Goal: Transaction & Acquisition: Purchase product/service

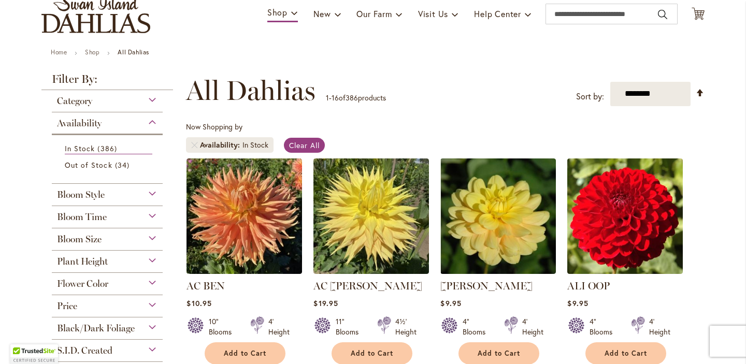
scroll to position [80, 0]
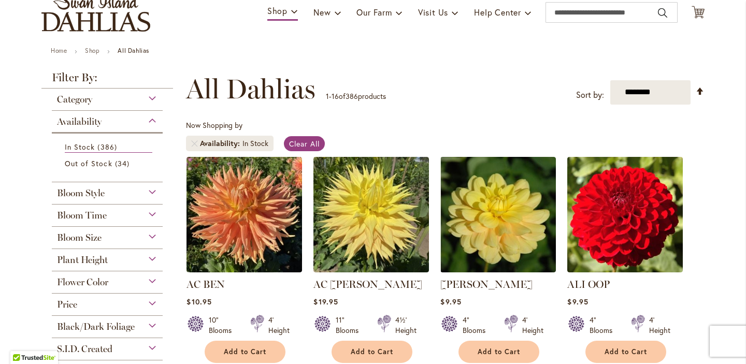
click at [138, 325] on div "Black/Dark Foliage" at bounding box center [107, 324] width 111 height 17
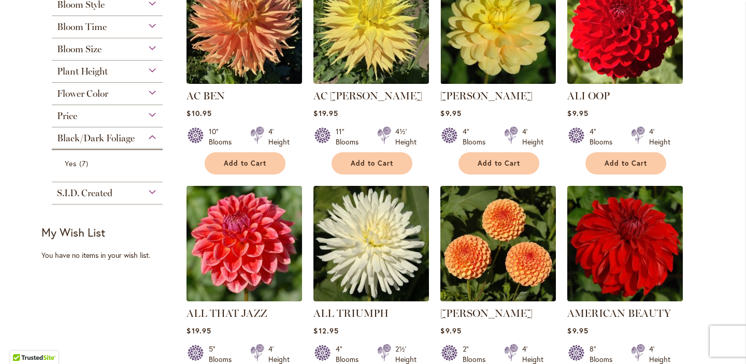
scroll to position [269, 0]
click at [99, 135] on span "Black/Dark Foliage" at bounding box center [96, 137] width 78 height 11
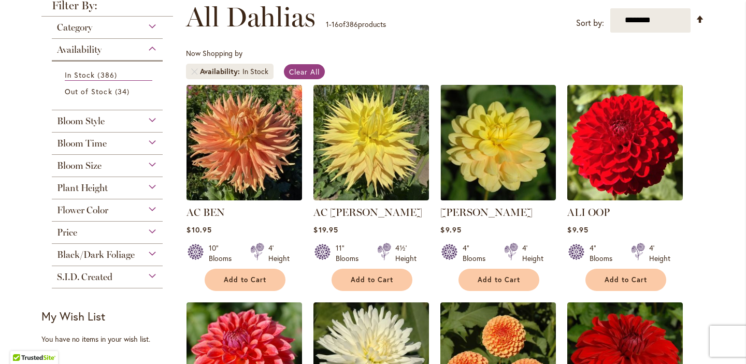
scroll to position [150, 0]
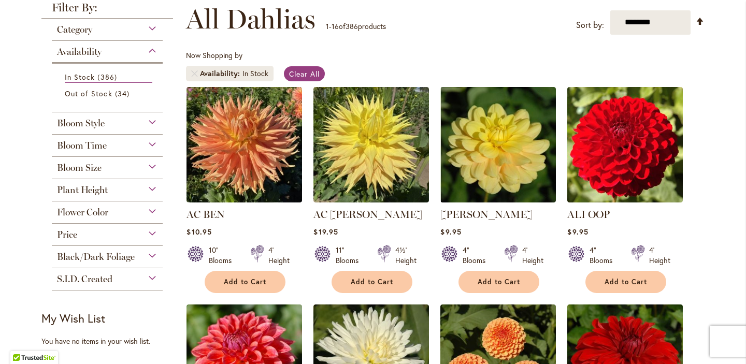
click at [143, 253] on div "Black/Dark Foliage" at bounding box center [107, 254] width 111 height 17
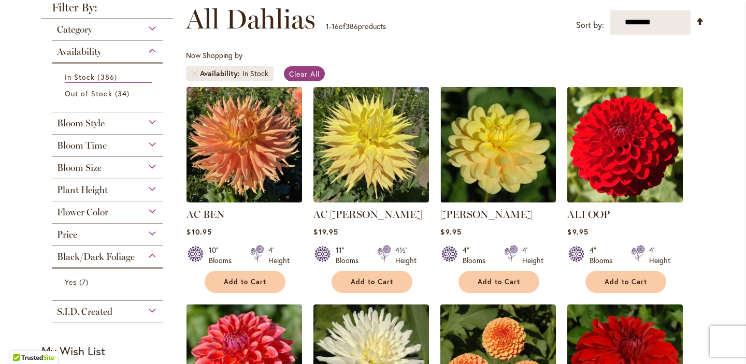
scroll to position [0, 0]
click at [99, 256] on span "Black/Dark Foliage" at bounding box center [96, 256] width 78 height 11
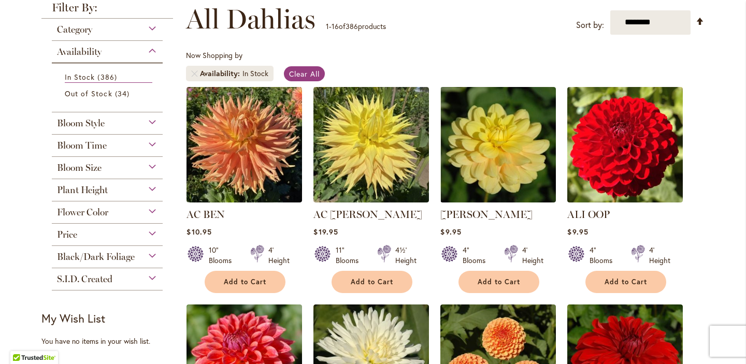
click at [107, 257] on span "Black/Dark Foliage" at bounding box center [96, 256] width 78 height 11
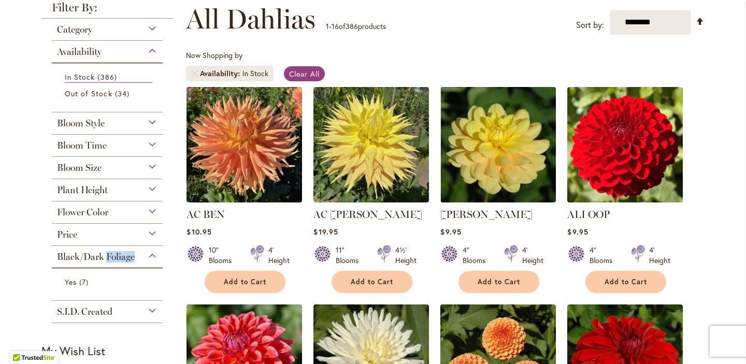
click at [107, 257] on span "Black/Dark Foliage" at bounding box center [96, 256] width 78 height 11
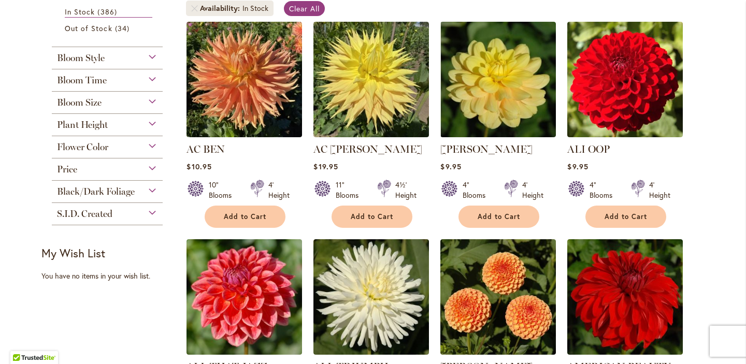
click at [89, 60] on span "Bloom Style" at bounding box center [81, 57] width 48 height 11
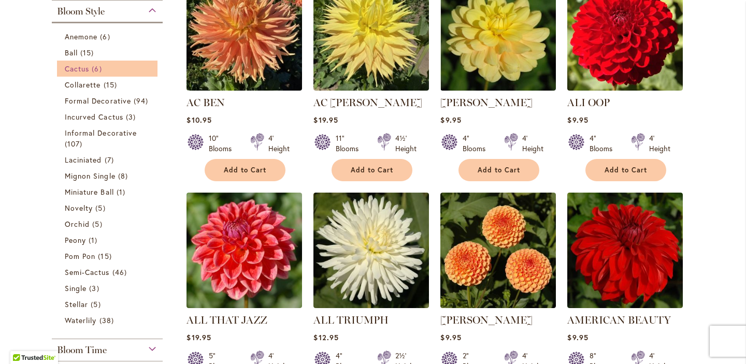
click at [97, 68] on span "6 items" at bounding box center [98, 68] width 12 height 11
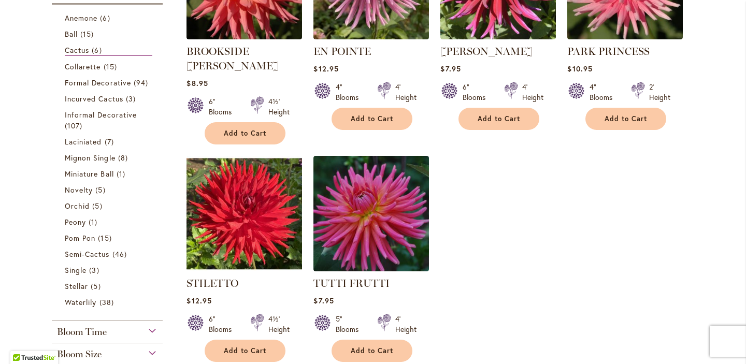
scroll to position [317, 0]
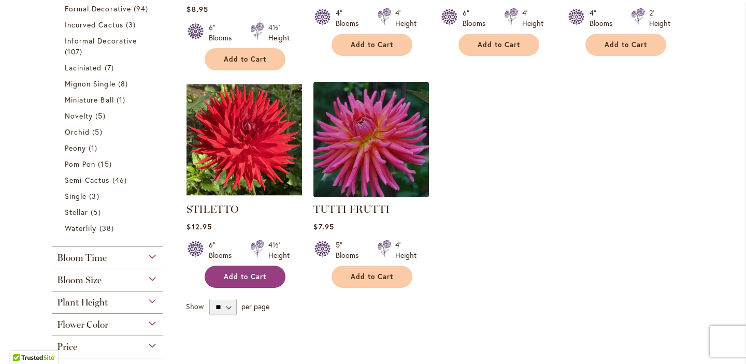
click at [226, 272] on span "Add to Cart" at bounding box center [245, 276] width 42 height 9
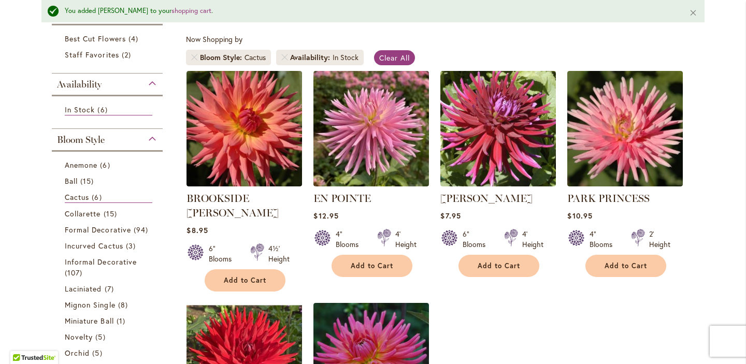
scroll to position [192, 0]
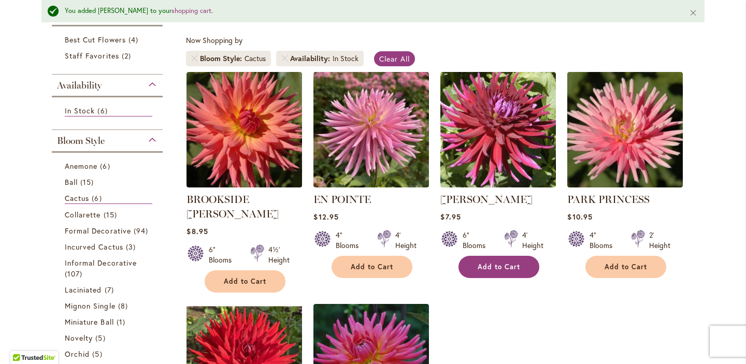
click at [497, 266] on span "Add to Cart" at bounding box center [499, 267] width 42 height 9
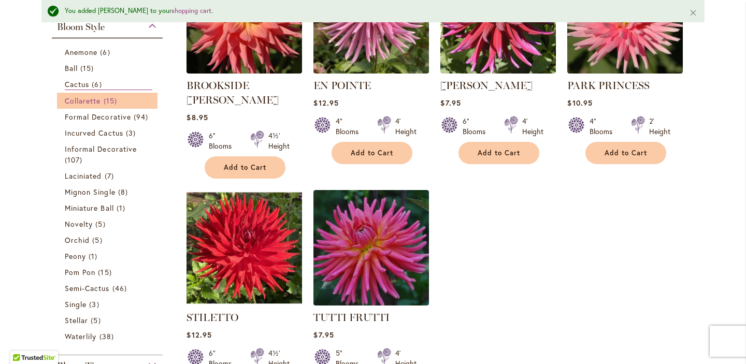
scroll to position [307, 0]
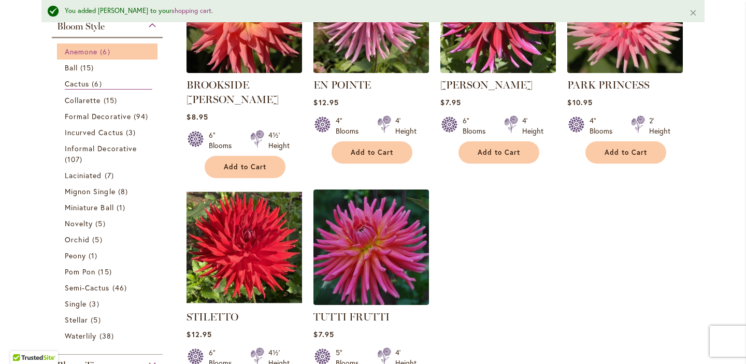
click at [78, 47] on span "Anemone" at bounding box center [81, 52] width 33 height 10
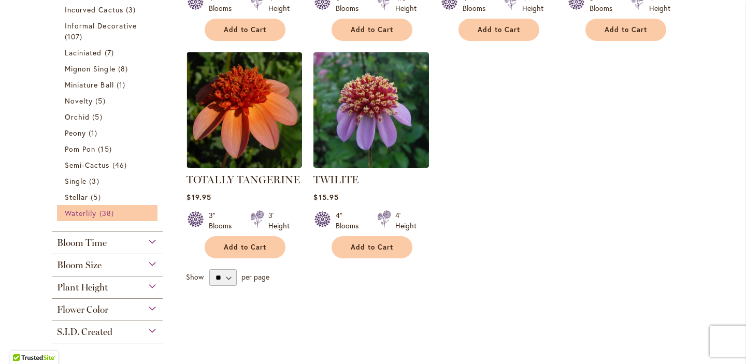
scroll to position [403, 0]
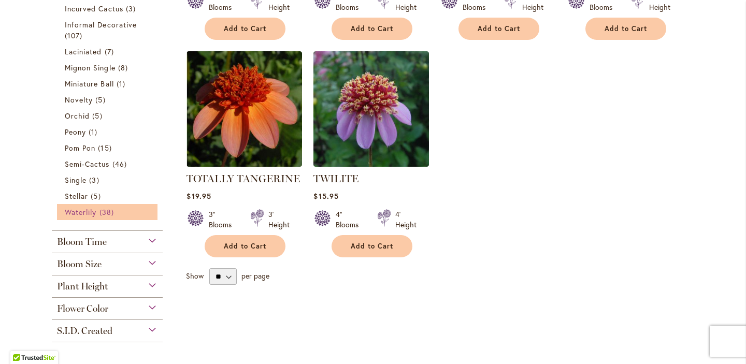
click at [79, 212] on span "Waterlily" at bounding box center [81, 212] width 32 height 10
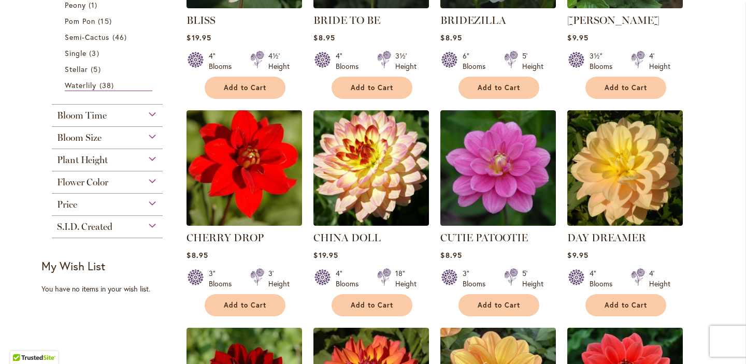
scroll to position [559, 0]
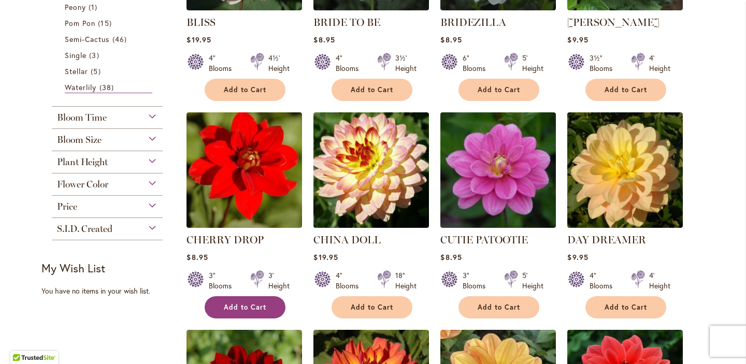
click at [249, 304] on span "Add to Cart" at bounding box center [245, 307] width 42 height 9
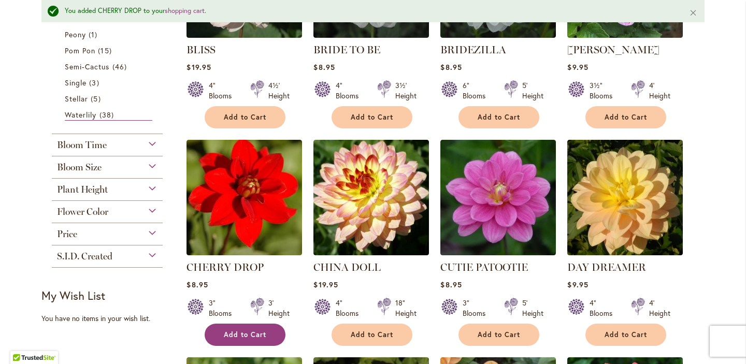
click at [255, 330] on span "Add to Cart" at bounding box center [245, 334] width 42 height 9
click at [253, 334] on span "Add to Cart" at bounding box center [245, 334] width 42 height 9
click at [254, 334] on form "Added" at bounding box center [245, 335] width 81 height 22
click at [254, 335] on span "Add to Cart" at bounding box center [245, 334] width 42 height 9
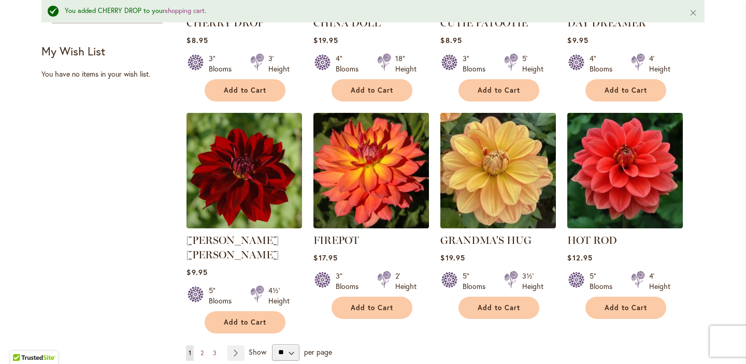
scroll to position [806, 0]
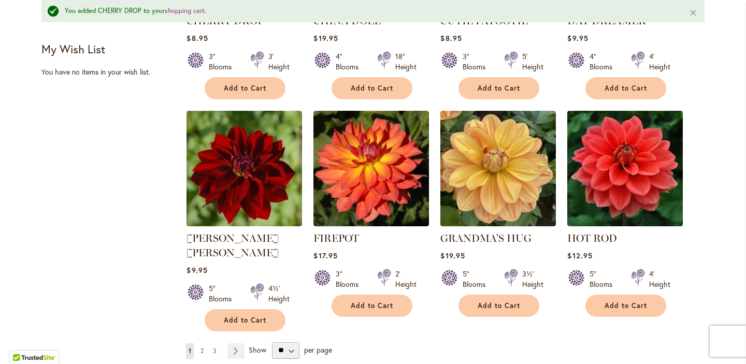
click at [241, 231] on strong "[PERSON_NAME] [PERSON_NAME]" at bounding box center [244, 245] width 116 height 29
click at [239, 233] on link "[PERSON_NAME] [PERSON_NAME]" at bounding box center [232, 245] width 92 height 27
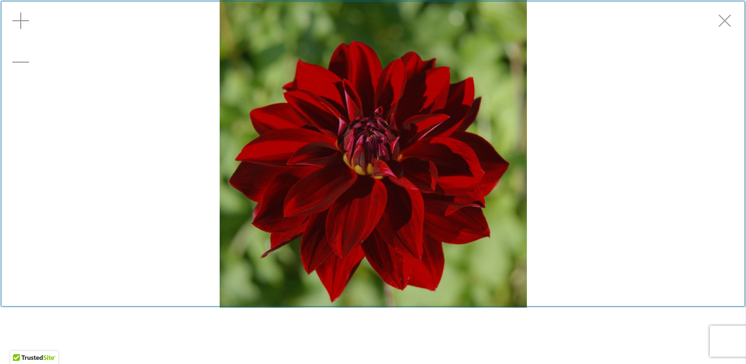
scroll to position [252, 0]
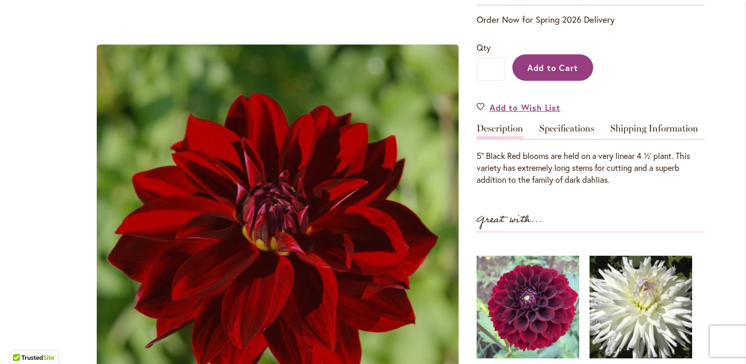
click at [542, 62] on span "Add to Cart" at bounding box center [552, 67] width 51 height 11
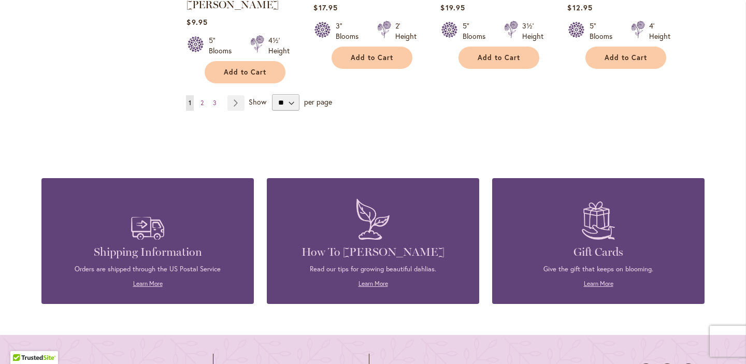
scroll to position [1027, 0]
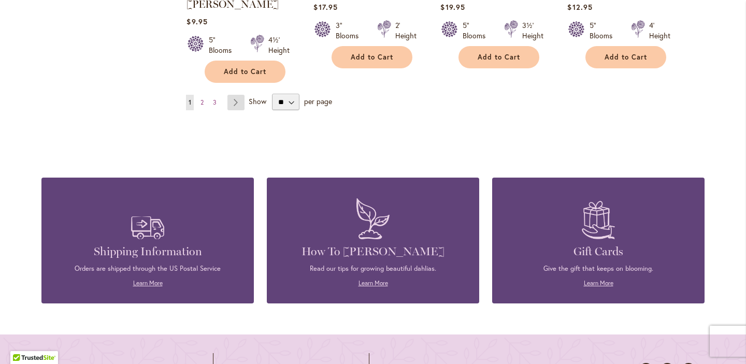
click at [233, 95] on link "Page Next" at bounding box center [235, 103] width 17 height 16
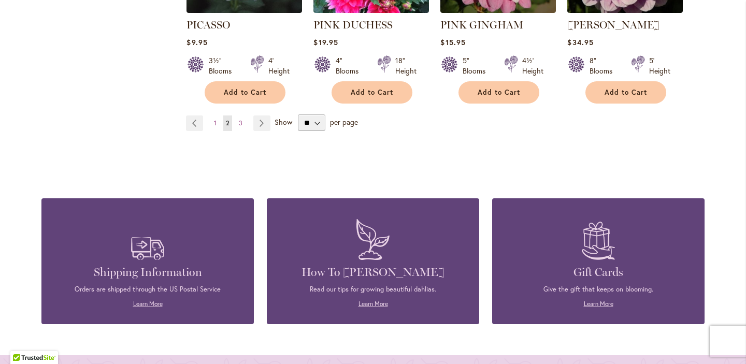
scroll to position [1017, 0]
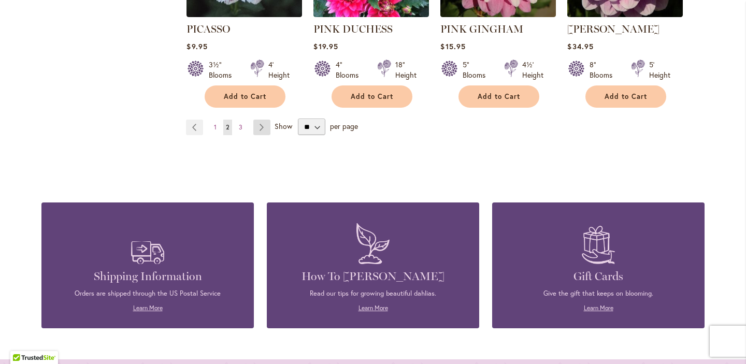
click at [263, 120] on link "Page Next" at bounding box center [261, 128] width 17 height 16
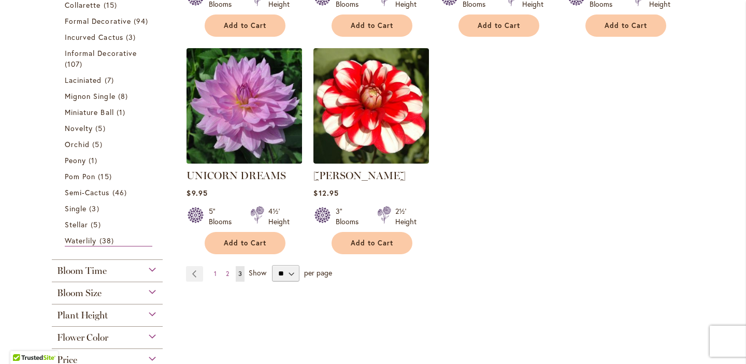
scroll to position [411, 0]
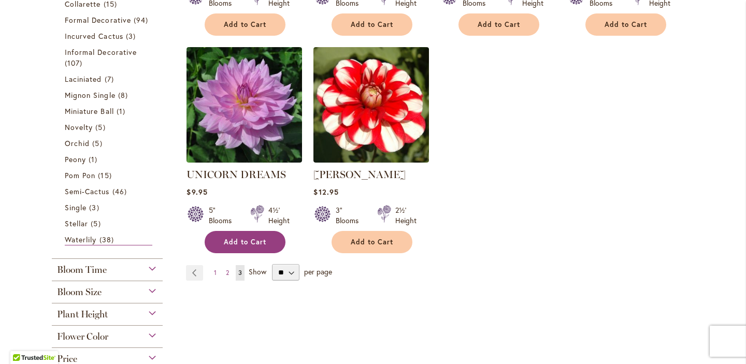
click at [248, 233] on button "Add to Cart" at bounding box center [245, 242] width 81 height 22
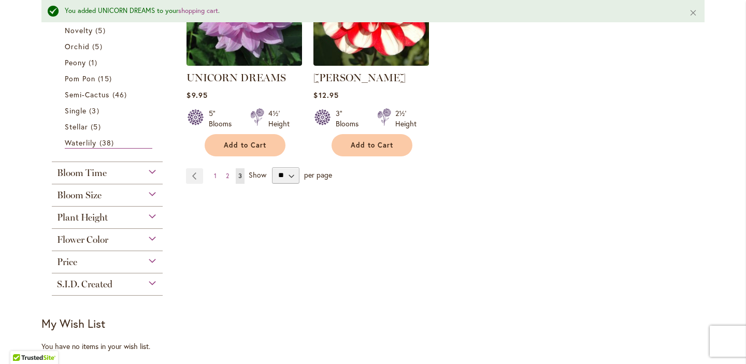
scroll to position [532, 0]
click at [90, 174] on span "Bloom Time" at bounding box center [82, 172] width 50 height 11
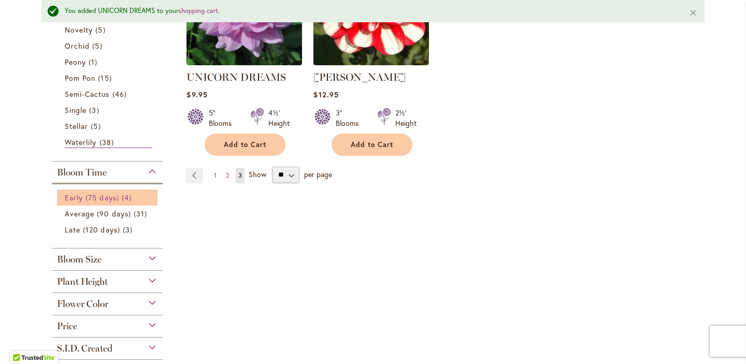
click at [116, 198] on link "Early (75 days) 4 items" at bounding box center [109, 197] width 88 height 11
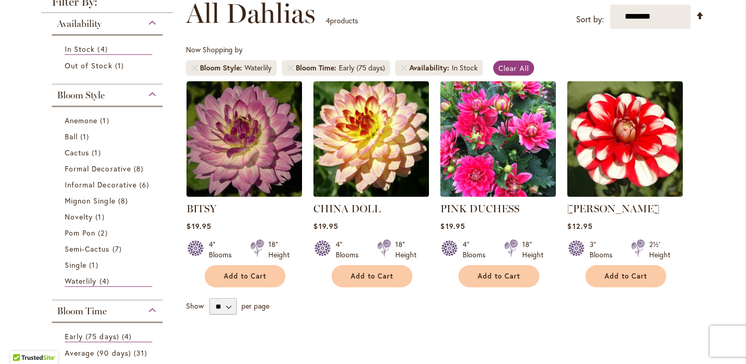
scroll to position [157, 0]
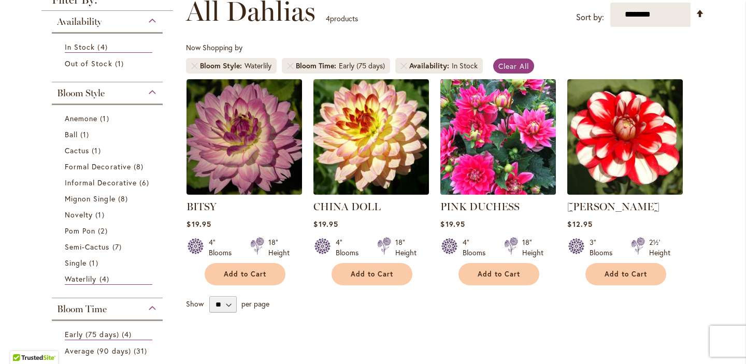
click at [497, 157] on img at bounding box center [498, 136] width 121 height 121
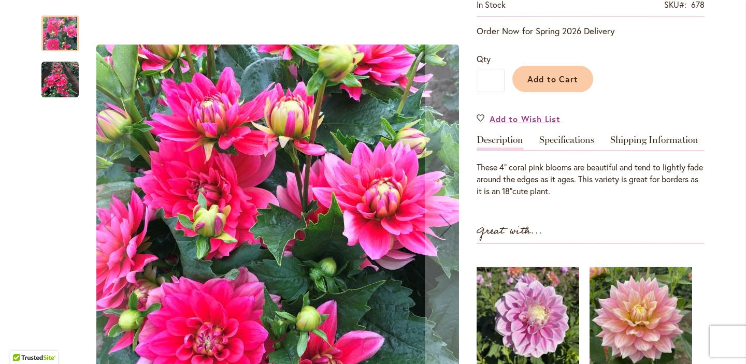
scroll to position [207, 0]
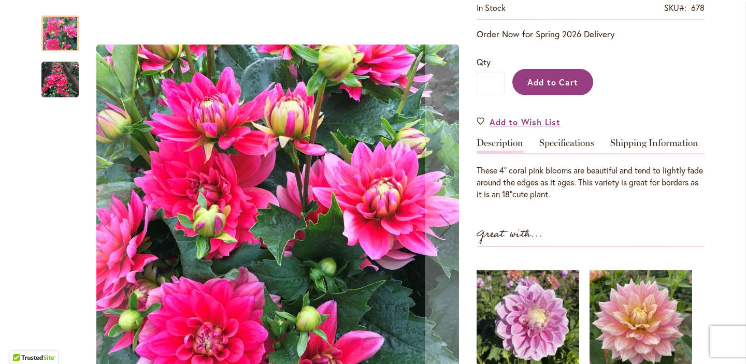
click at [540, 79] on span "Add to Cart" at bounding box center [552, 82] width 51 height 11
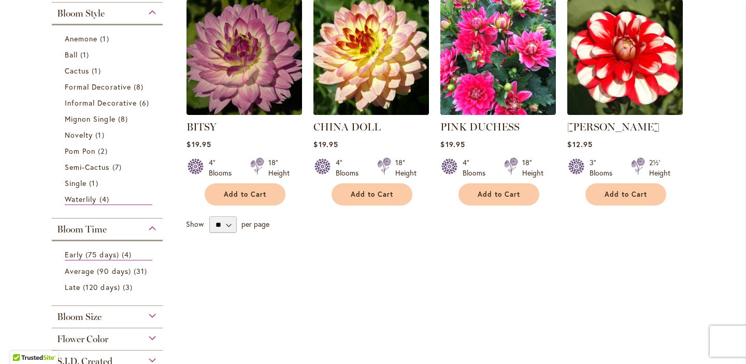
scroll to position [236, 0]
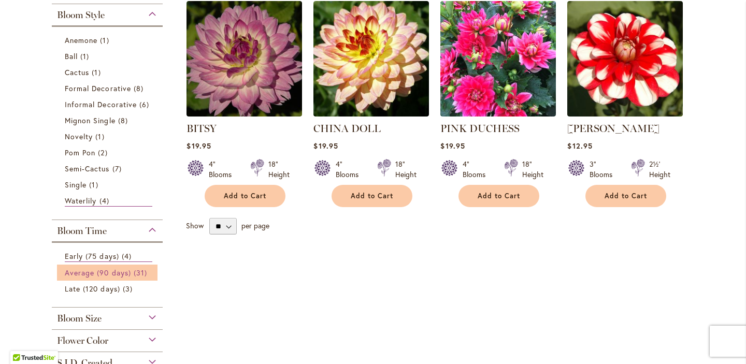
click at [126, 269] on span "Average (90 days)" at bounding box center [98, 273] width 66 height 10
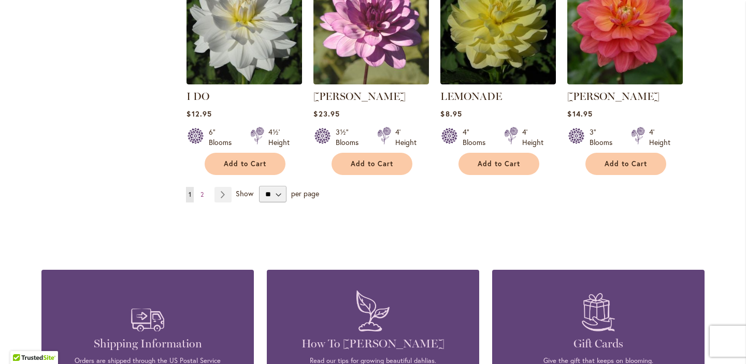
scroll to position [922, 0]
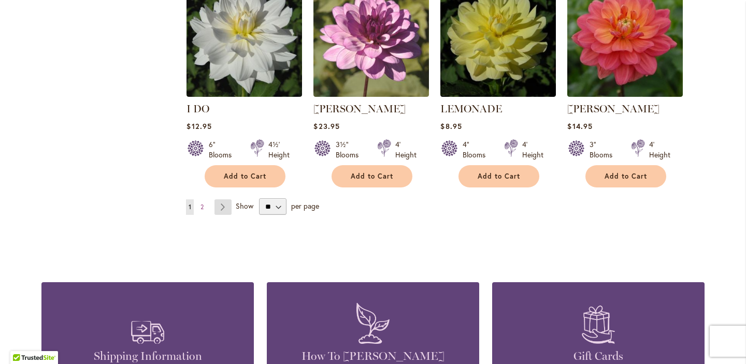
click at [222, 199] on link "Page Next" at bounding box center [222, 207] width 17 height 16
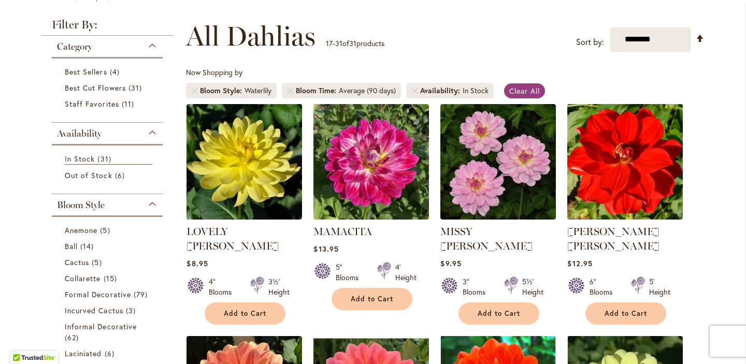
click at [599, 205] on img at bounding box center [625, 161] width 121 height 121
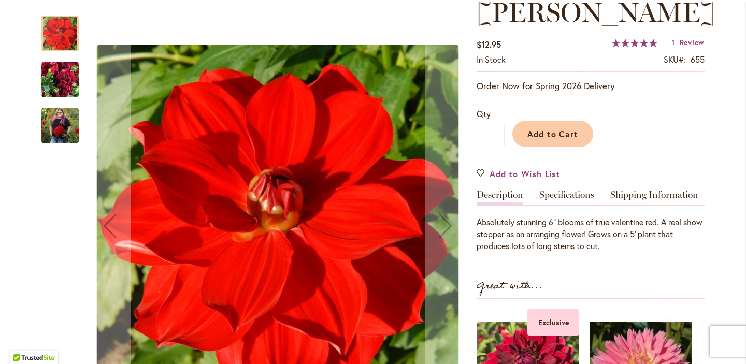
scroll to position [185, 0]
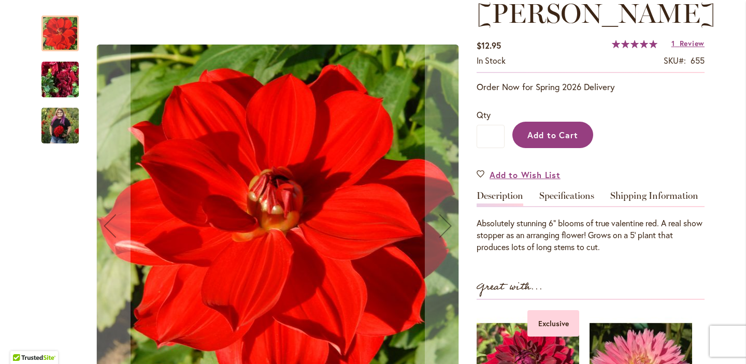
click at [554, 129] on span "Add to Cart" at bounding box center [552, 134] width 51 height 11
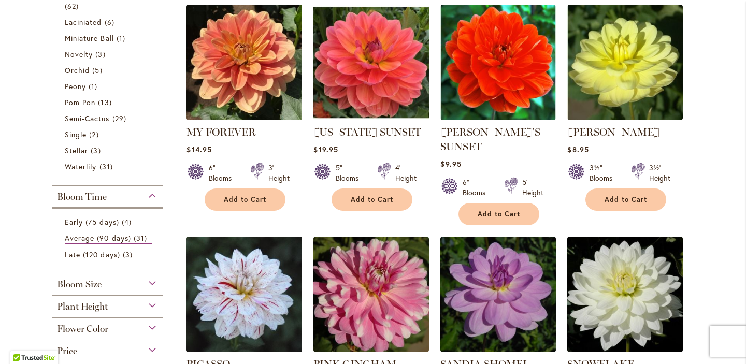
scroll to position [464, 0]
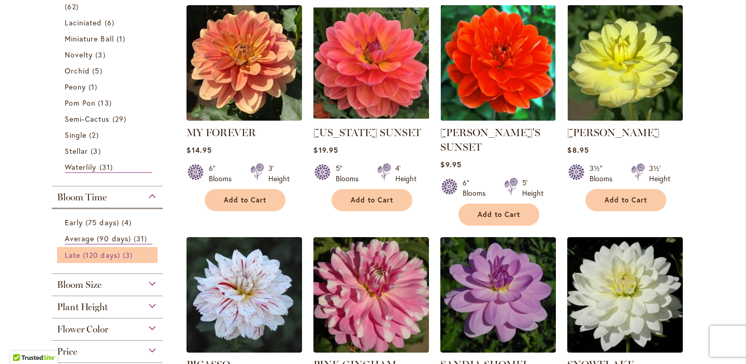
click at [119, 252] on link "Late (120 days) 3 items" at bounding box center [109, 255] width 88 height 11
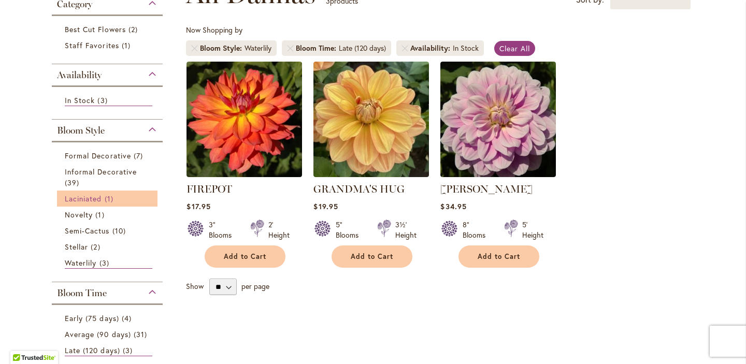
scroll to position [177, 0]
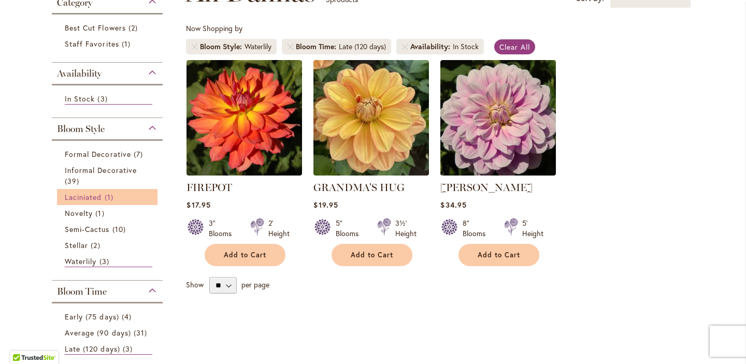
click at [105, 193] on span "1 item" at bounding box center [110, 197] width 11 height 11
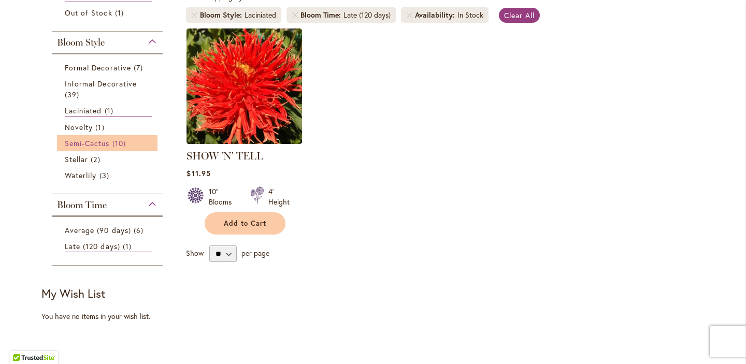
scroll to position [204, 0]
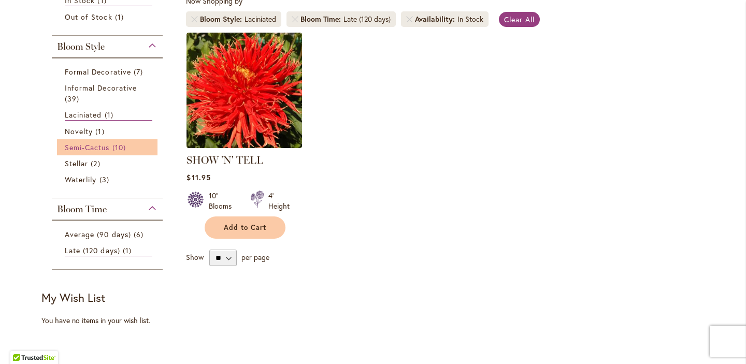
click at [128, 142] on link "Semi-Cactus 10 items" at bounding box center [109, 147] width 88 height 11
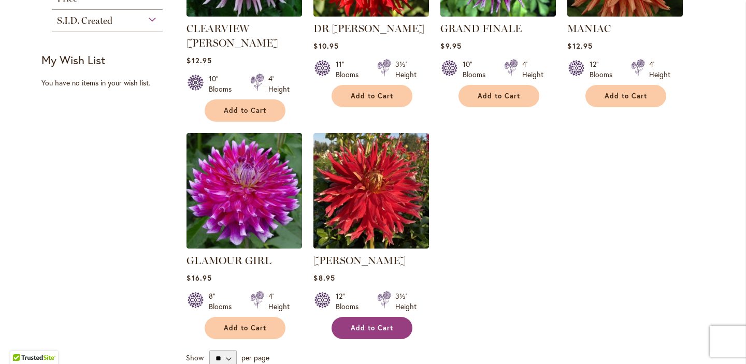
scroll to position [0, 1]
click at [391, 317] on button "Add to Cart" at bounding box center [371, 328] width 81 height 22
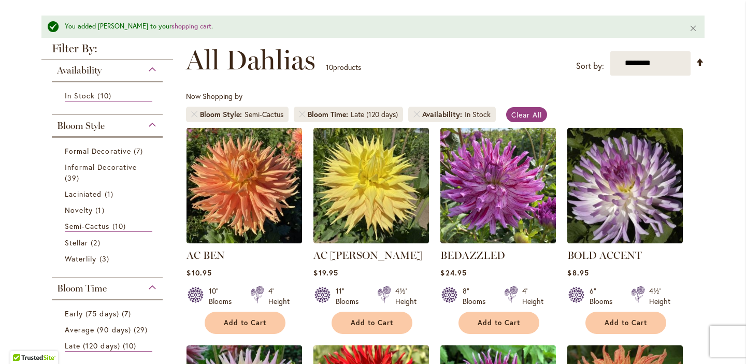
scroll to position [112, 0]
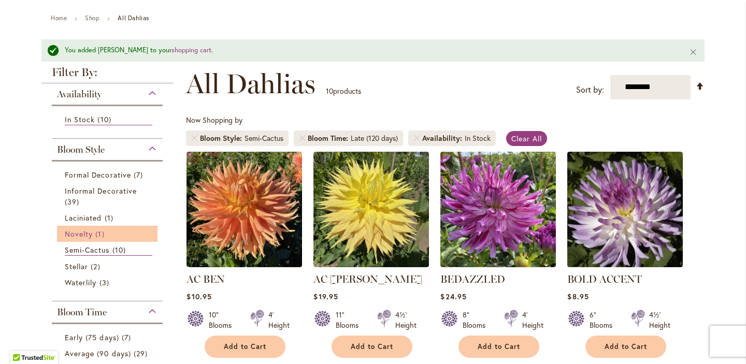
click at [98, 230] on span "1 item" at bounding box center [100, 233] width 11 height 11
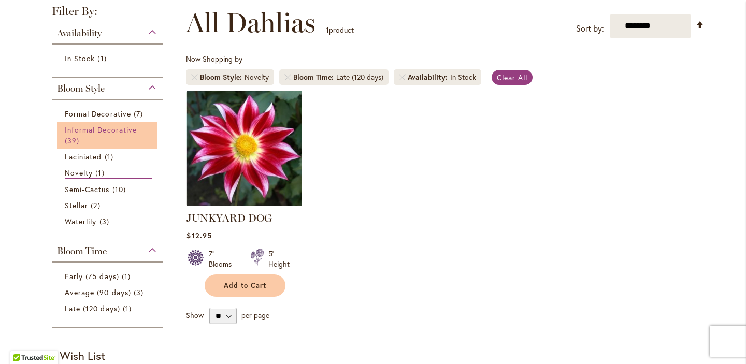
click at [98, 138] on link "Informal Decorative 39 items" at bounding box center [109, 135] width 88 height 22
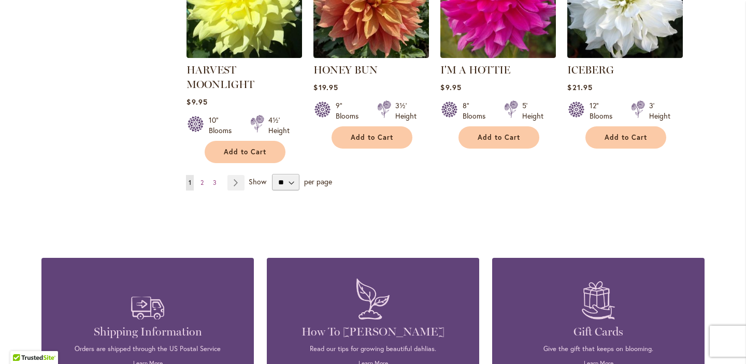
scroll to position [961, 0]
click at [234, 179] on link "Page Next" at bounding box center [235, 183] width 17 height 16
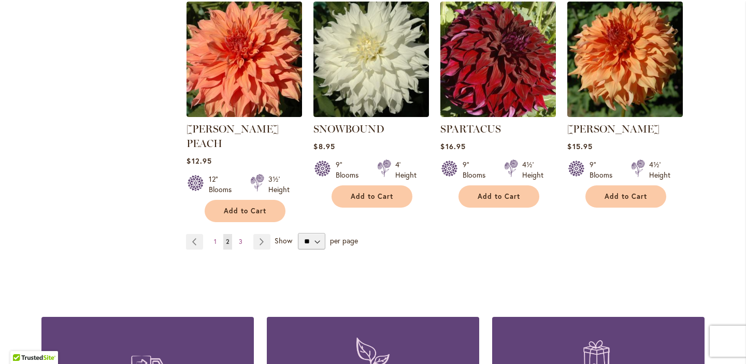
scroll to position [893, 0]
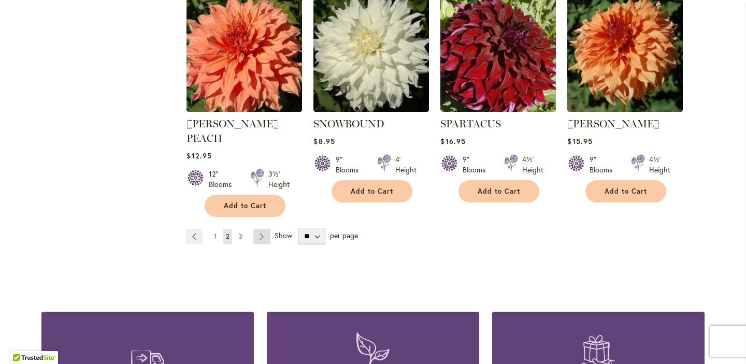
click at [256, 229] on link "Page Next" at bounding box center [261, 237] width 17 height 16
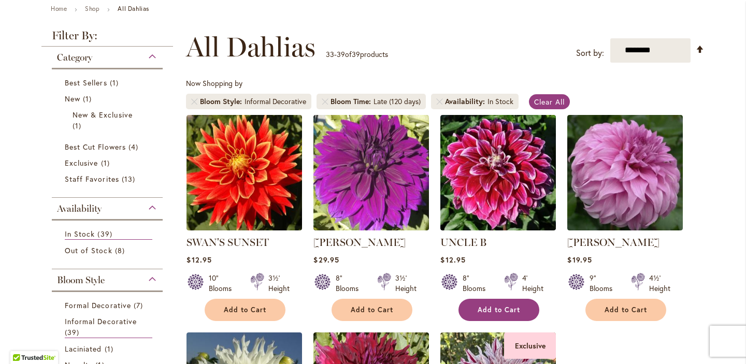
click at [480, 306] on span "Add to Cart" at bounding box center [499, 310] width 42 height 9
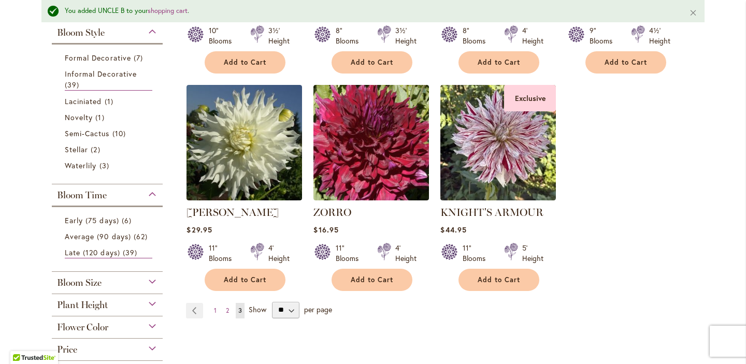
scroll to position [393, 0]
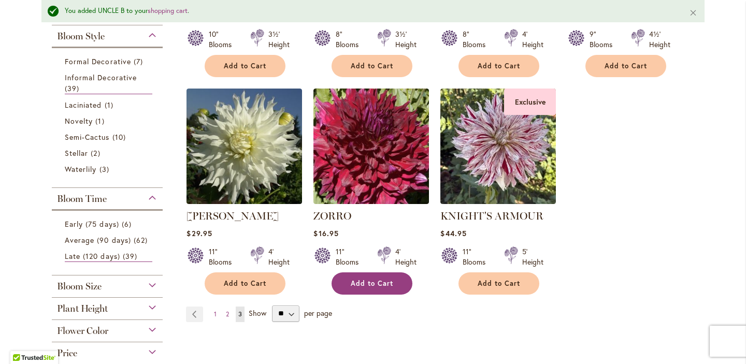
click at [364, 279] on span "Add to Cart" at bounding box center [372, 283] width 42 height 9
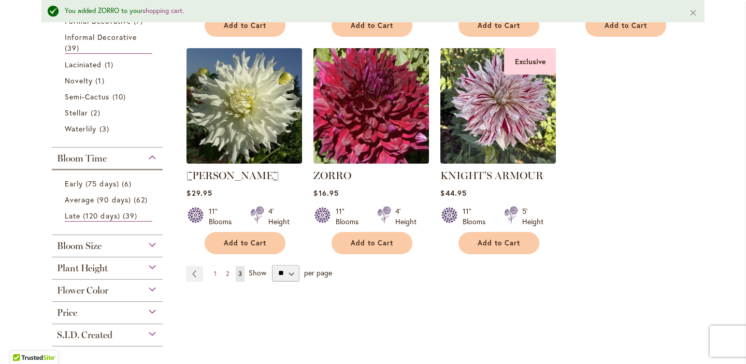
scroll to position [432, 0]
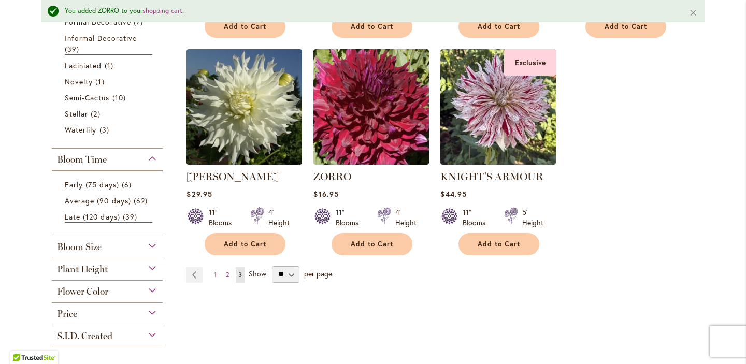
click at [96, 270] on span "Plant Height" at bounding box center [82, 269] width 51 height 11
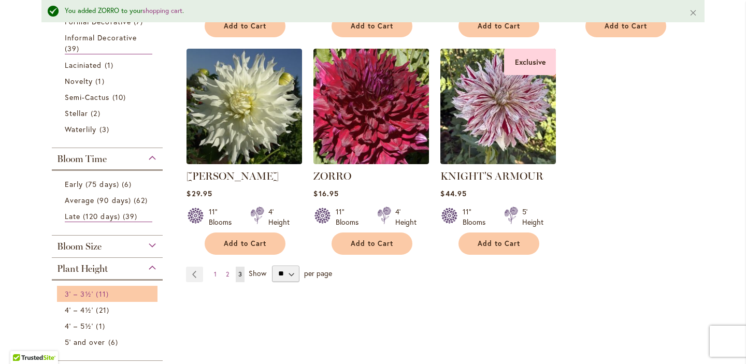
click at [108, 292] on link "3' – 3½' 11 items" at bounding box center [109, 293] width 88 height 11
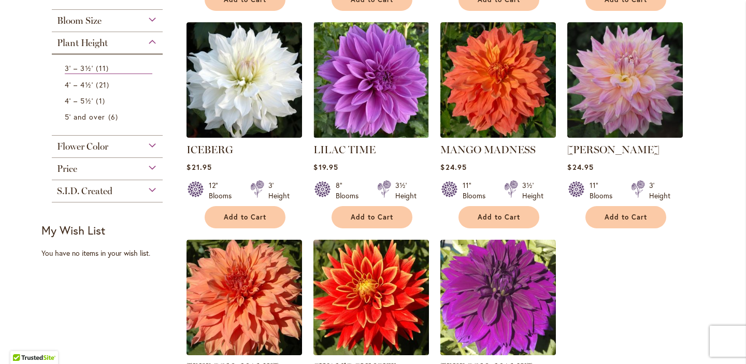
scroll to position [431, 0]
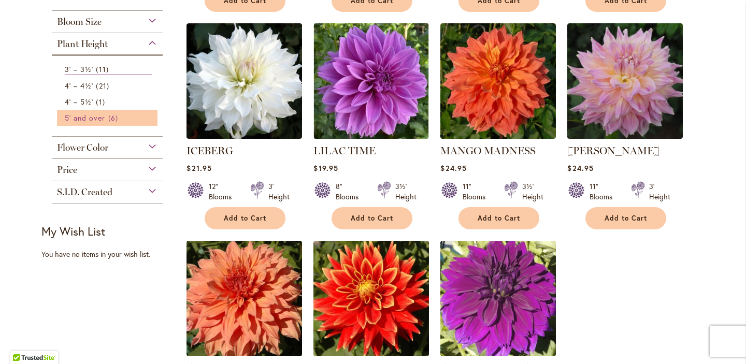
click at [91, 117] on span "5' and over" at bounding box center [85, 118] width 41 height 10
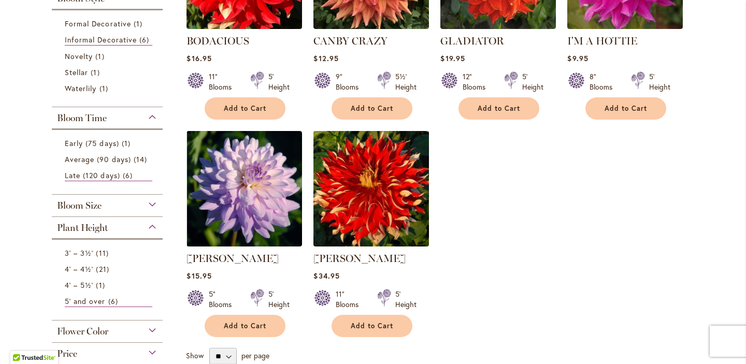
scroll to position [329, 0]
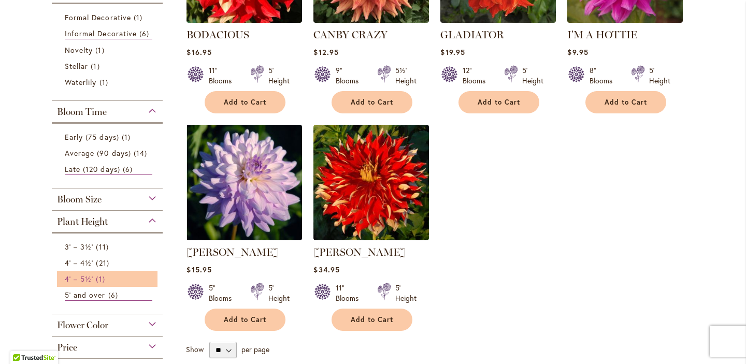
click at [87, 274] on span "4' – 5½'" at bounding box center [79, 279] width 28 height 10
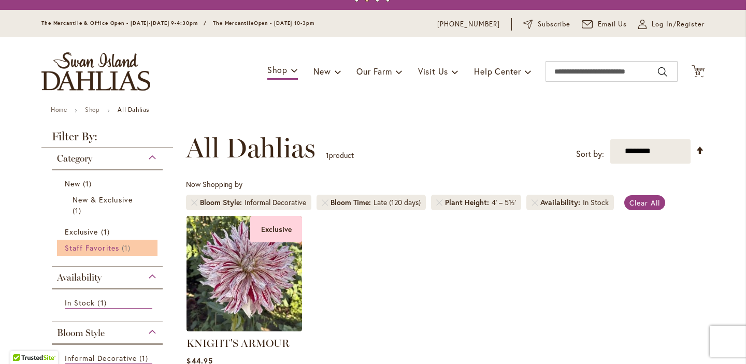
scroll to position [20, 0]
click at [82, 248] on span "Staff Favorites" at bounding box center [92, 248] width 54 height 10
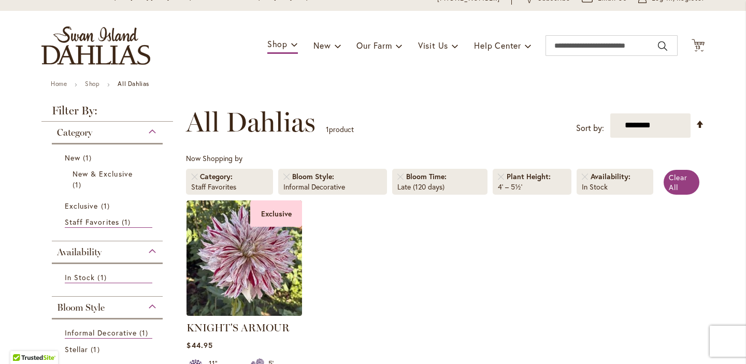
scroll to position [53, 0]
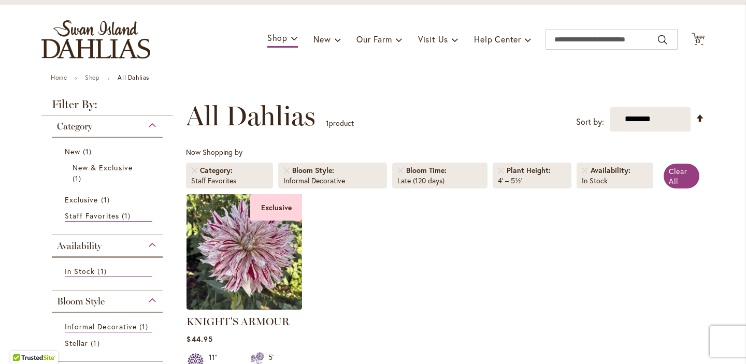
click at [91, 126] on div "Category" at bounding box center [107, 124] width 111 height 17
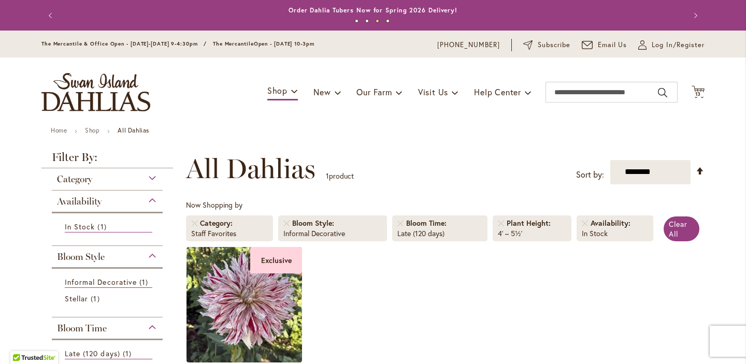
scroll to position [0, 0]
click at [594, 91] on input "Search" at bounding box center [611, 92] width 132 height 21
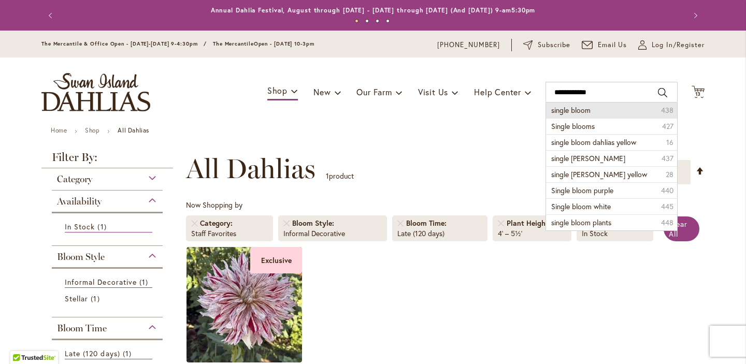
click at [560, 112] on span "single bloom" at bounding box center [570, 110] width 39 height 10
type input "**********"
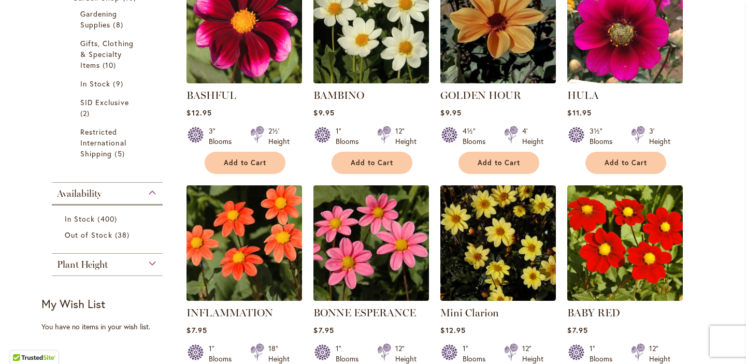
scroll to position [392, 0]
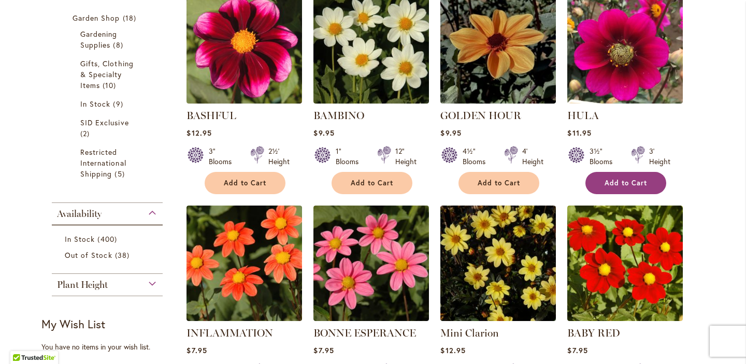
click at [621, 172] on button "Add to Cart" at bounding box center [625, 183] width 81 height 22
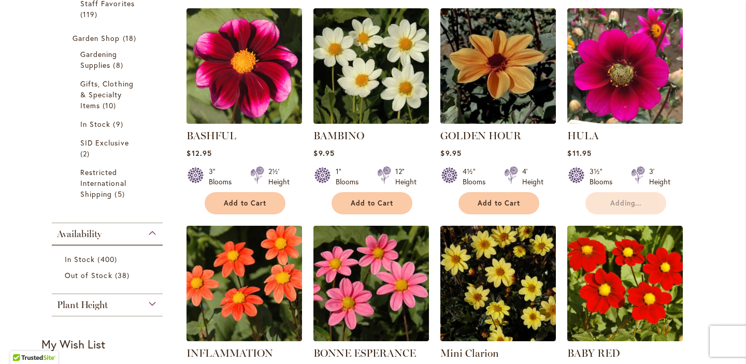
scroll to position [366, 0]
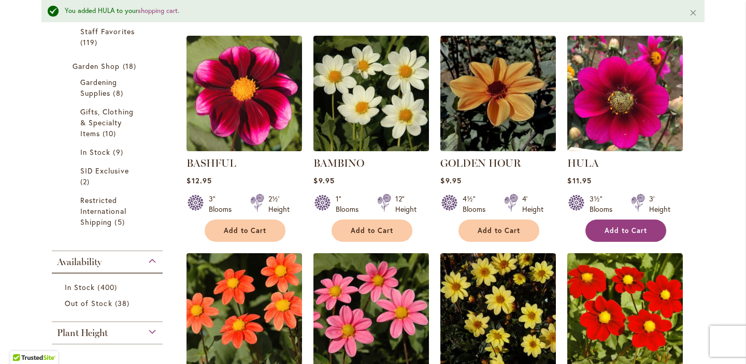
click at [630, 224] on button "Add to Cart" at bounding box center [625, 231] width 81 height 22
click at [631, 228] on form "Added" at bounding box center [625, 231] width 81 height 22
click at [630, 228] on span "Add to Cart" at bounding box center [625, 230] width 42 height 9
click at [630, 228] on form "Added" at bounding box center [625, 231] width 81 height 22
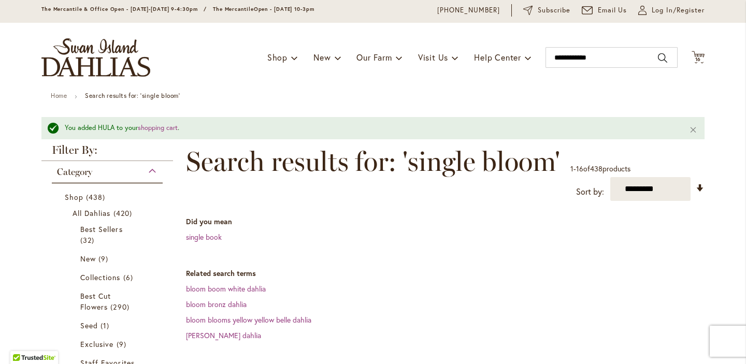
scroll to position [26, 0]
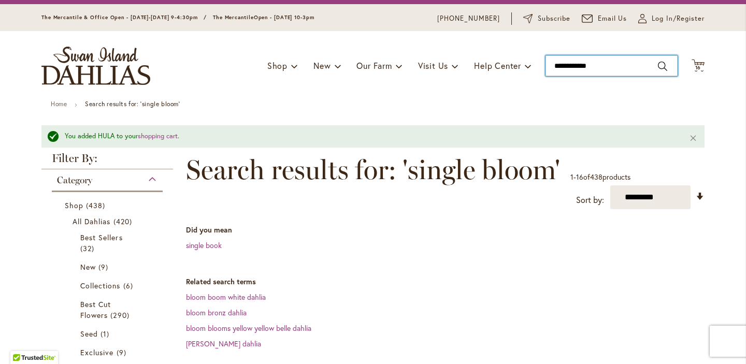
type input "**********"
click at [615, 64] on input "**********" at bounding box center [611, 65] width 132 height 21
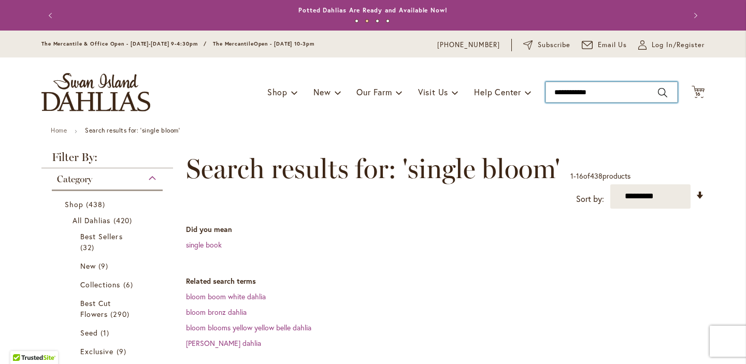
click at [613, 90] on input "**********" at bounding box center [611, 92] width 132 height 21
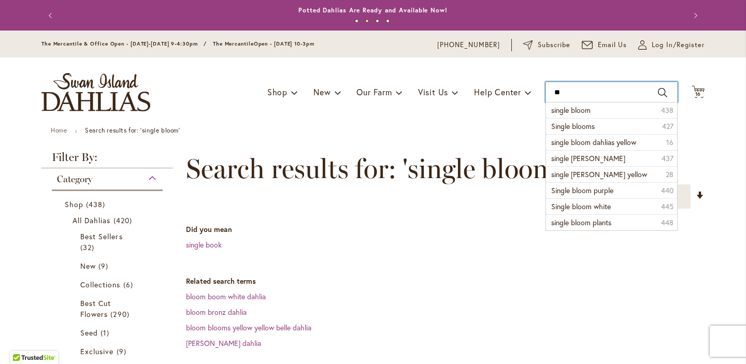
type input "*"
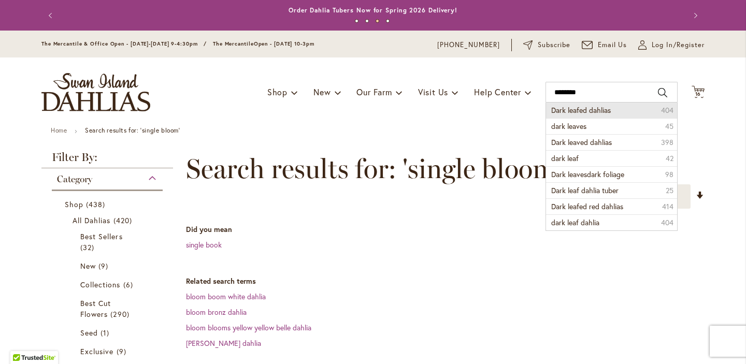
click at [598, 111] on span "Dark leafed dahlias" at bounding box center [581, 110] width 60 height 10
type input "**********"
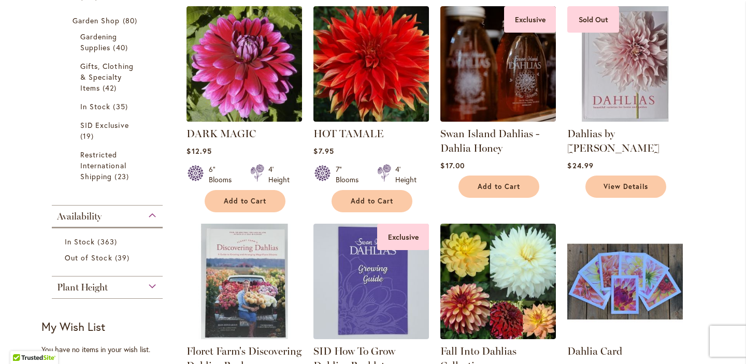
scroll to position [385, 0]
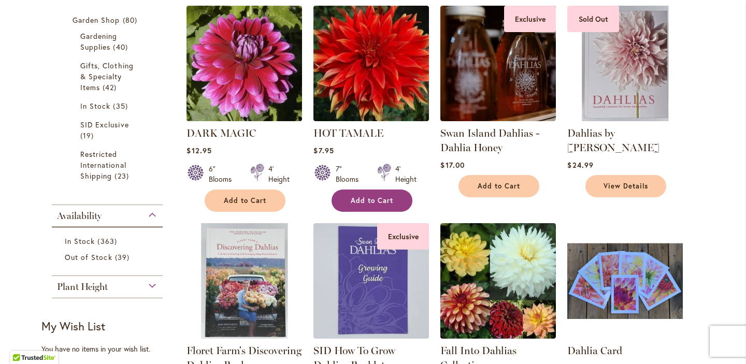
click at [369, 196] on span "Add to Cart" at bounding box center [372, 200] width 42 height 9
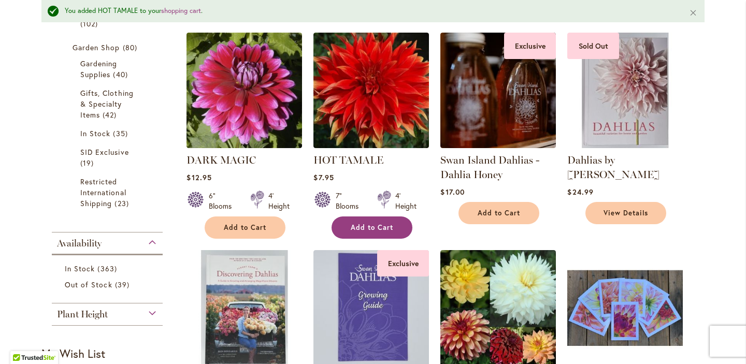
click at [363, 227] on span "Add to Cart" at bounding box center [372, 227] width 42 height 9
click at [363, 227] on form "Added" at bounding box center [371, 228] width 81 height 22
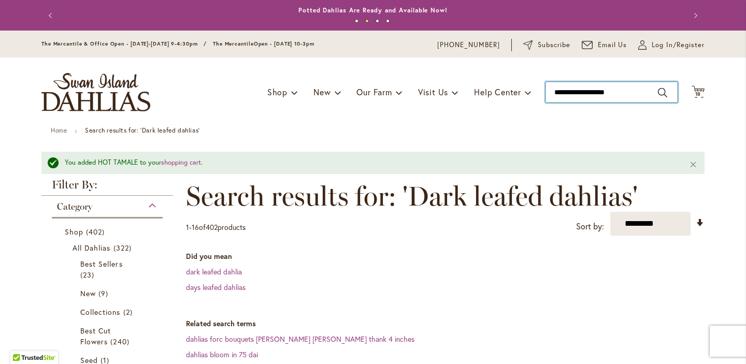
click at [634, 91] on input "**********" at bounding box center [611, 92] width 132 height 21
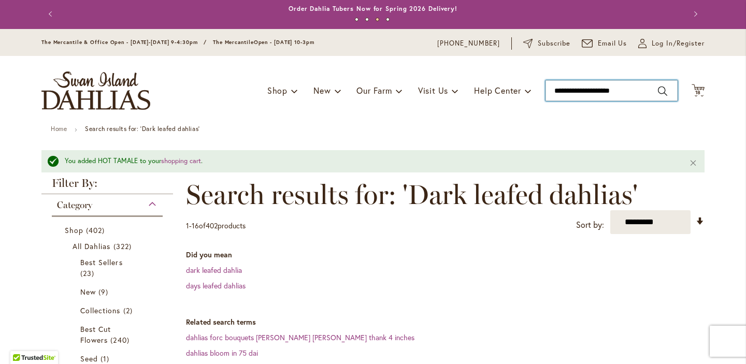
type input "**********"
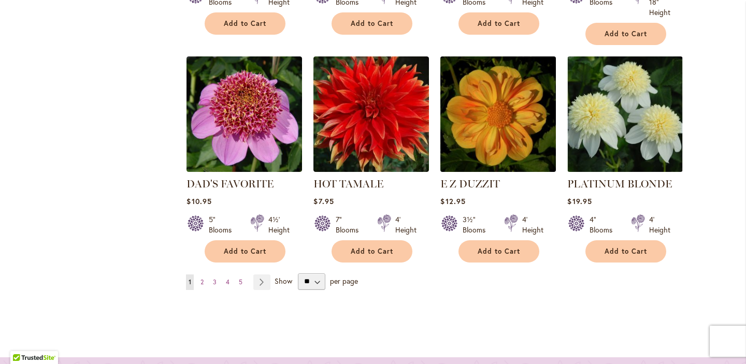
scroll to position [1019, 0]
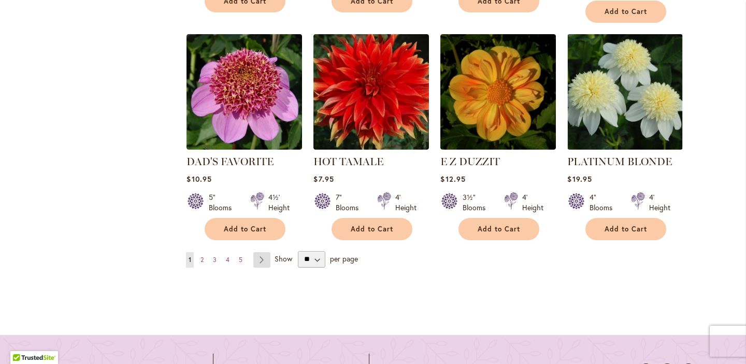
click at [261, 257] on link "Page Next" at bounding box center [261, 260] width 17 height 16
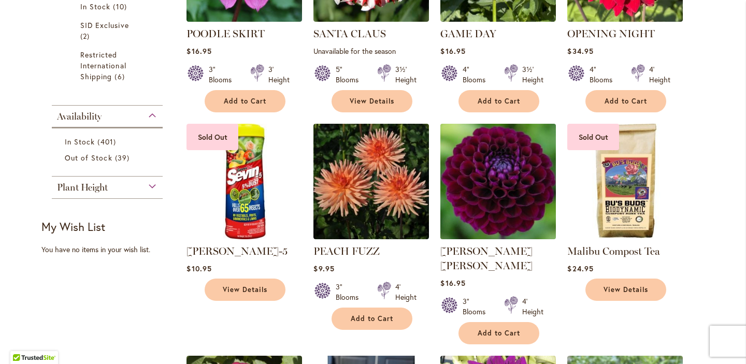
scroll to position [485, 0]
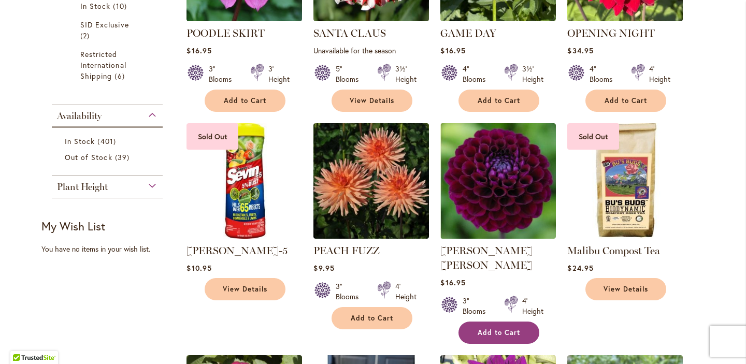
click at [503, 328] on span "Add to Cart" at bounding box center [499, 332] width 42 height 9
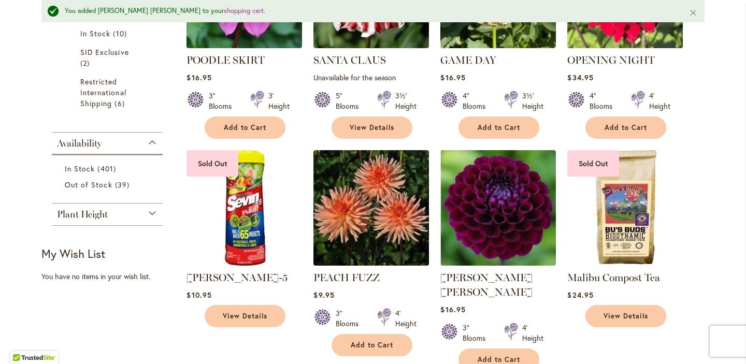
click at [499, 355] on span "Add to Cart" at bounding box center [499, 359] width 42 height 9
click at [497, 355] on span "Add to Cart" at bounding box center [499, 359] width 42 height 9
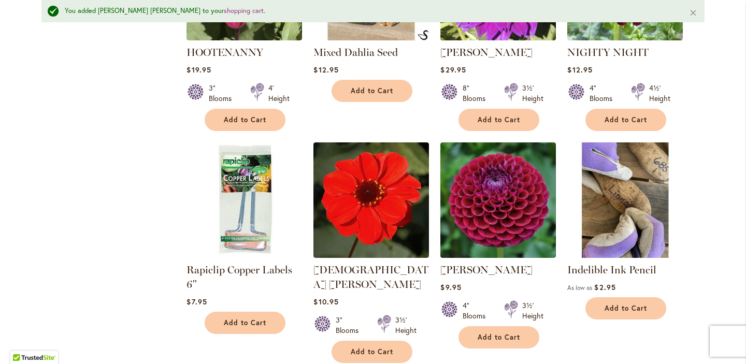
scroll to position [944, 0]
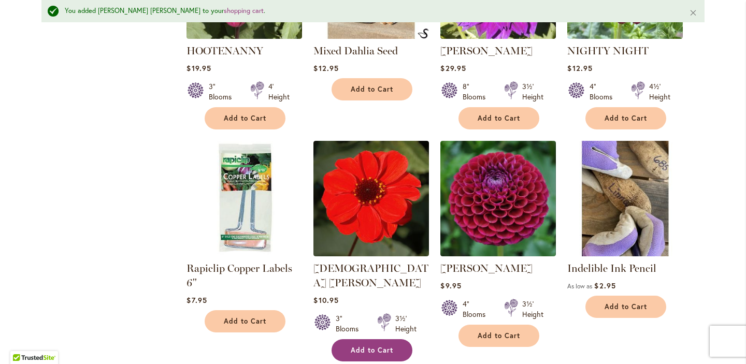
click at [386, 346] on span "Add to Cart" at bounding box center [372, 350] width 42 height 9
click at [385, 346] on span "Add to Cart" at bounding box center [372, 350] width 42 height 9
click at [385, 339] on form "Adding..." at bounding box center [371, 350] width 81 height 22
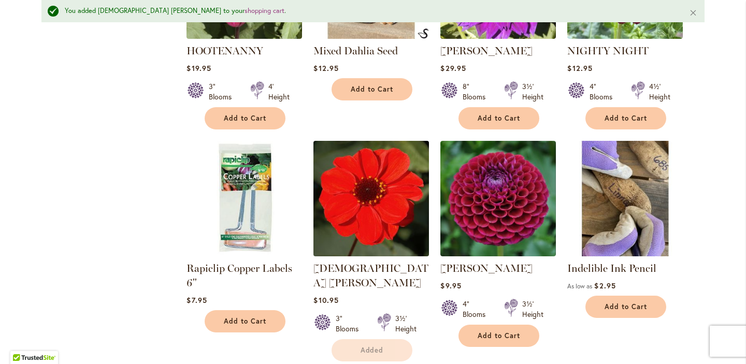
click at [394, 149] on img at bounding box center [371, 198] width 121 height 121
click at [392, 150] on img at bounding box center [371, 198] width 121 height 121
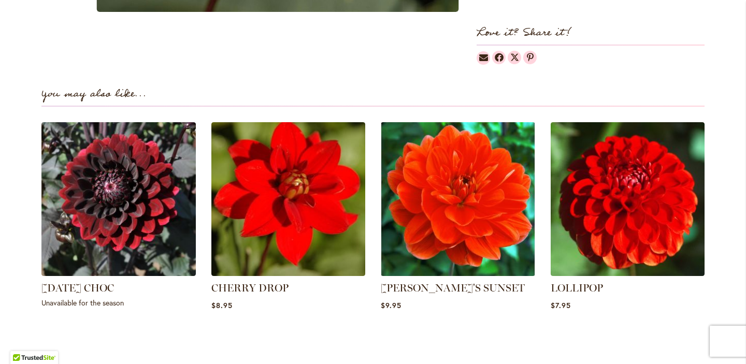
scroll to position [715, 0]
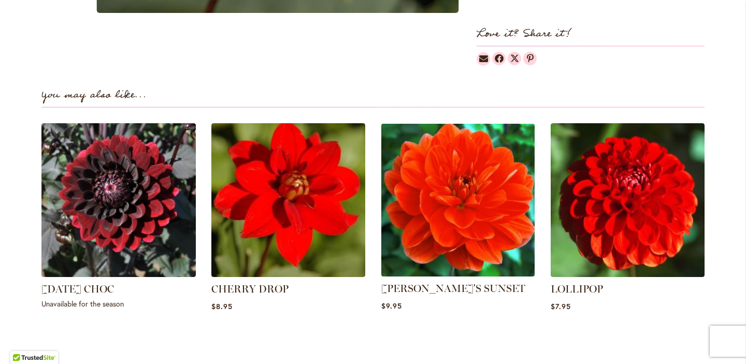
click at [494, 188] on img at bounding box center [458, 200] width 161 height 161
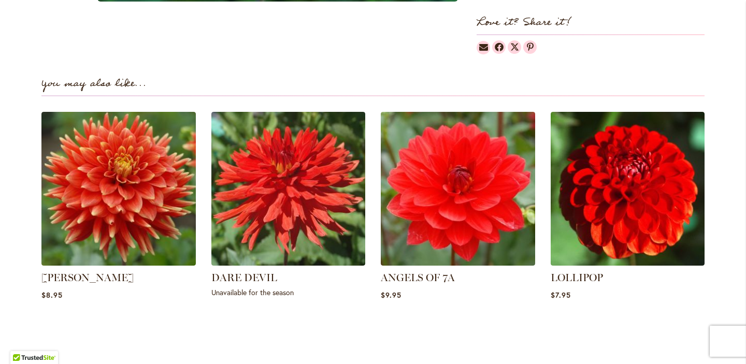
scroll to position [715, 0]
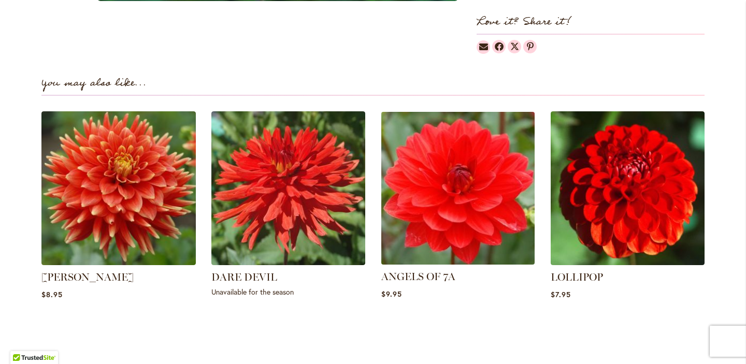
click at [465, 214] on img at bounding box center [458, 188] width 161 height 161
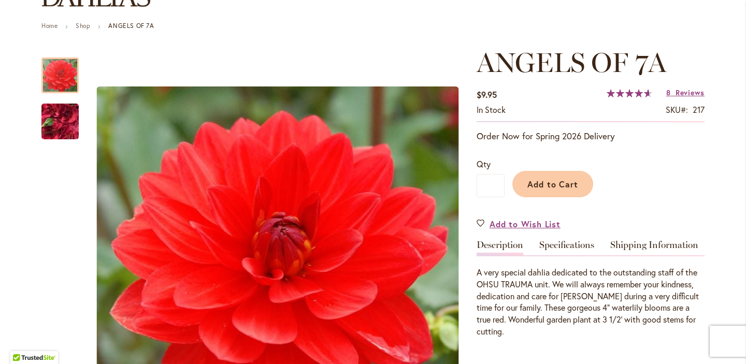
scroll to position [107, 0]
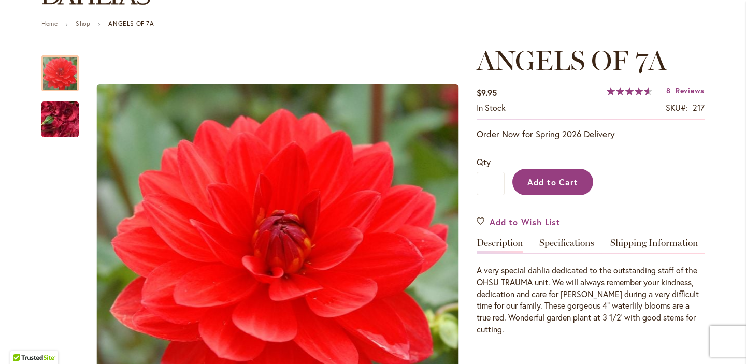
click at [538, 178] on span "Add to Cart" at bounding box center [552, 182] width 51 height 11
click at [538, 179] on div "Adding..." at bounding box center [604, 179] width 200 height 47
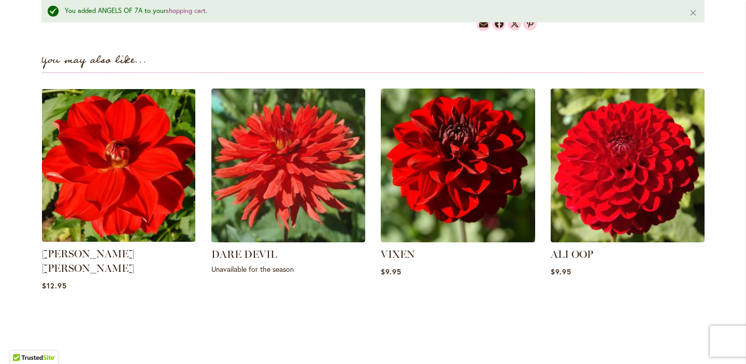
scroll to position [0, 0]
click at [132, 178] on img at bounding box center [118, 165] width 161 height 161
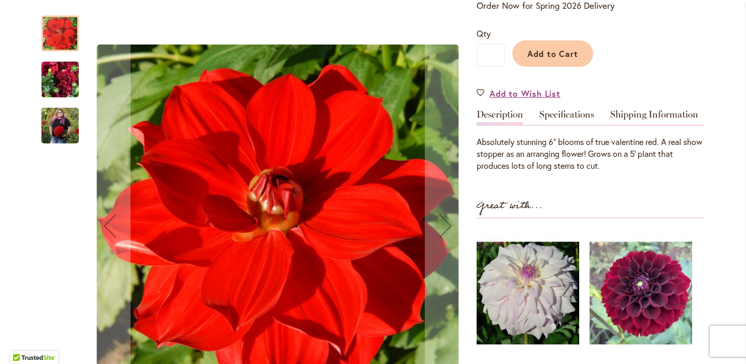
scroll to position [267, 0]
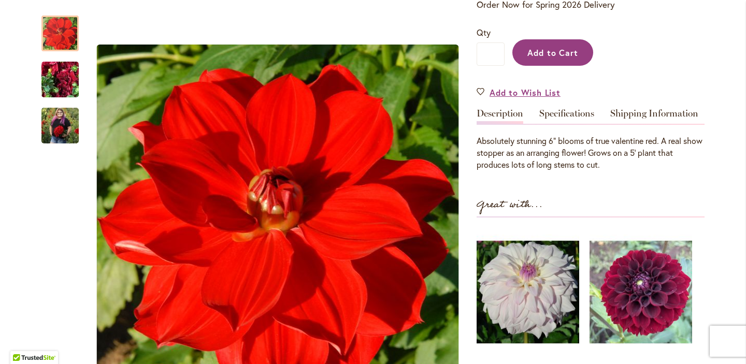
click at [545, 47] on span "Add to Cart" at bounding box center [552, 52] width 51 height 11
click at [545, 26] on div "Adding..." at bounding box center [604, 49] width 200 height 47
click at [545, 26] on div "Added" at bounding box center [604, 49] width 200 height 47
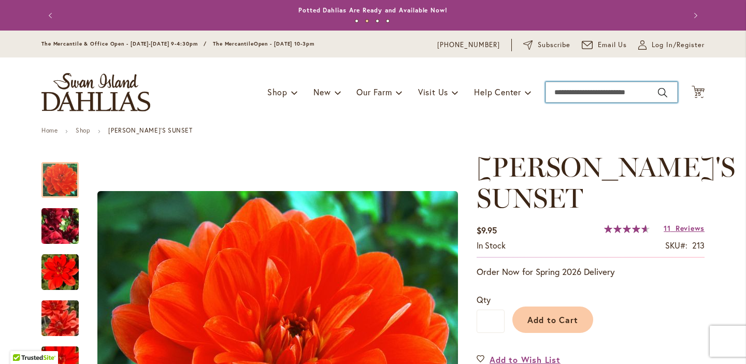
click at [583, 96] on input "Search" at bounding box center [611, 92] width 132 height 21
type input "**********"
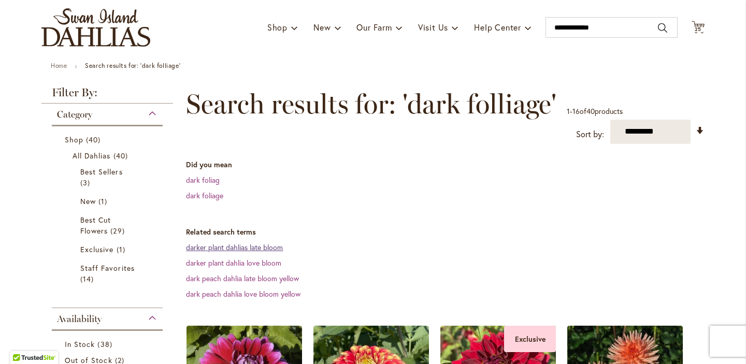
click at [270, 247] on link "darker plant dahlias late bloom" at bounding box center [234, 247] width 97 height 10
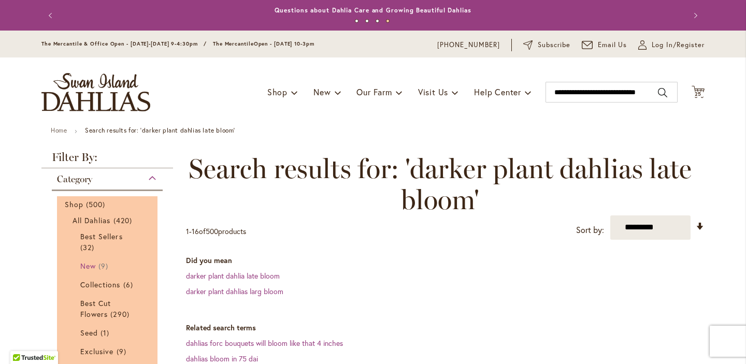
click at [84, 264] on span "New" at bounding box center [88, 266] width 16 height 10
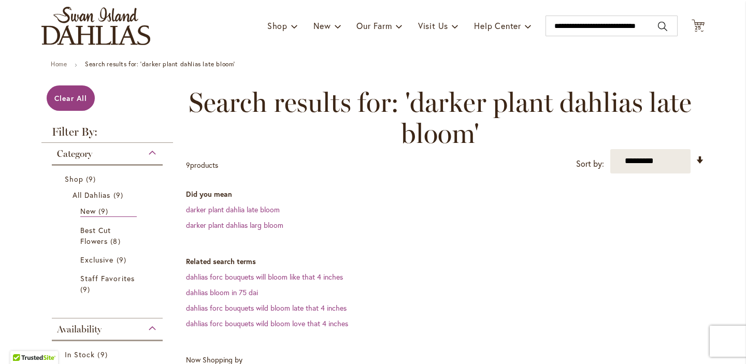
scroll to position [67, 0]
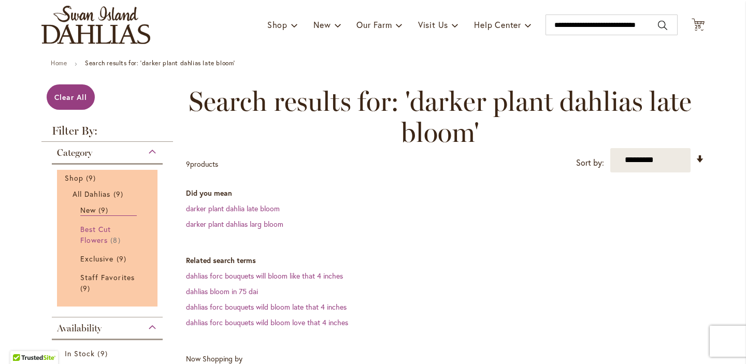
click at [94, 236] on span "Best Cut Flowers" at bounding box center [95, 234] width 31 height 21
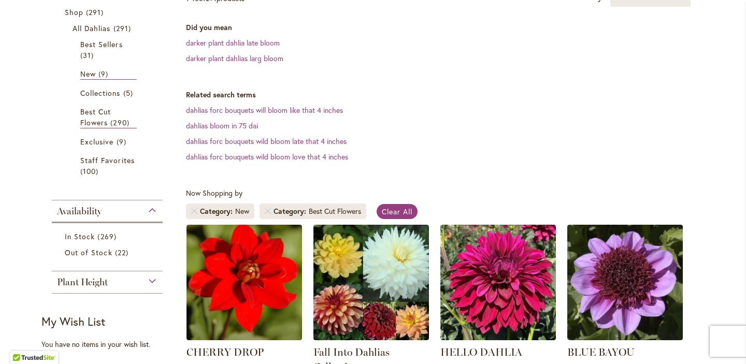
scroll to position [214, 0]
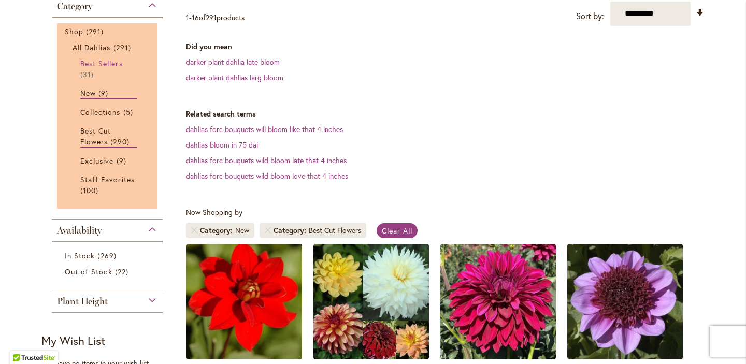
click at [89, 63] on span "Best Sellers" at bounding box center [101, 64] width 42 height 10
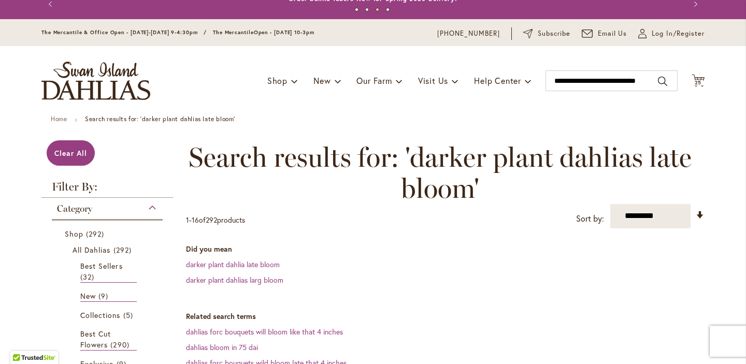
scroll to position [12, 0]
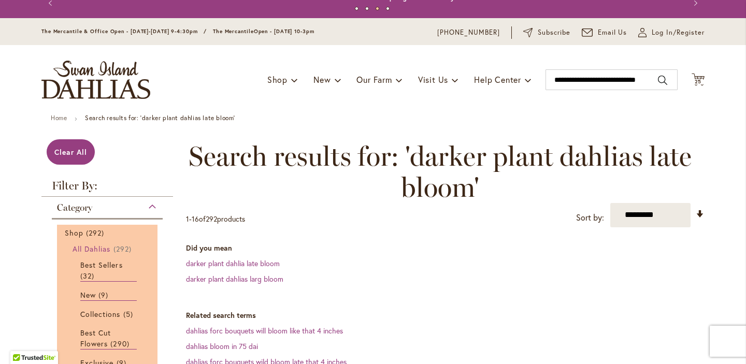
click at [121, 247] on span "292 items" at bounding box center [123, 248] width 21 height 11
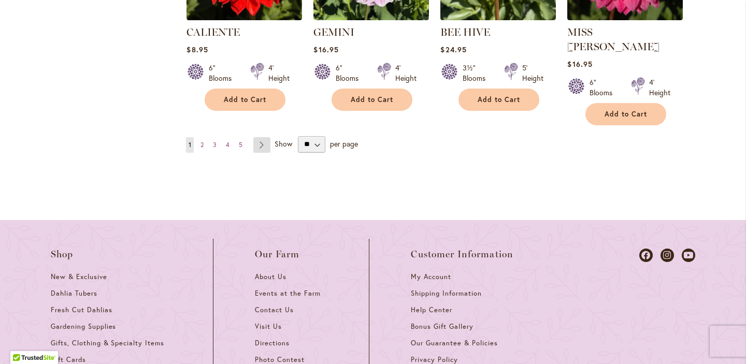
scroll to position [1229, 0]
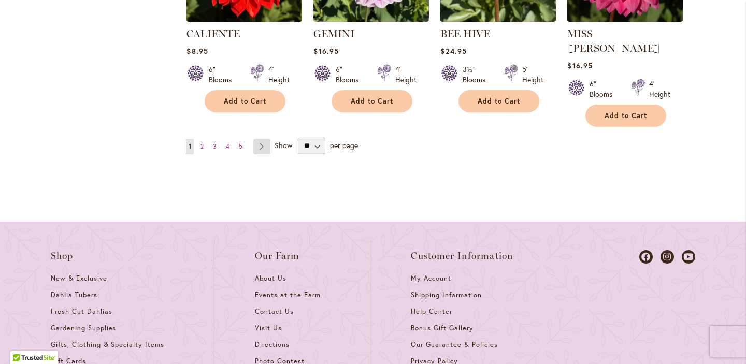
click at [255, 139] on link "Page Next" at bounding box center [261, 147] width 17 height 16
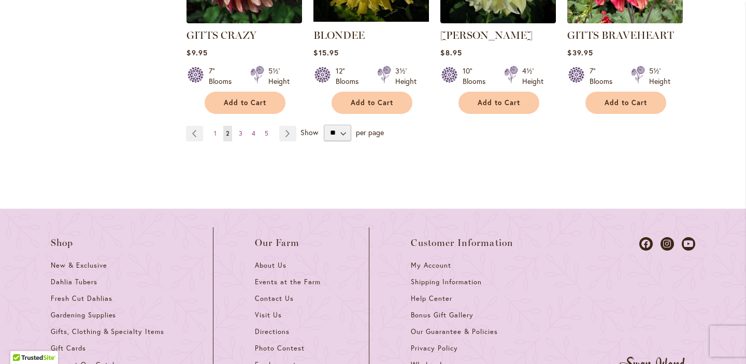
scroll to position [1210, 0]
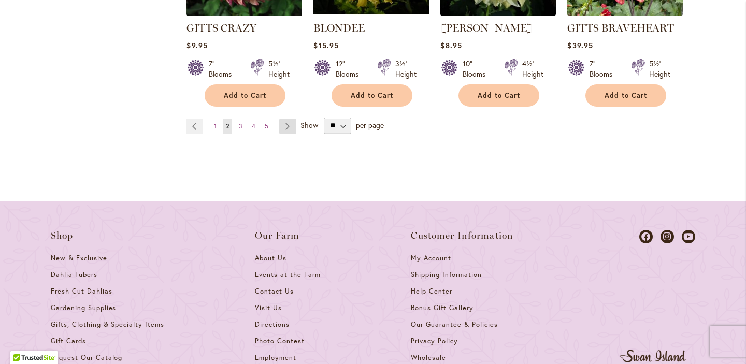
click at [285, 125] on link "Page Next" at bounding box center [287, 127] width 17 height 16
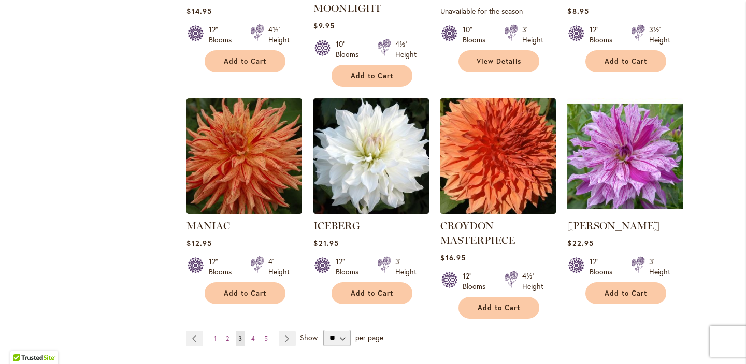
scroll to position [1043, 0]
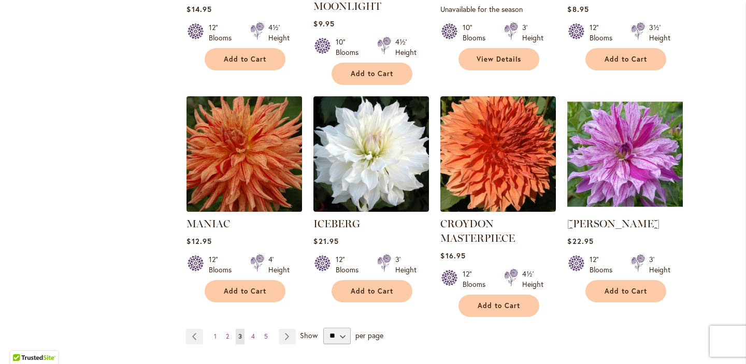
click at [244, 171] on img at bounding box center [244, 153] width 121 height 121
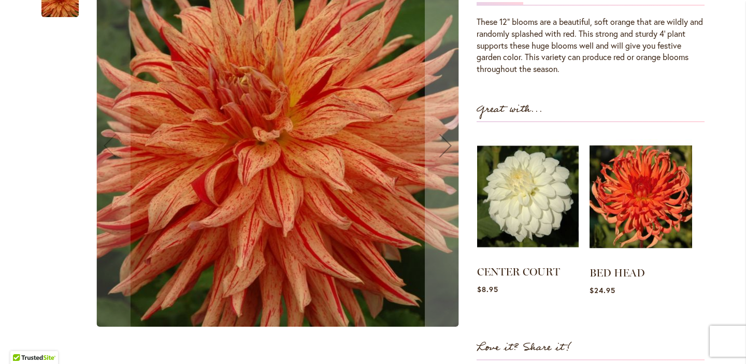
scroll to position [356, 0]
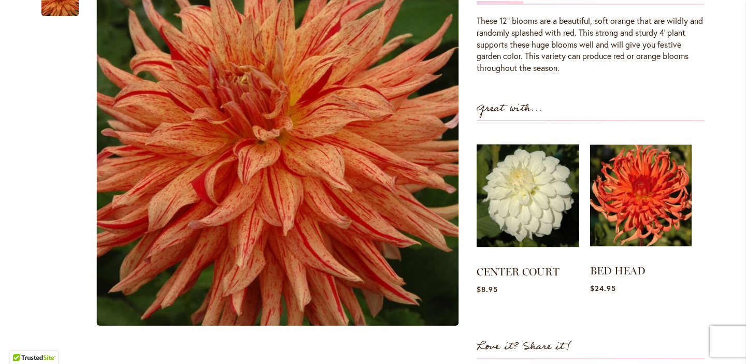
click at [607, 205] on img at bounding box center [641, 195] width 102 height 127
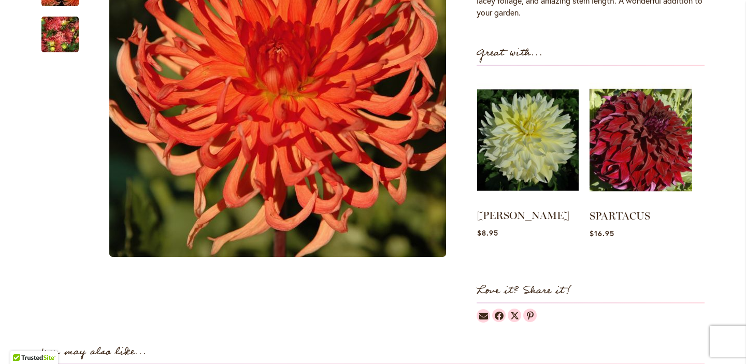
scroll to position [448, 0]
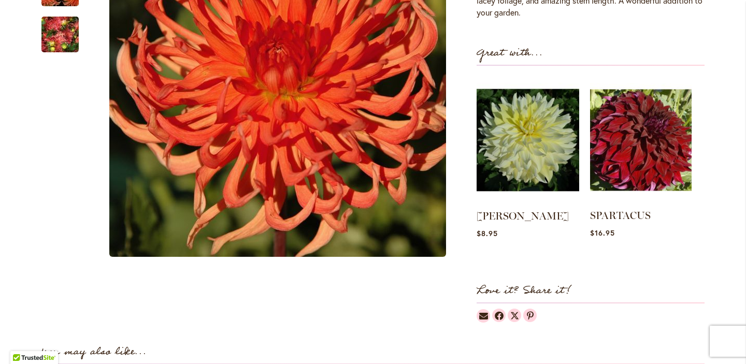
click at [670, 161] on img at bounding box center [641, 140] width 102 height 127
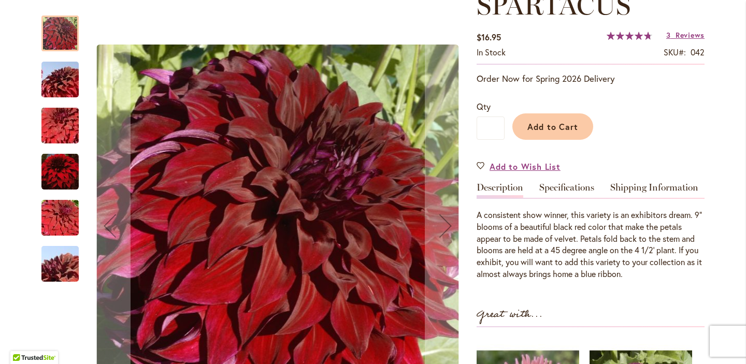
scroll to position [191, 0]
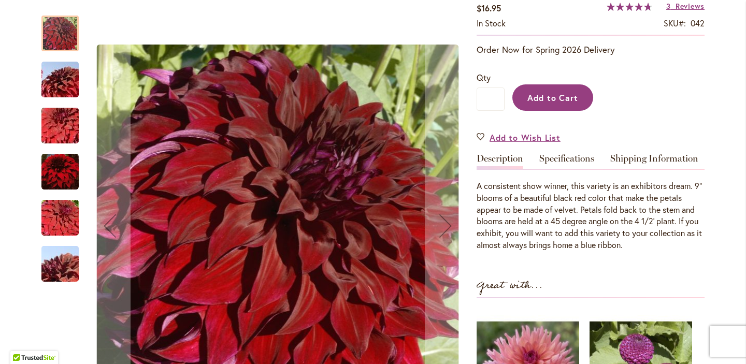
click at [536, 102] on button "Add to Cart" at bounding box center [552, 97] width 81 height 26
click at [536, 101] on div "Adding..." at bounding box center [604, 94] width 200 height 47
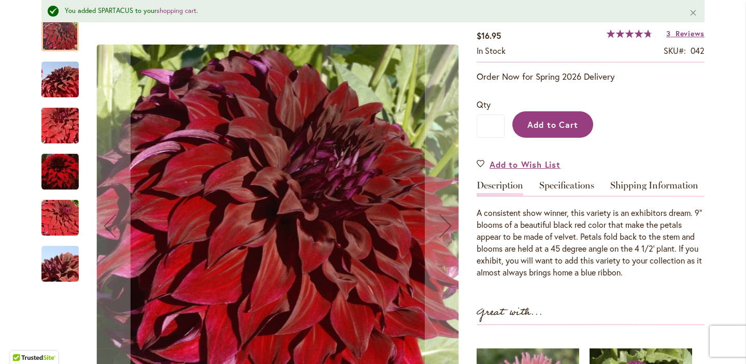
click at [567, 120] on span "Add to Cart" at bounding box center [552, 124] width 51 height 11
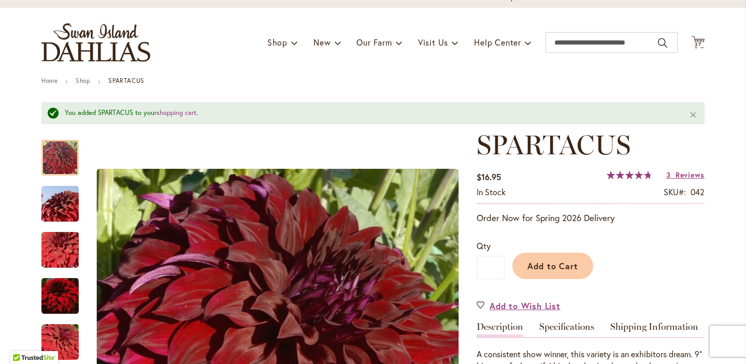
scroll to position [45, 0]
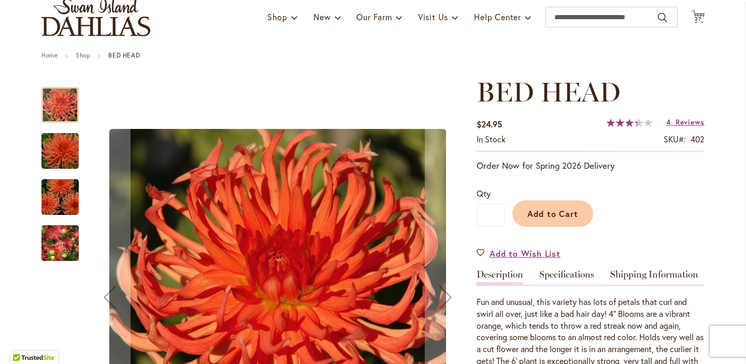
scroll to position [75, 0]
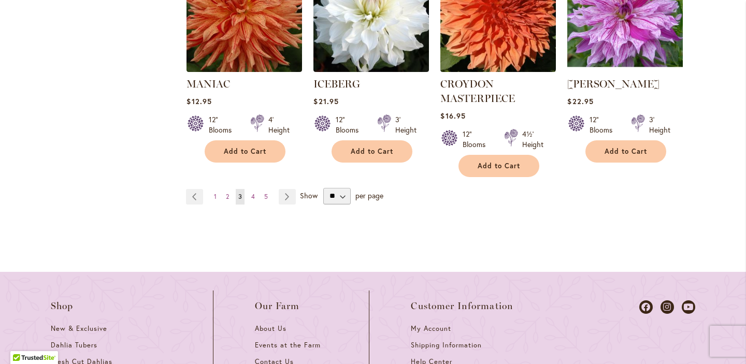
scroll to position [1186, 0]
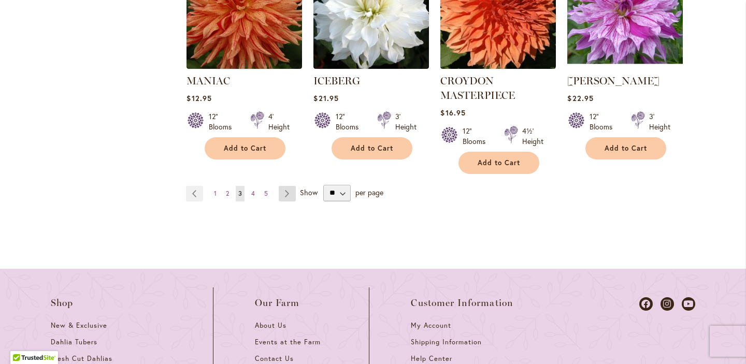
click at [283, 186] on link "Page Next" at bounding box center [287, 194] width 17 height 16
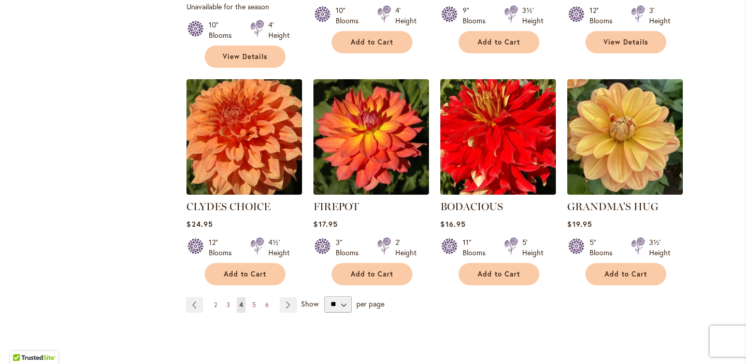
scroll to position [1065, 0]
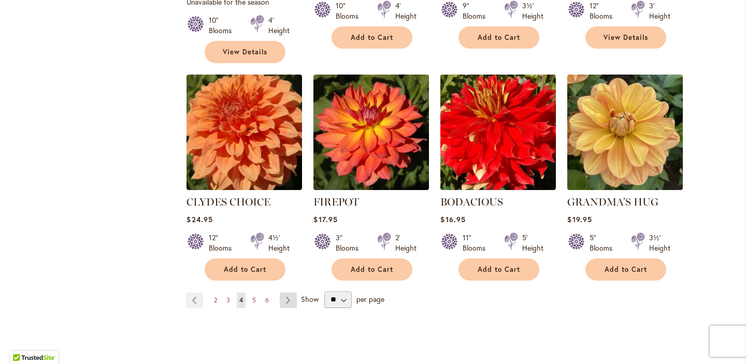
click at [283, 293] on link "Page Next" at bounding box center [288, 301] width 17 height 16
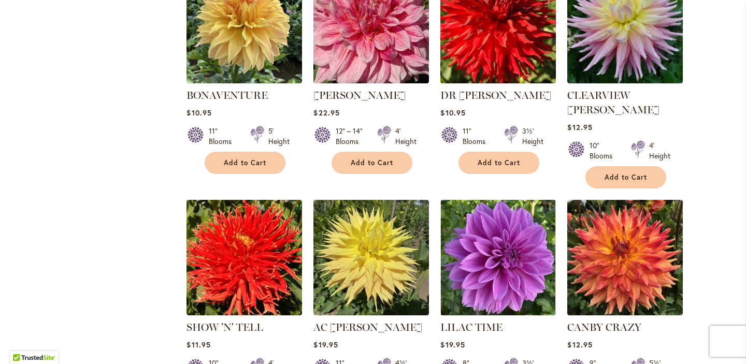
scroll to position [711, 0]
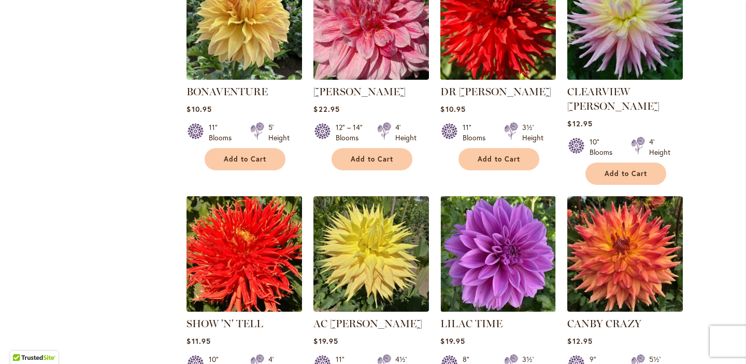
click at [255, 242] on img at bounding box center [244, 253] width 121 height 121
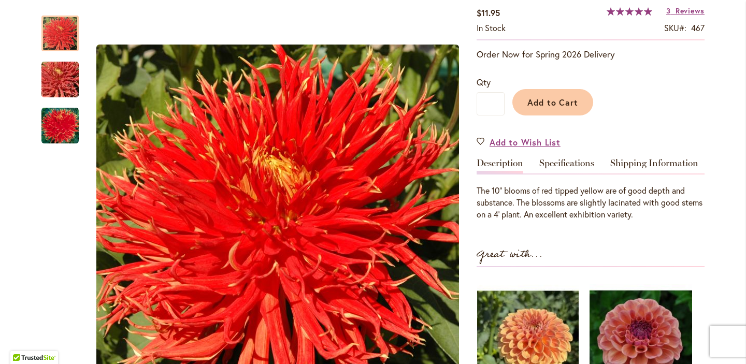
scroll to position [199, 0]
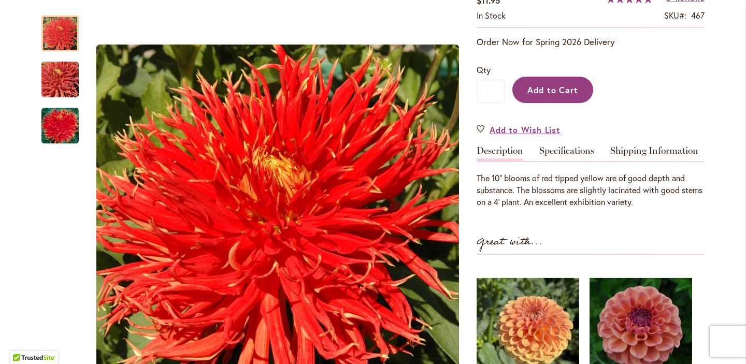
click at [554, 90] on span "Add to Cart" at bounding box center [552, 89] width 51 height 11
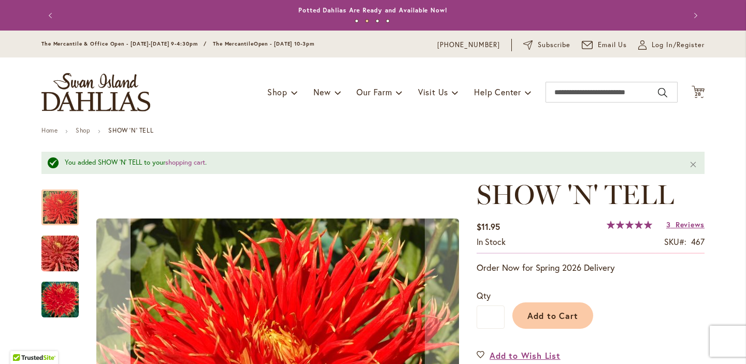
scroll to position [0, 0]
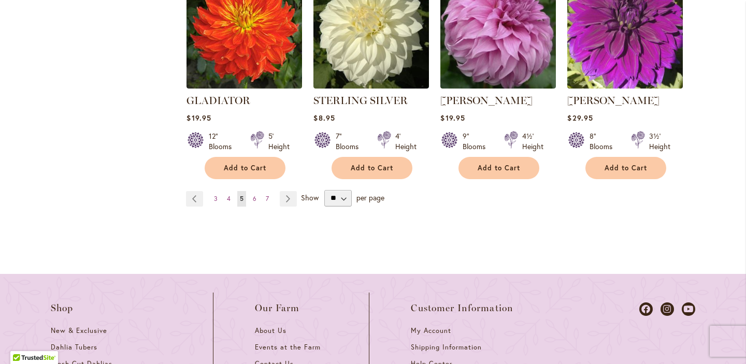
scroll to position [1186, 0]
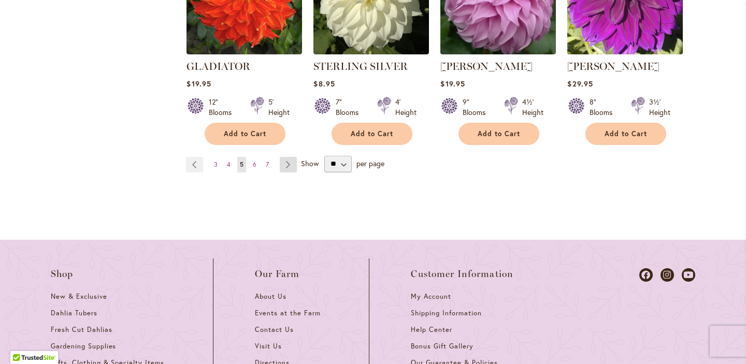
click at [283, 157] on link "Page Next" at bounding box center [288, 165] width 17 height 16
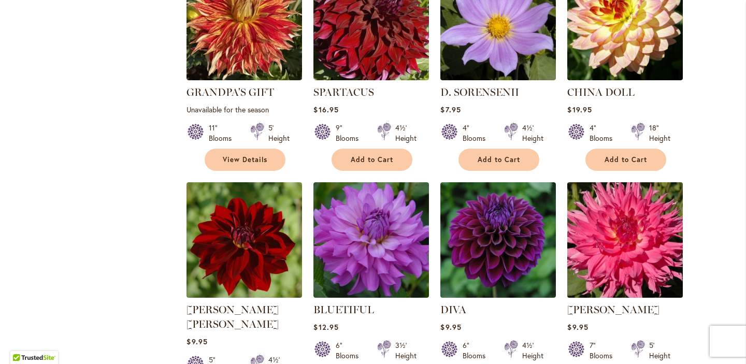
scroll to position [710, 0]
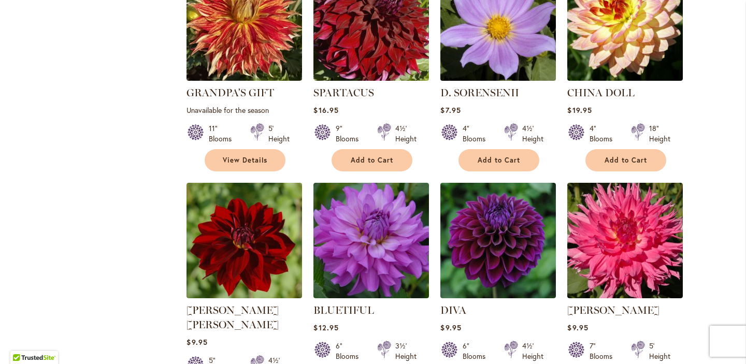
click at [503, 73] on img at bounding box center [498, 22] width 121 height 121
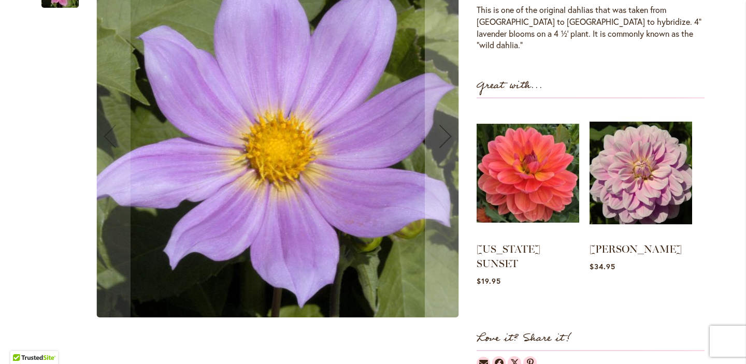
scroll to position [360, 0]
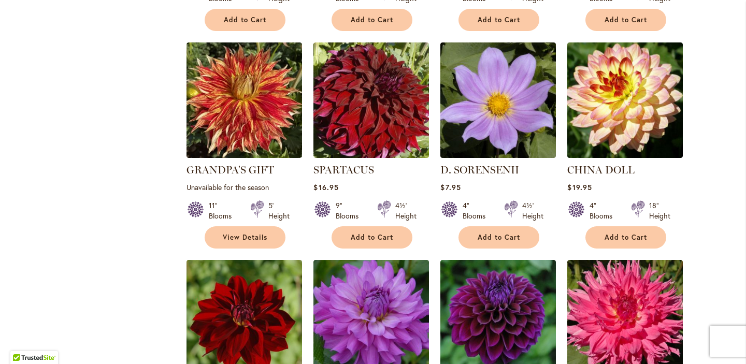
scroll to position [635, 0]
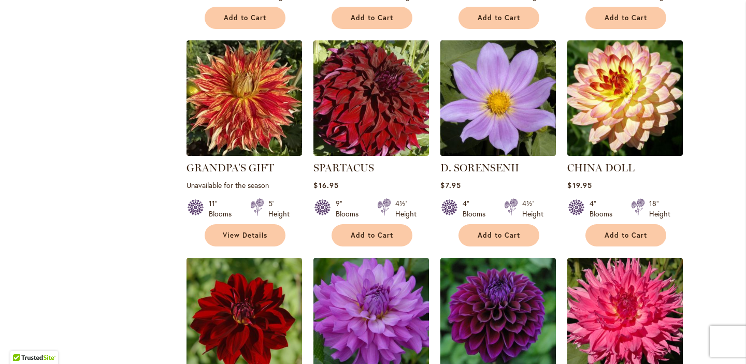
click at [478, 130] on img at bounding box center [498, 97] width 121 height 121
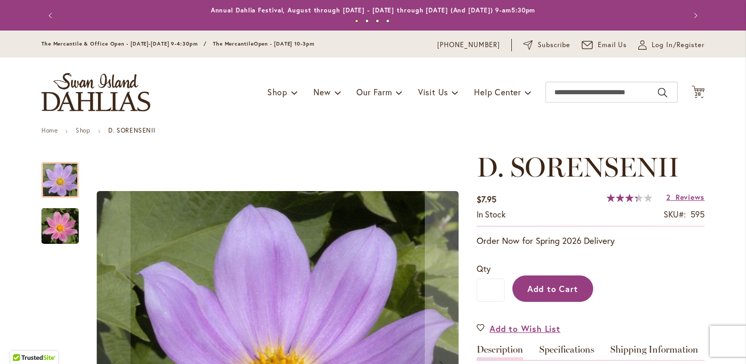
click at [543, 287] on span "Add to Cart" at bounding box center [552, 288] width 51 height 11
click at [543, 287] on div "Added" at bounding box center [604, 286] width 200 height 47
click at [536, 323] on span "Add to Wish List" at bounding box center [524, 329] width 71 height 12
click at [546, 288] on span "Add to Cart" at bounding box center [552, 288] width 51 height 11
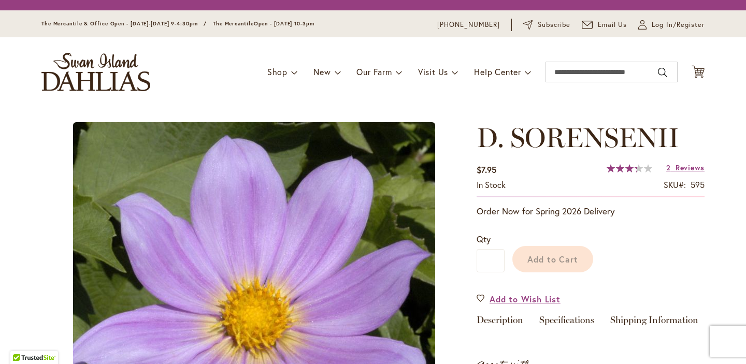
click at [541, 266] on div "Add to Cart" at bounding box center [604, 256] width 200 height 47
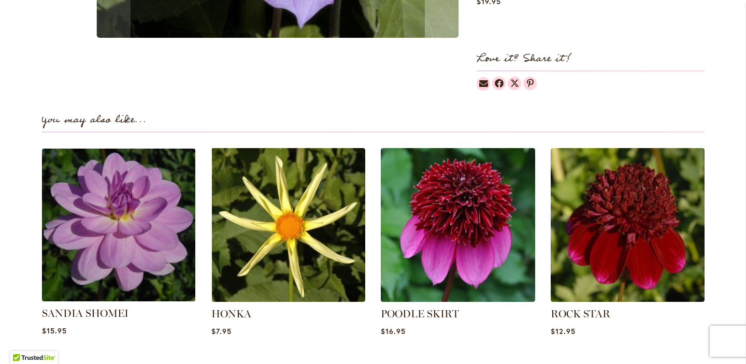
scroll to position [650, 0]
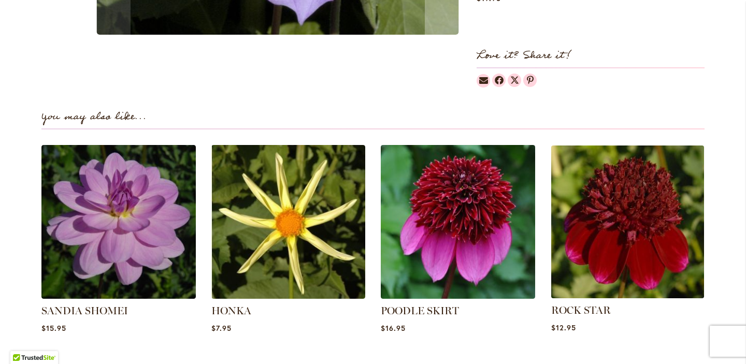
click at [626, 259] on img at bounding box center [627, 221] width 161 height 161
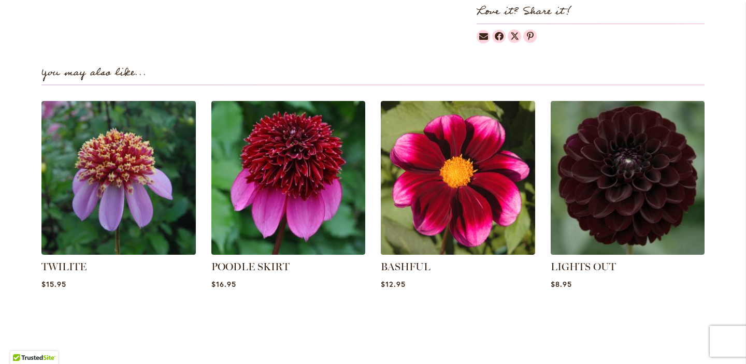
scroll to position [678, 0]
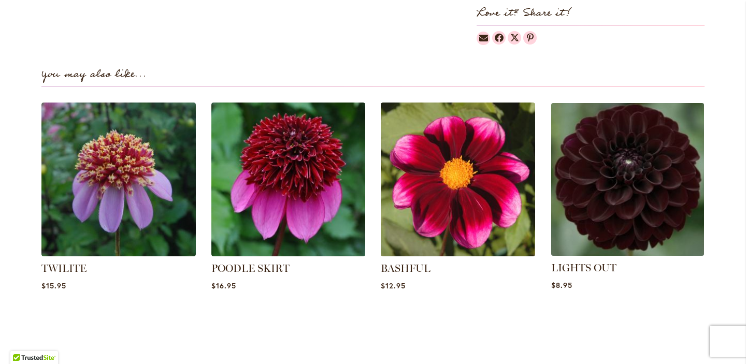
click at [587, 225] on img at bounding box center [627, 179] width 161 height 161
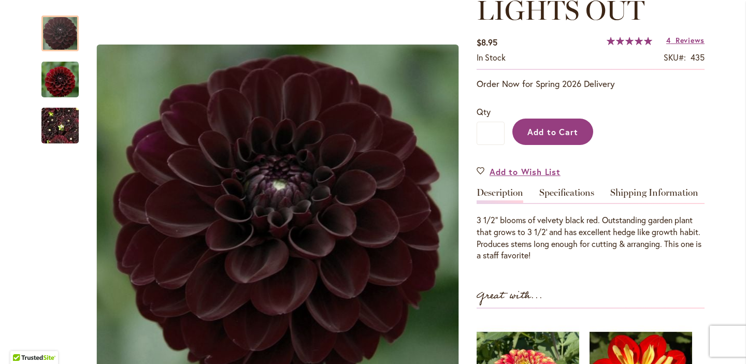
scroll to position [156, 0]
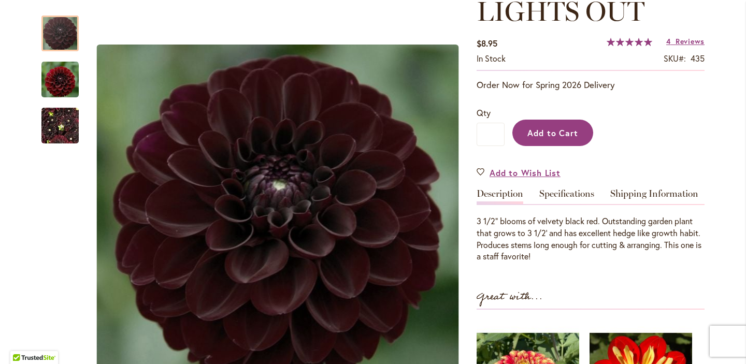
click at [557, 127] on span "Add to Cart" at bounding box center [552, 132] width 51 height 11
click at [557, 127] on div "Adding..." at bounding box center [604, 130] width 200 height 47
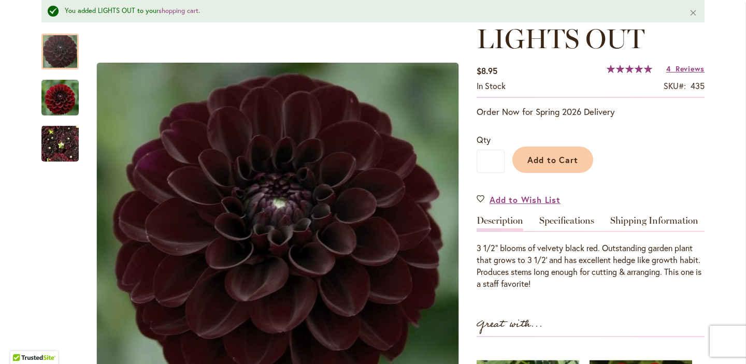
click at [557, 127] on div "Qty * Add to Cart" at bounding box center [591, 153] width 228 height 60
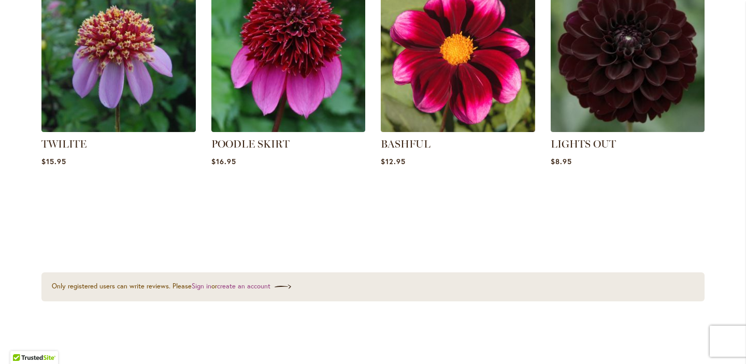
scroll to position [797, 0]
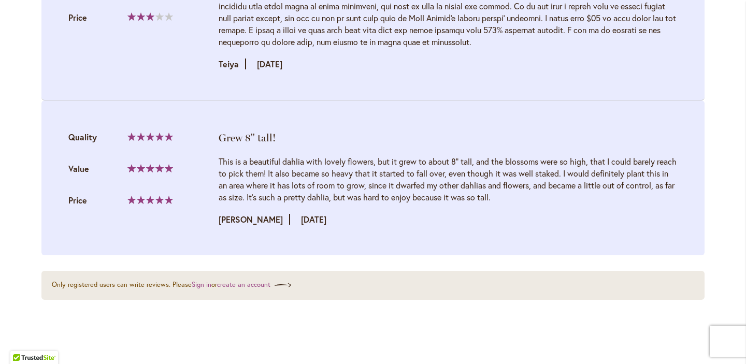
scroll to position [1279, 0]
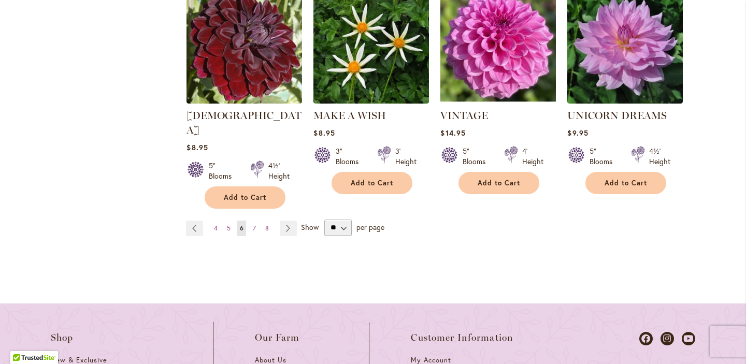
scroll to position [1135, 0]
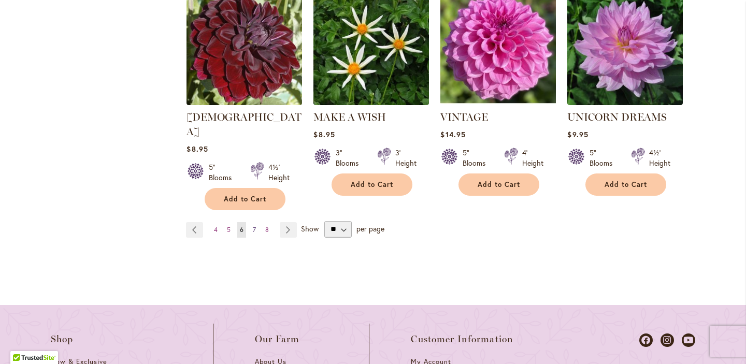
click at [253, 226] on span "7" at bounding box center [254, 230] width 3 height 8
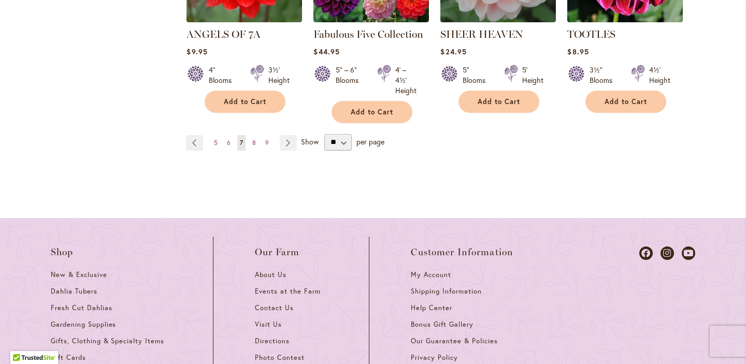
scroll to position [1213, 0]
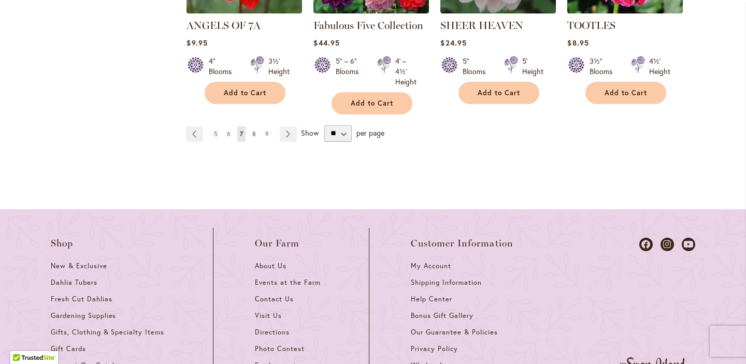
click at [253, 128] on link "Page 8" at bounding box center [254, 134] width 9 height 16
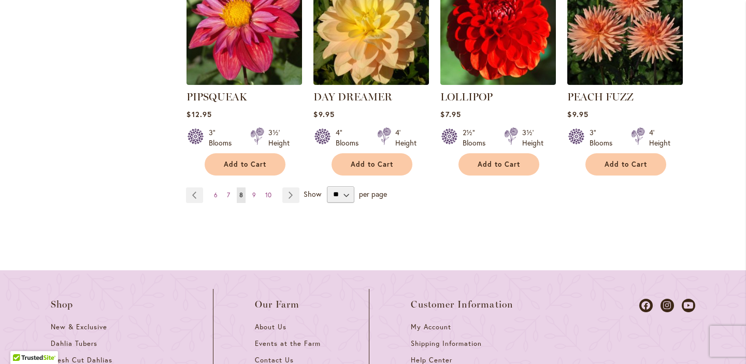
scroll to position [1157, 0]
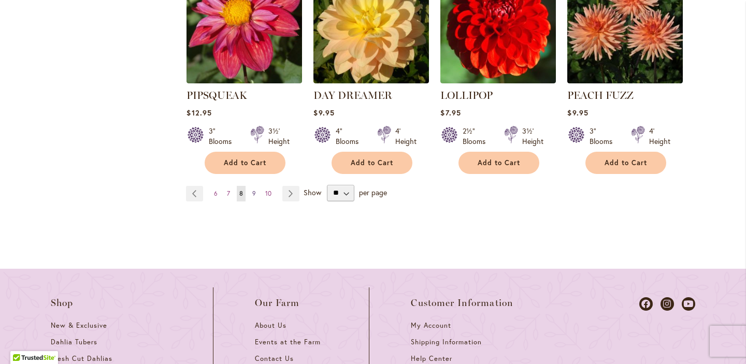
click at [252, 190] on span "9" at bounding box center [254, 194] width 4 height 8
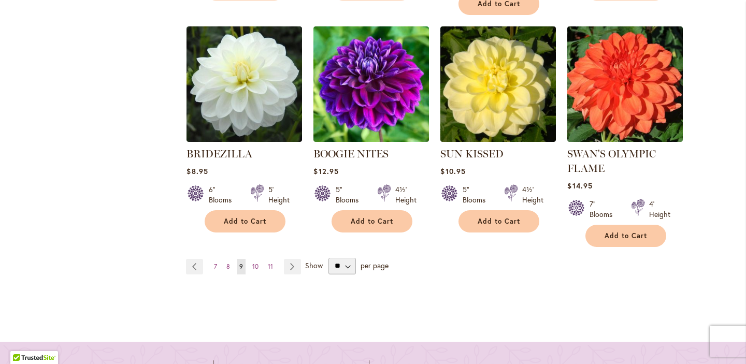
scroll to position [1114, 0]
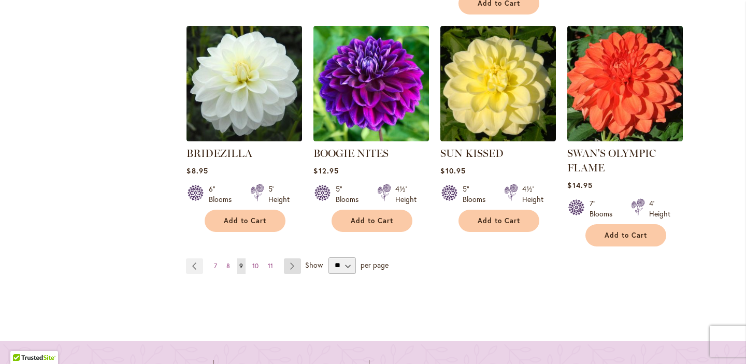
click at [290, 258] on link "Page Next" at bounding box center [292, 266] width 17 height 16
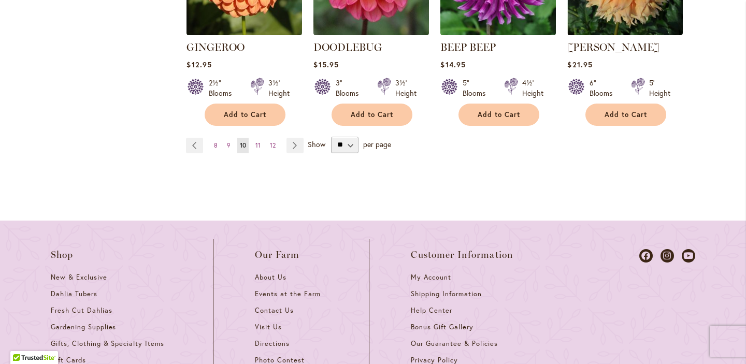
scroll to position [1191, 0]
click at [289, 146] on link "Page Next" at bounding box center [294, 145] width 17 height 16
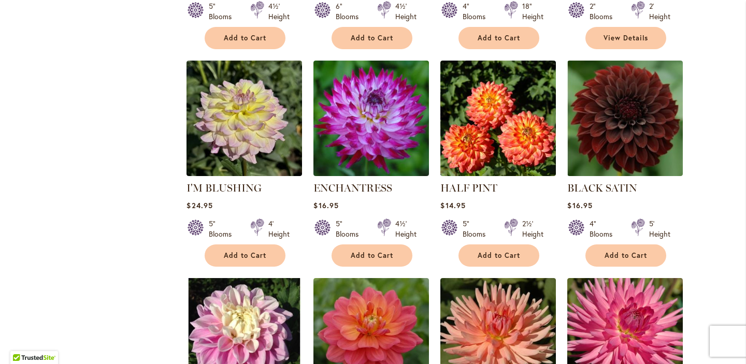
scroll to position [617, 0]
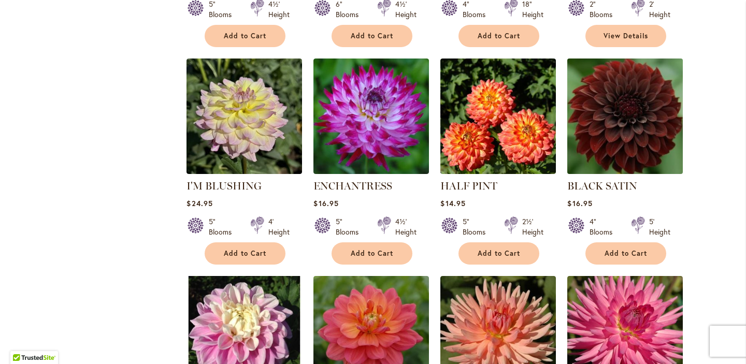
click at [598, 122] on img at bounding box center [625, 115] width 121 height 121
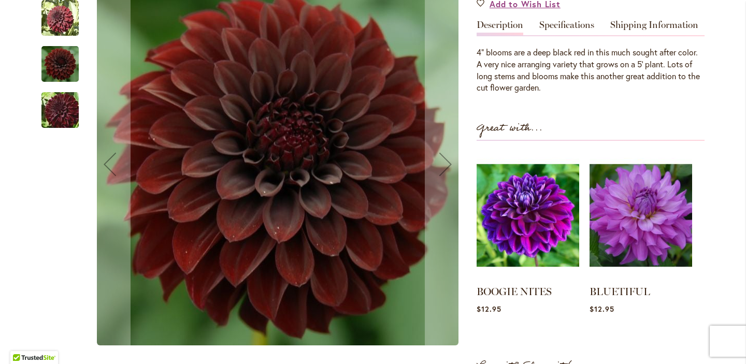
scroll to position [316, 0]
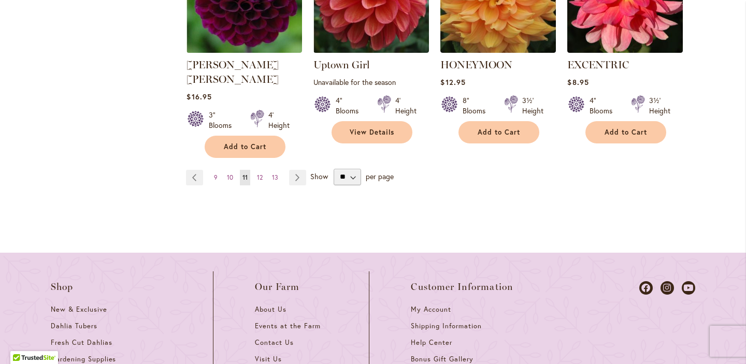
scroll to position [1190, 0]
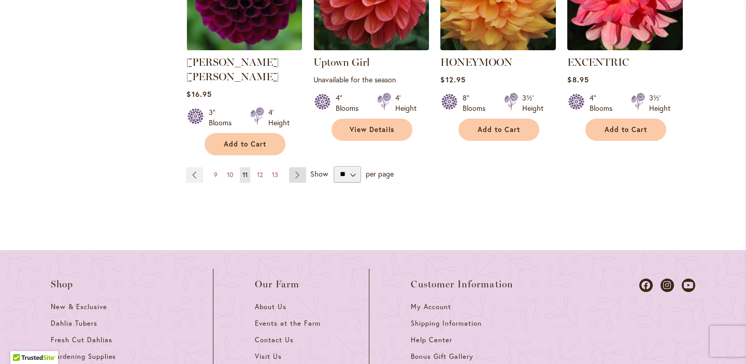
click at [294, 167] on link "Page Next" at bounding box center [297, 175] width 17 height 16
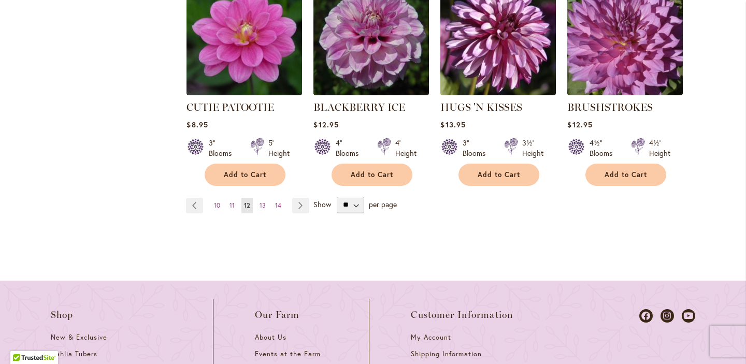
scroll to position [1211, 0]
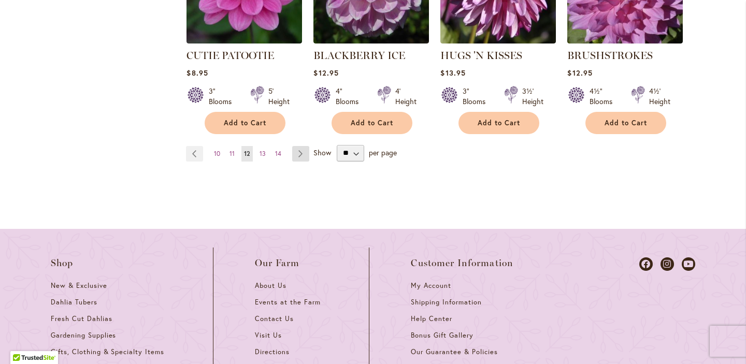
click at [296, 146] on link "Page Next" at bounding box center [300, 154] width 17 height 16
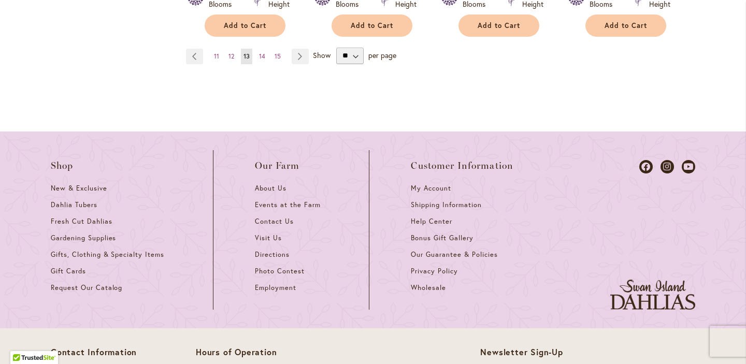
scroll to position [1296, 0]
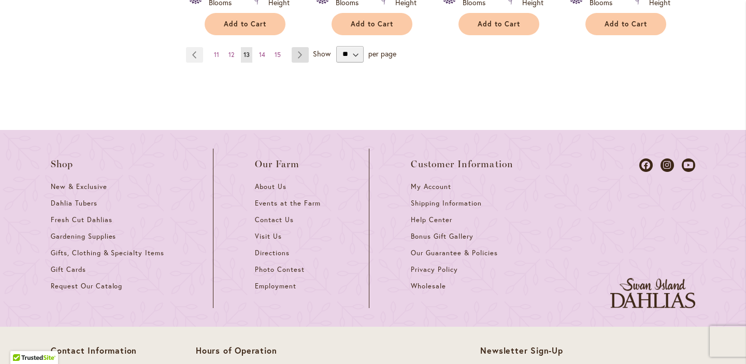
click at [302, 47] on link "Page Next" at bounding box center [300, 55] width 17 height 16
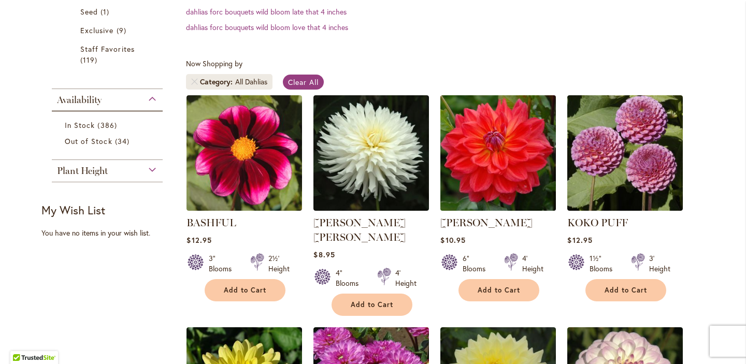
click at [476, 156] on img at bounding box center [498, 152] width 121 height 121
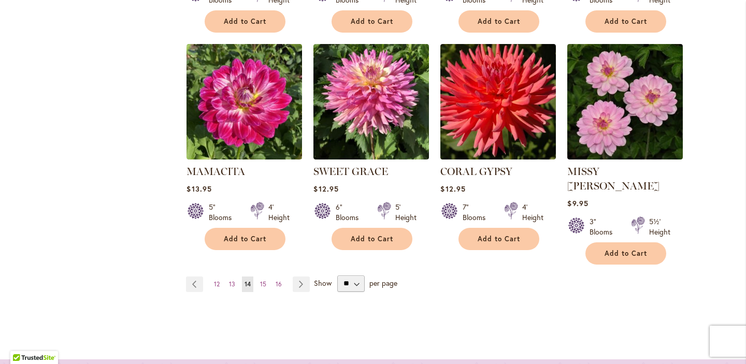
scroll to position [1101, 0]
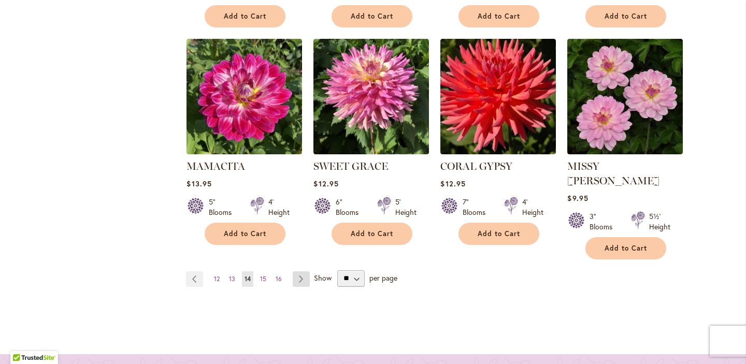
click at [293, 271] on link "Page Next" at bounding box center [301, 279] width 17 height 16
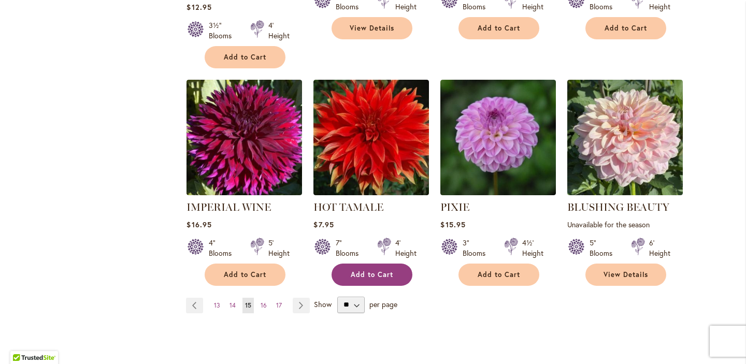
scroll to position [1062, 0]
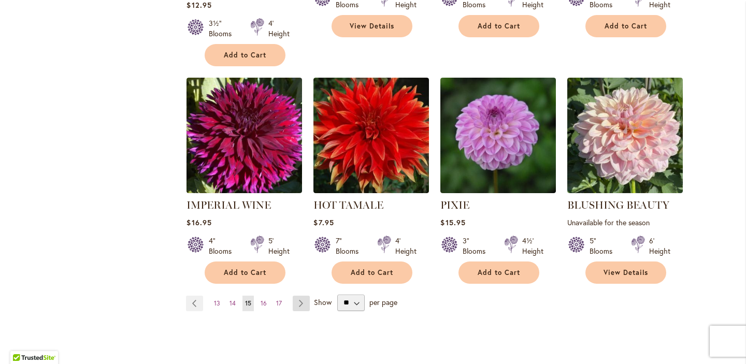
click at [299, 296] on link "Page Next" at bounding box center [301, 304] width 17 height 16
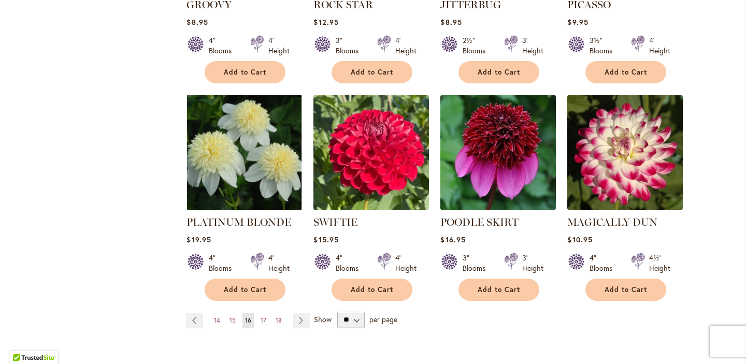
scroll to position [1022, 0]
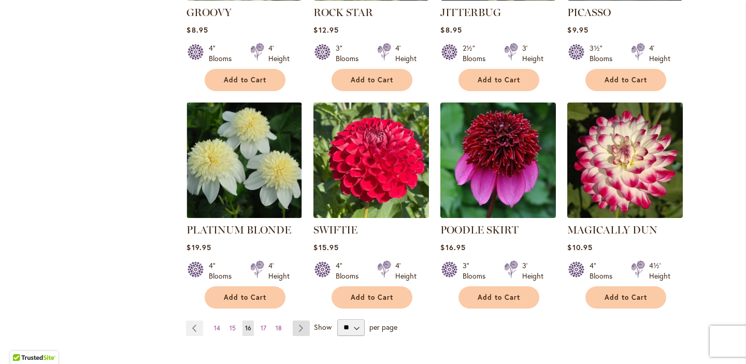
click at [293, 325] on link "Page Next" at bounding box center [301, 329] width 17 height 16
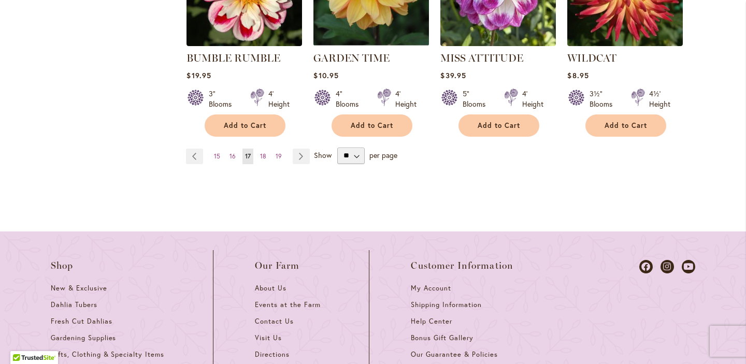
scroll to position [1209, 0]
click at [299, 148] on link "Page Next" at bounding box center [301, 156] width 17 height 16
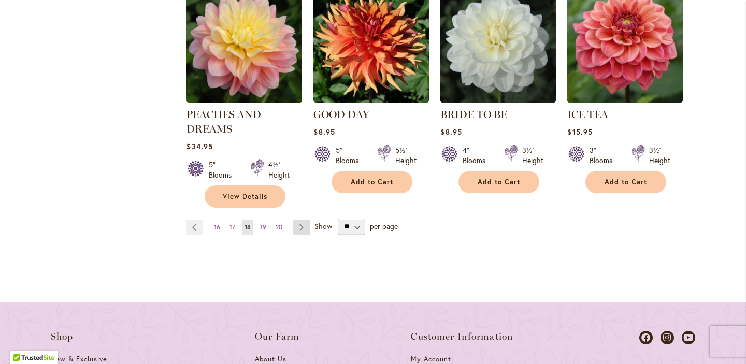
click at [299, 220] on link "Page Next" at bounding box center [301, 228] width 17 height 16
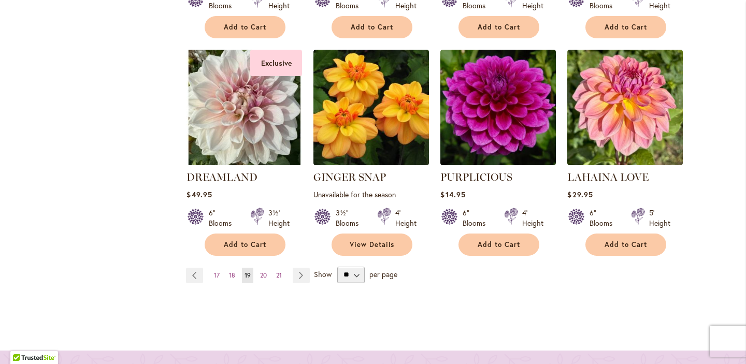
scroll to position [1073, 0]
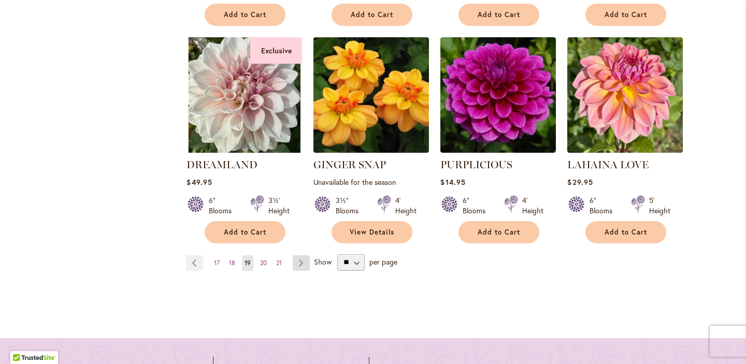
click at [296, 255] on link "Page Next" at bounding box center [301, 263] width 17 height 16
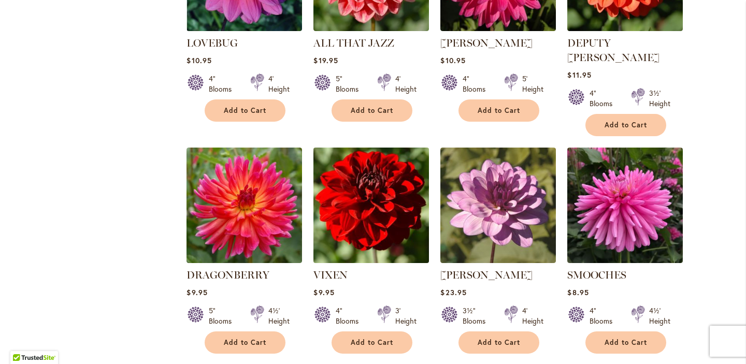
click at [355, 200] on img at bounding box center [371, 205] width 121 height 121
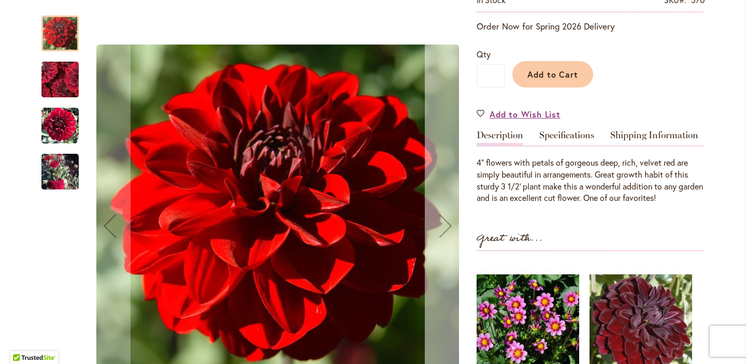
scroll to position [213, 0]
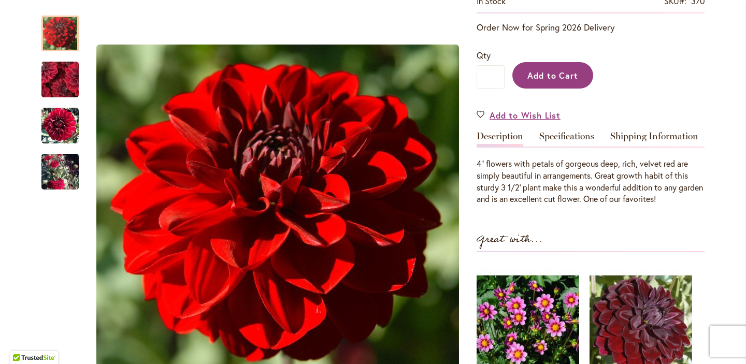
click at [557, 70] on span "Add to Cart" at bounding box center [552, 75] width 51 height 11
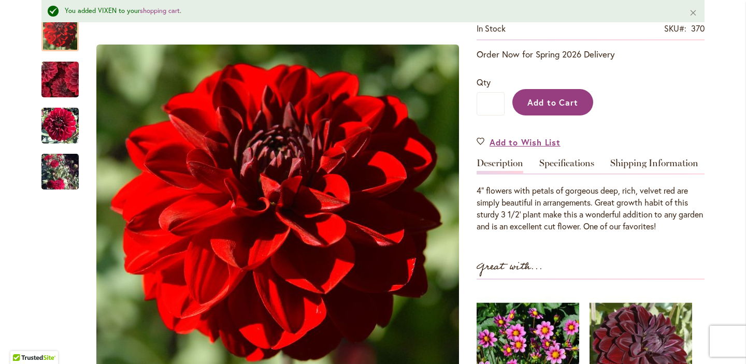
click at [550, 100] on span "Add to Cart" at bounding box center [552, 102] width 51 height 11
click at [550, 102] on span "Add to Cart" at bounding box center [552, 102] width 51 height 11
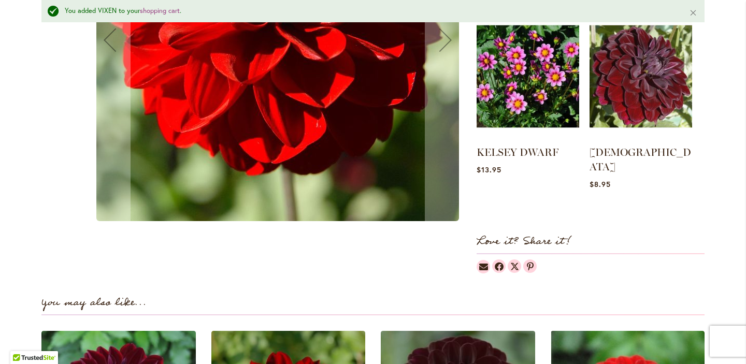
scroll to position [483, 0]
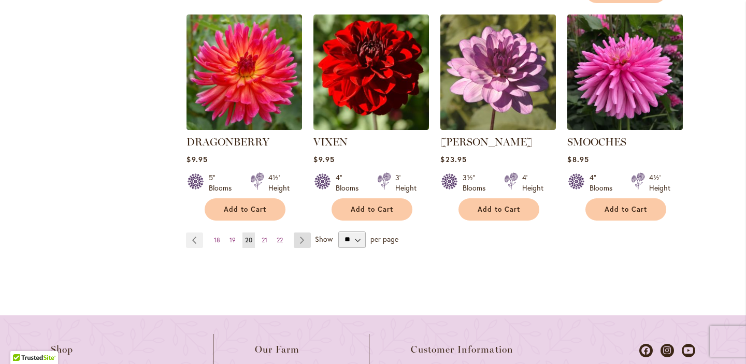
scroll to position [1126, 0]
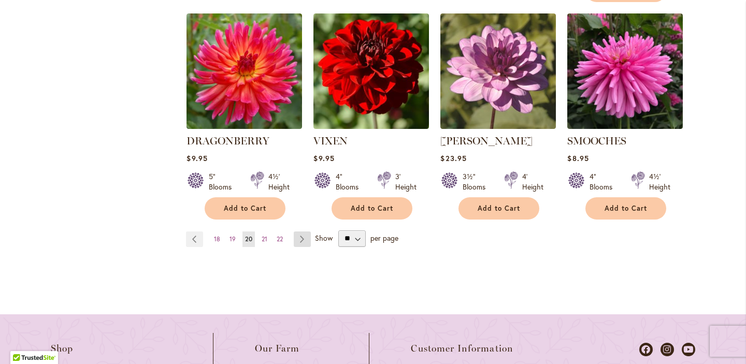
click at [294, 232] on link "Page Next" at bounding box center [302, 240] width 17 height 16
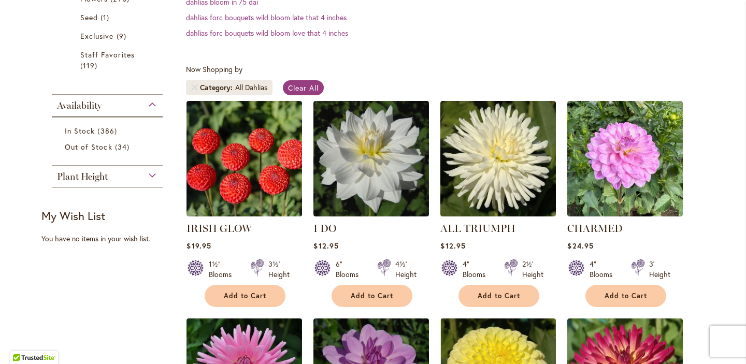
scroll to position [365, 0]
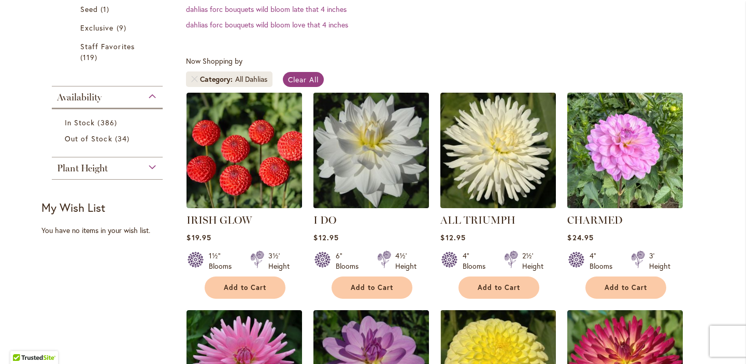
click at [357, 189] on img at bounding box center [371, 150] width 121 height 121
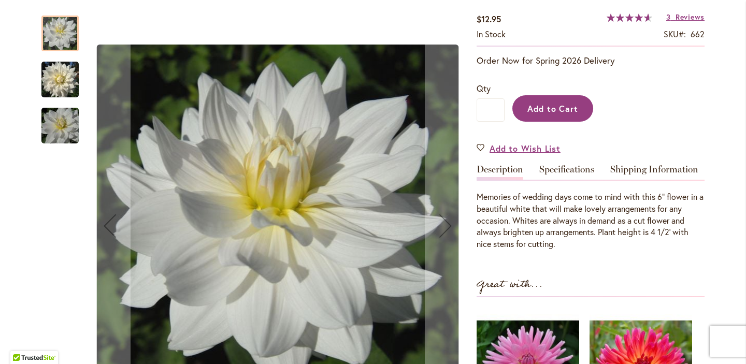
scroll to position [179, 0]
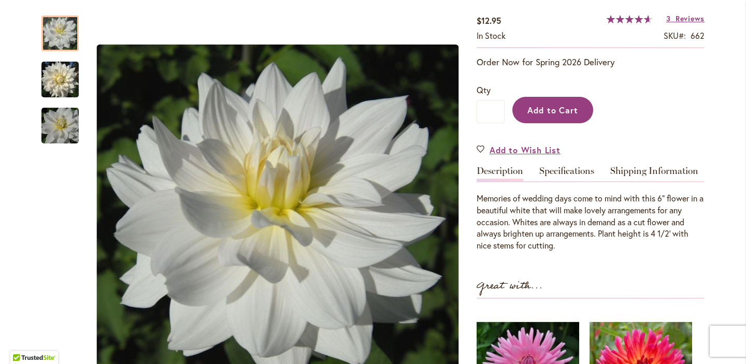
click at [558, 106] on span "Add to Cart" at bounding box center [552, 110] width 51 height 11
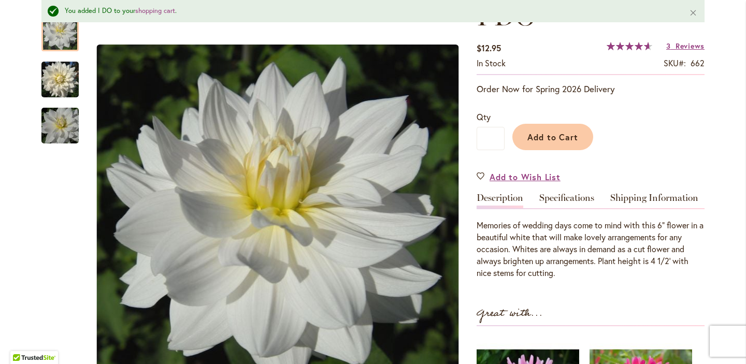
click at [558, 108] on div "Qty * Add to Cart" at bounding box center [591, 130] width 228 height 60
click at [546, 142] on button "Add to Cart" at bounding box center [552, 137] width 81 height 26
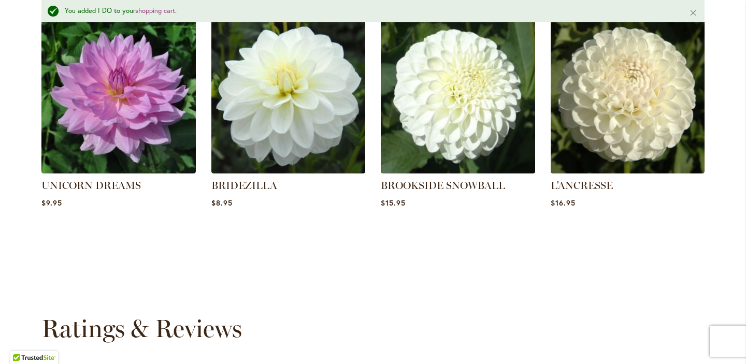
scroll to position [799, 0]
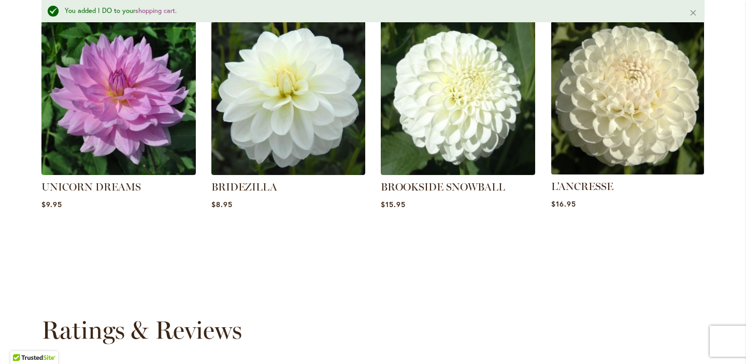
click at [642, 121] on img at bounding box center [627, 98] width 161 height 161
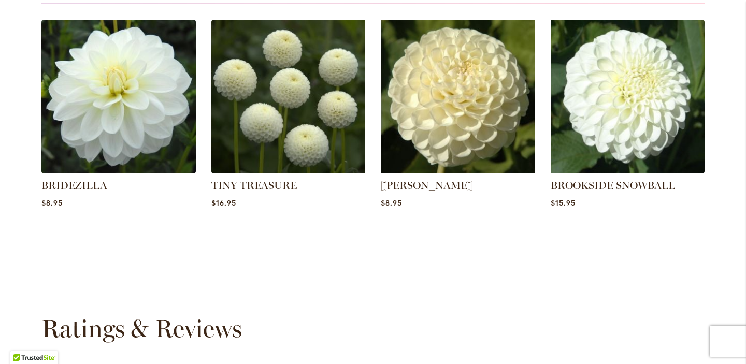
scroll to position [754, 0]
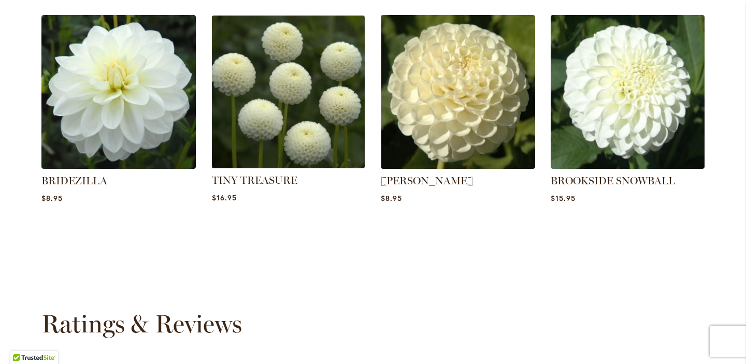
click at [313, 127] on img at bounding box center [288, 91] width 161 height 161
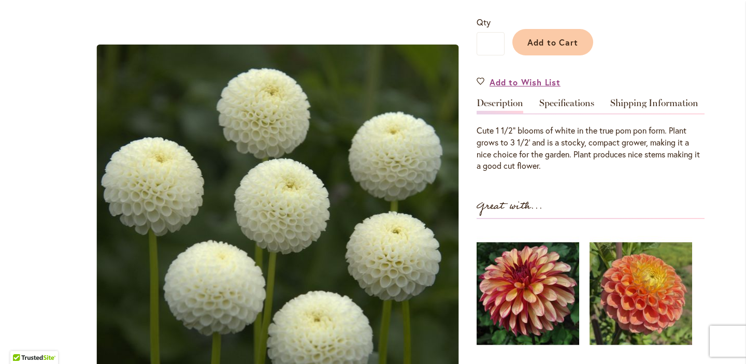
scroll to position [241, 0]
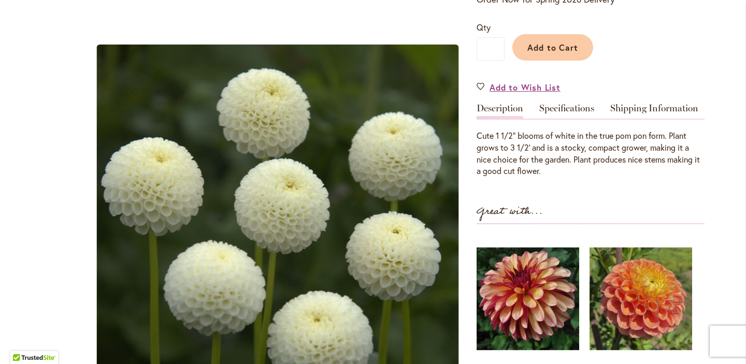
click at [560, 50] on button "Add to Cart" at bounding box center [552, 47] width 81 height 26
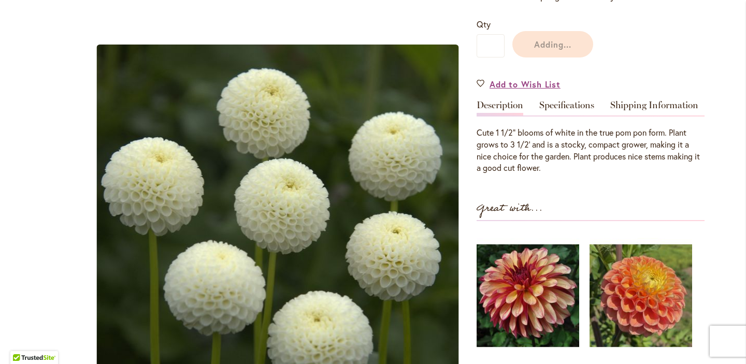
scroll to position [243, 0]
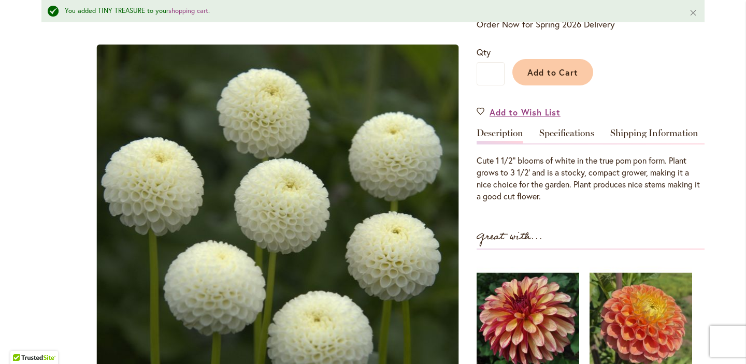
click at [560, 49] on div "Add to Cart" at bounding box center [604, 69] width 200 height 47
click at [554, 71] on span "Add to Cart" at bounding box center [552, 72] width 51 height 11
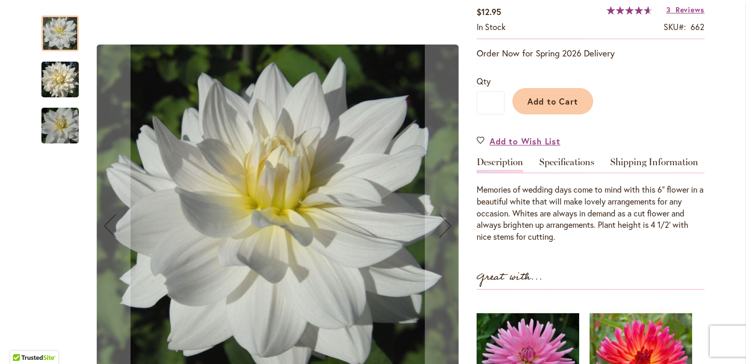
scroll to position [196, 0]
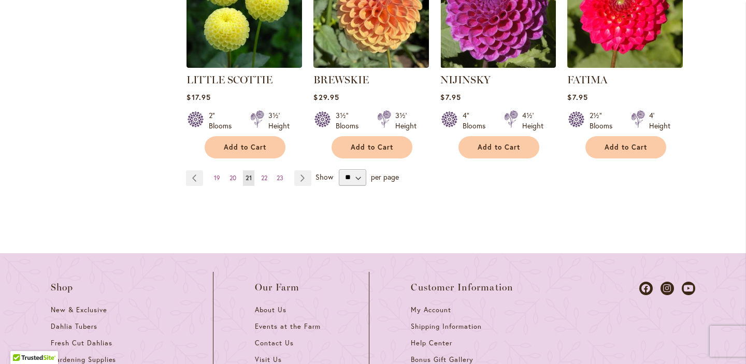
scroll to position [1190, 0]
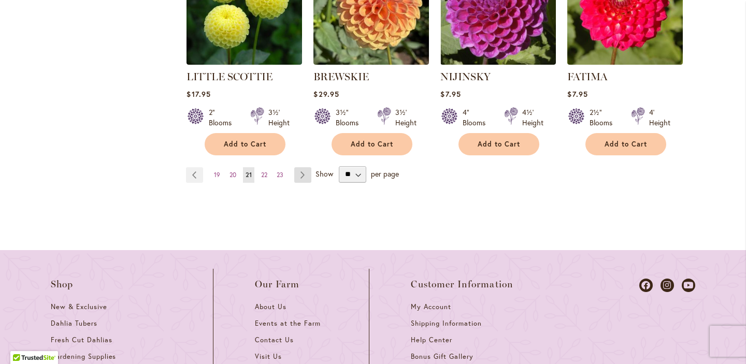
click at [300, 173] on link "Page Next" at bounding box center [302, 175] width 17 height 16
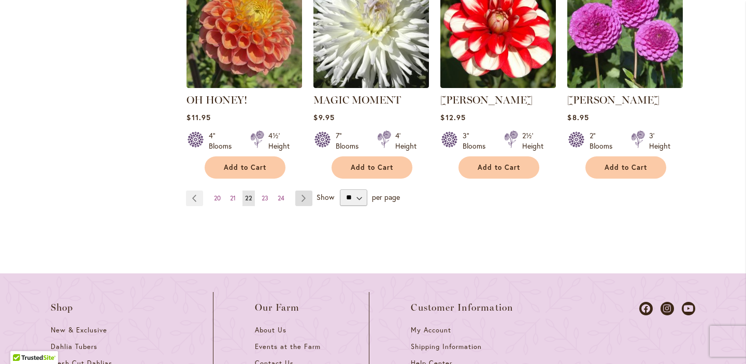
scroll to position [1168, 0]
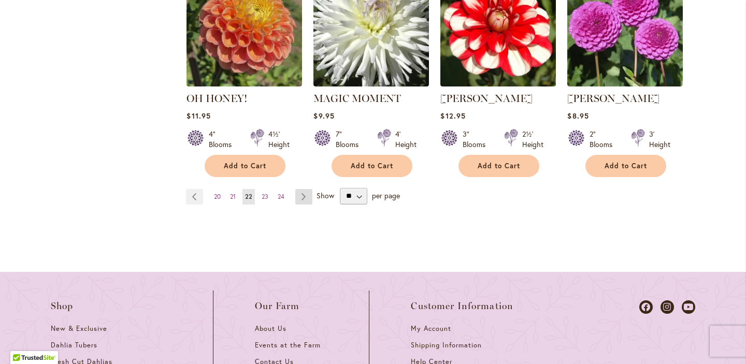
click at [303, 189] on link "Page Next" at bounding box center [303, 197] width 17 height 16
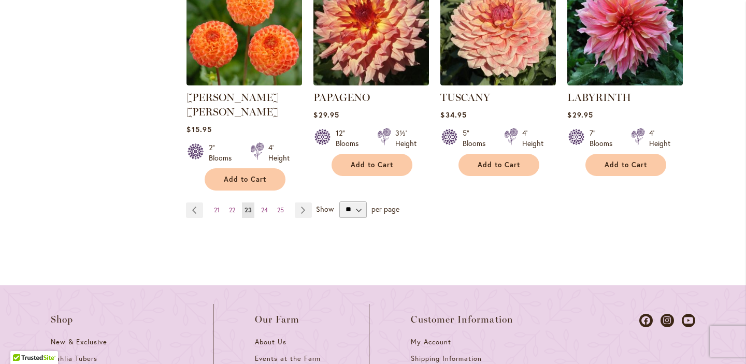
scroll to position [1185, 0]
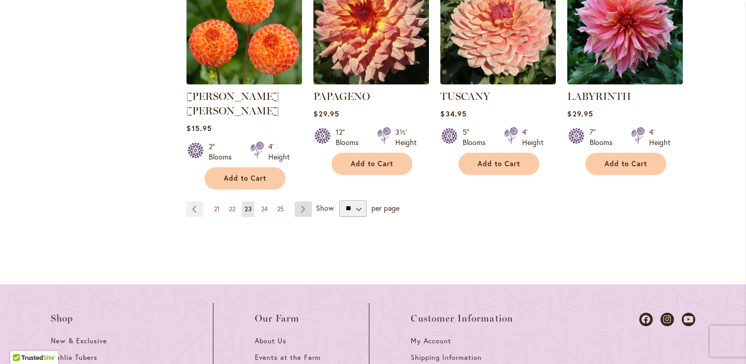
click at [300, 201] on link "Page Next" at bounding box center [303, 209] width 17 height 16
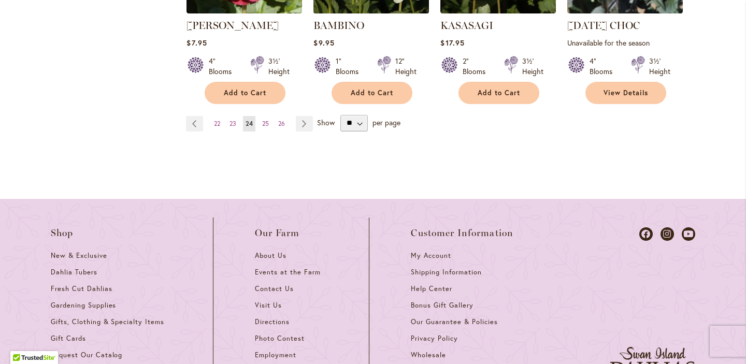
scroll to position [1228, 0]
click at [296, 116] on link "Page Next" at bounding box center [304, 124] width 17 height 16
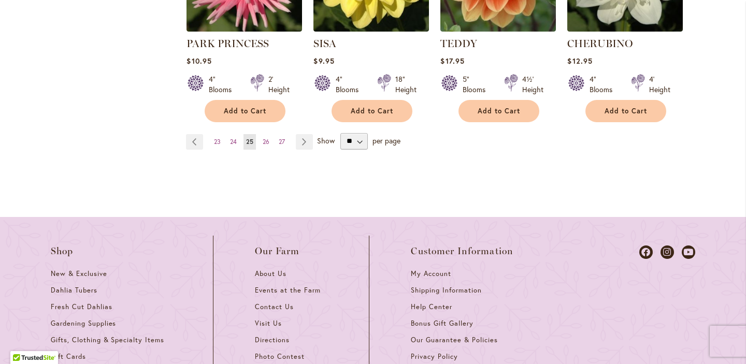
scroll to position [1239, 0]
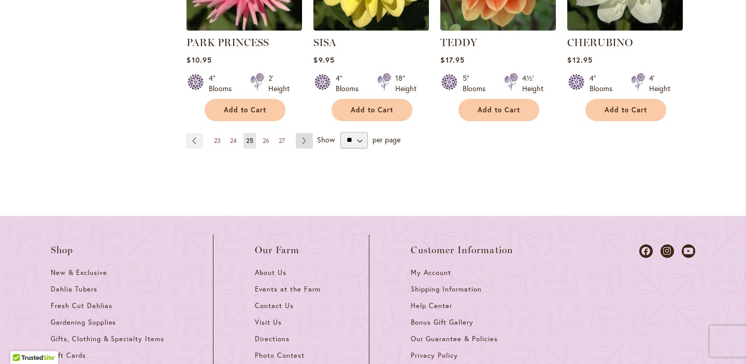
click at [305, 133] on link "Page Next" at bounding box center [304, 141] width 17 height 16
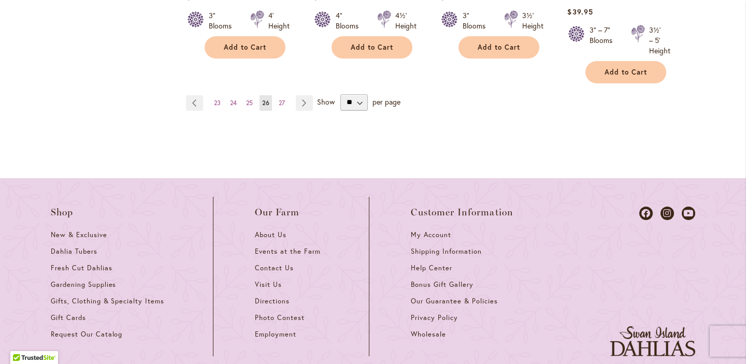
scroll to position [1309, 0]
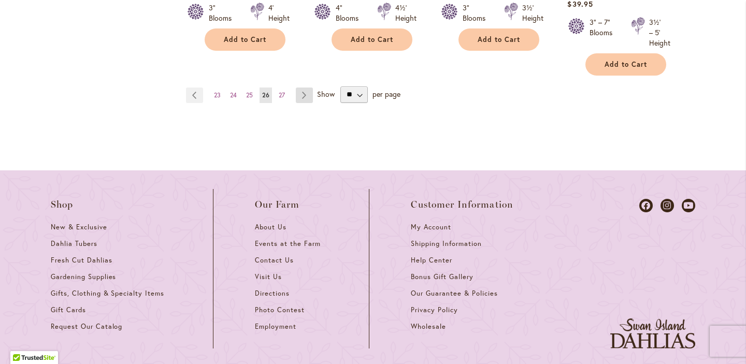
click at [298, 88] on link "Page Next" at bounding box center [304, 96] width 17 height 16
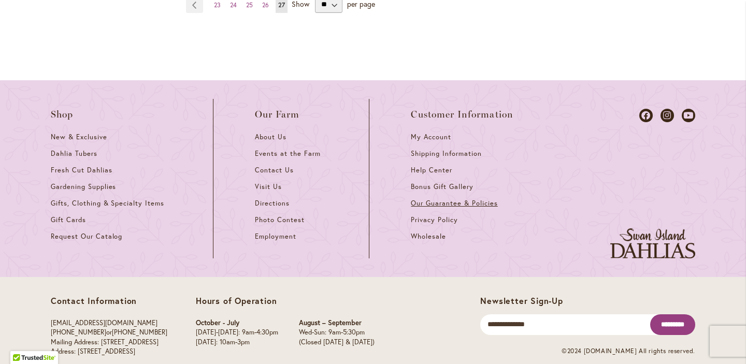
scroll to position [5, -1]
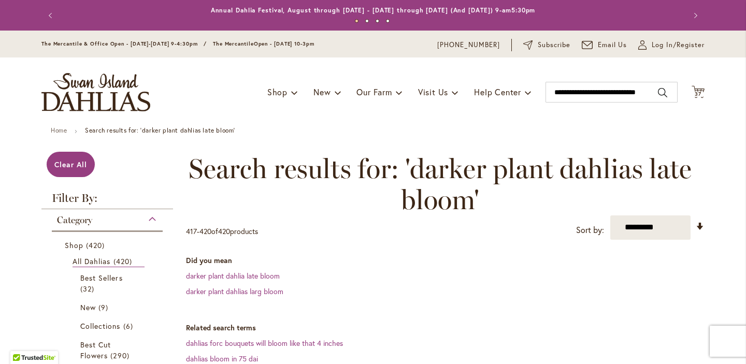
click at [55, 129] on link "Home" at bounding box center [59, 130] width 16 height 8
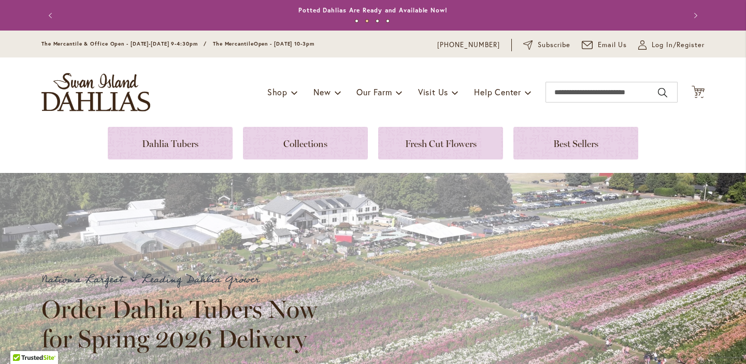
click at [697, 91] on span "37" at bounding box center [698, 94] width 7 height 7
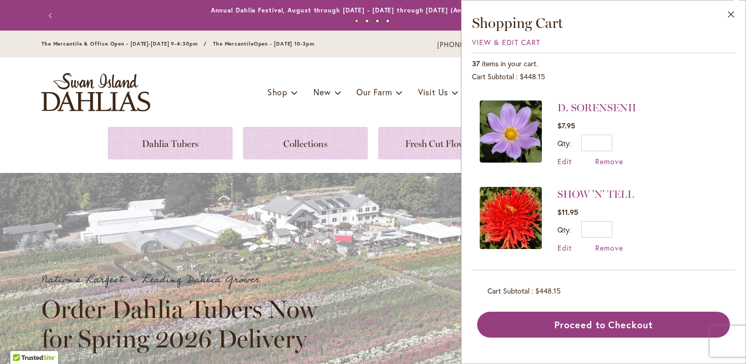
scroll to position [339, 0]
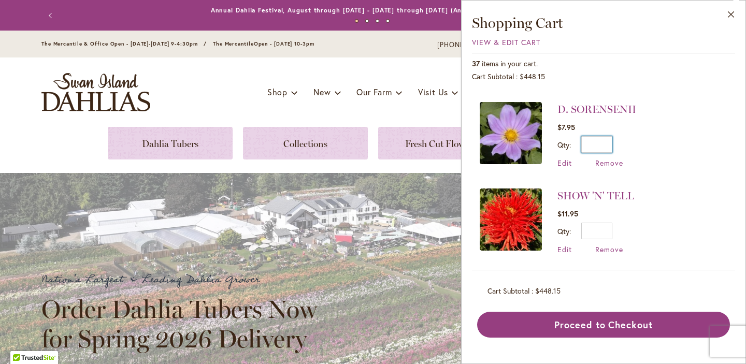
click at [608, 141] on input "*" at bounding box center [596, 144] width 31 height 17
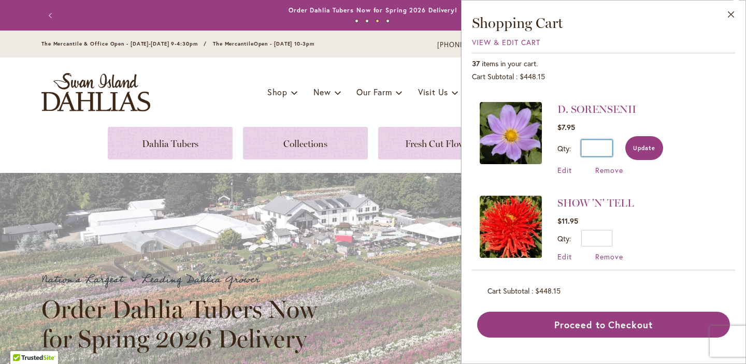
type input "*"
click at [637, 142] on button "Update" at bounding box center [644, 148] width 38 height 24
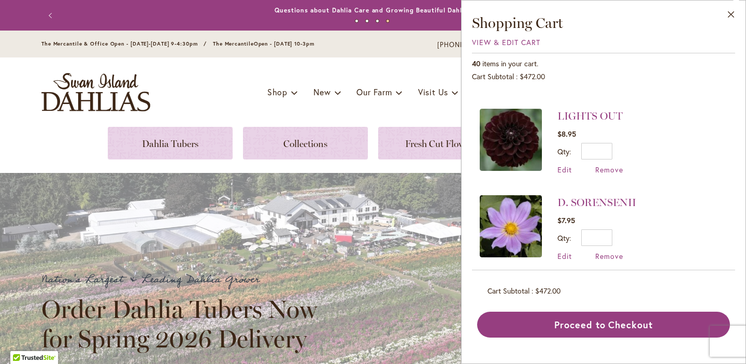
scroll to position [248, 0]
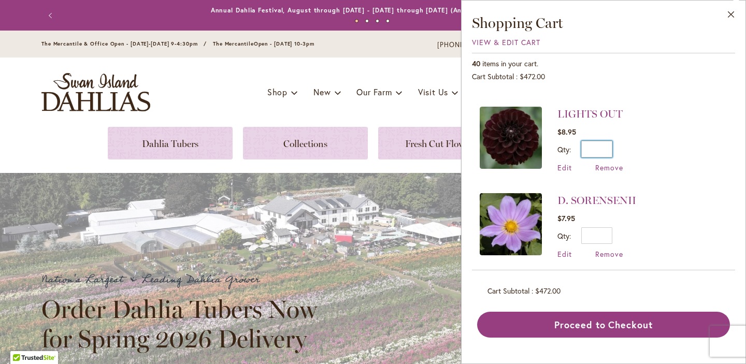
click at [609, 146] on input "*" at bounding box center [596, 149] width 31 height 17
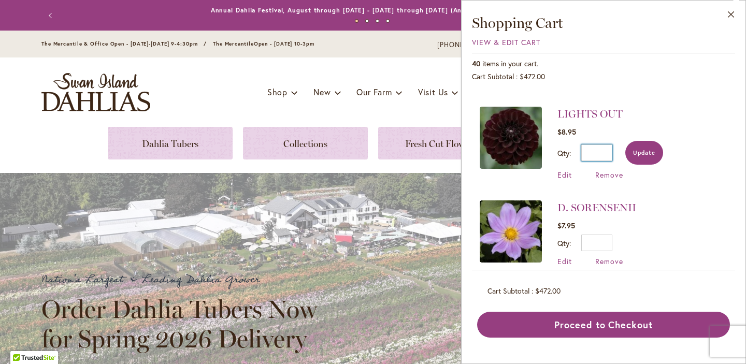
type input "*"
click at [648, 149] on span "Update" at bounding box center [644, 152] width 22 height 7
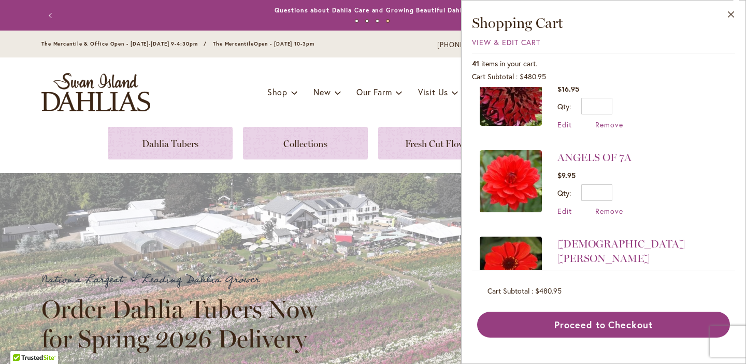
scroll to position [-4, 1]
click at [608, 187] on input "*" at bounding box center [596, 192] width 31 height 17
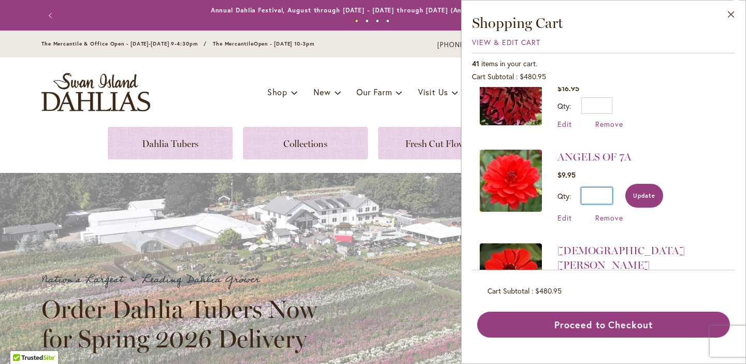
type input "*"
click at [652, 186] on button "Update" at bounding box center [644, 196] width 38 height 24
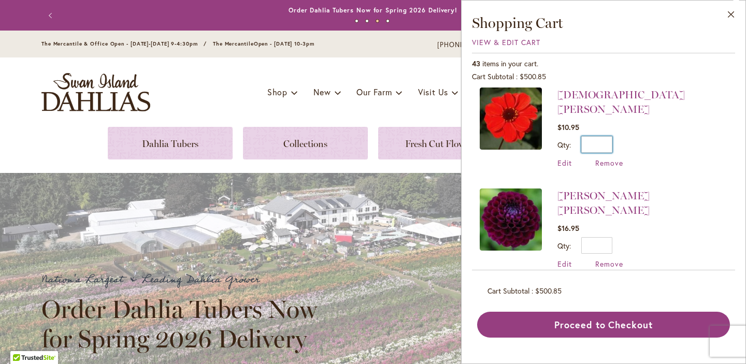
click at [610, 136] on input "*" at bounding box center [596, 144] width 31 height 17
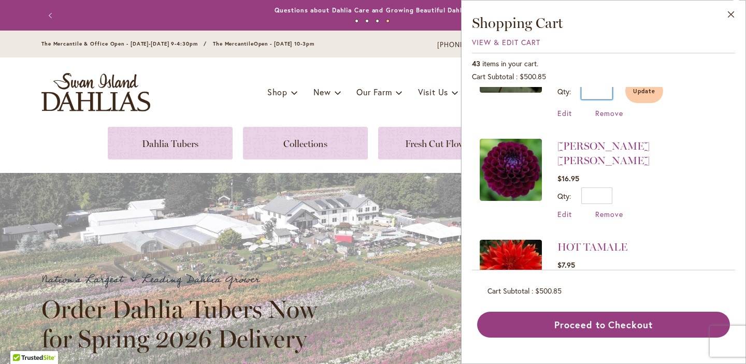
scroll to position [757, 0]
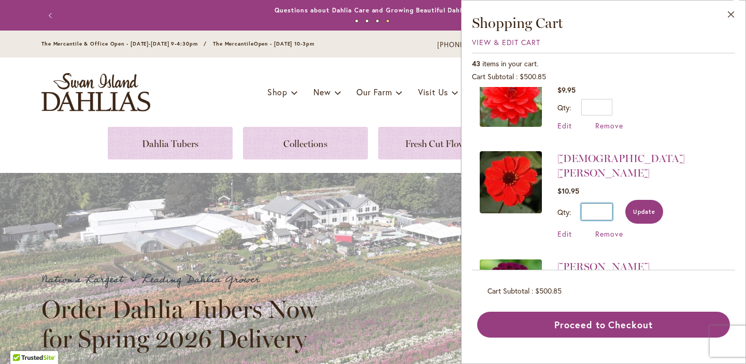
type input "*"
click at [651, 208] on span "Update" at bounding box center [644, 211] width 22 height 7
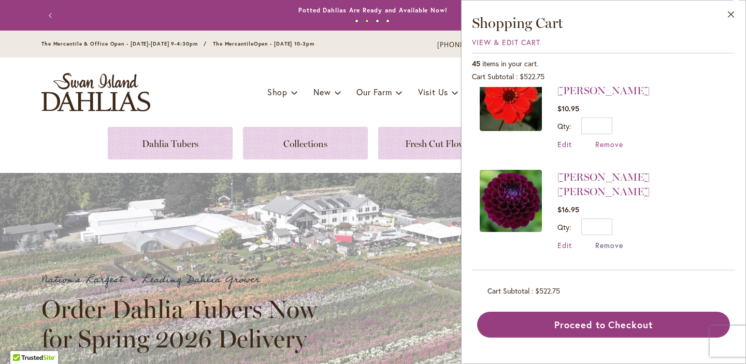
click at [612, 240] on span "Remove" at bounding box center [609, 245] width 28 height 10
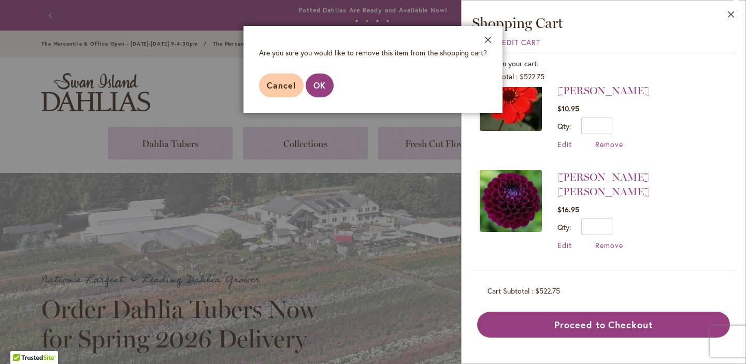
click at [322, 86] on span "OK" at bounding box center [319, 85] width 12 height 11
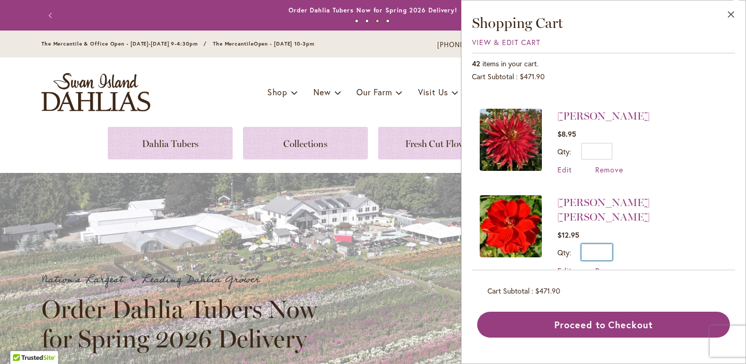
click at [608, 244] on input "*" at bounding box center [596, 252] width 31 height 17
type input "*"
click at [653, 244] on button "Update" at bounding box center [644, 256] width 38 height 24
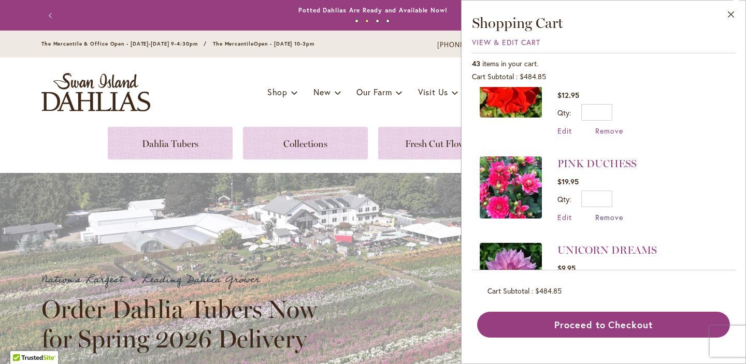
click at [615, 212] on span "Remove" at bounding box center [609, 217] width 28 height 10
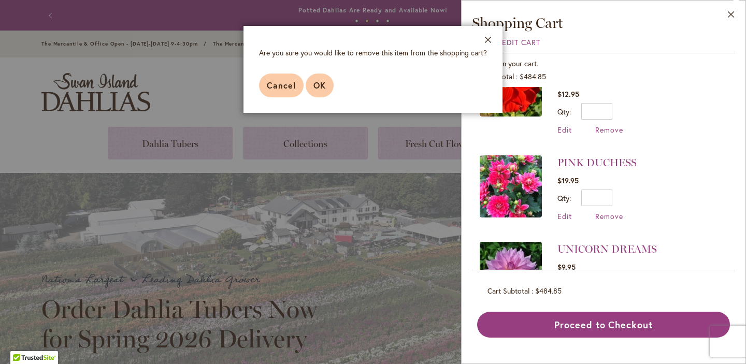
click at [323, 84] on span "OK" at bounding box center [319, 85] width 12 height 11
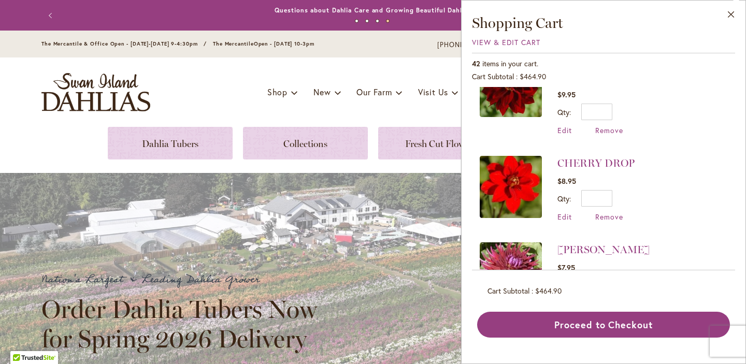
scroll to position [1456, 0]
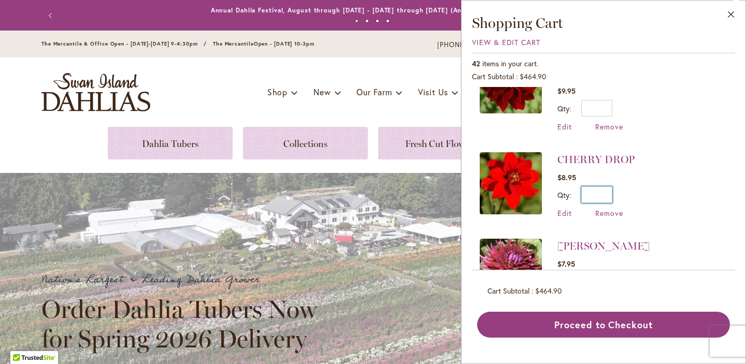
click at [609, 186] on input "*" at bounding box center [596, 194] width 31 height 17
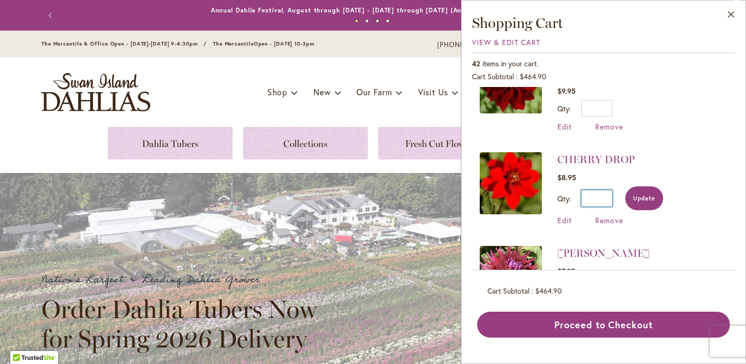
type input "*"
click at [660, 186] on button "Update" at bounding box center [644, 198] width 38 height 24
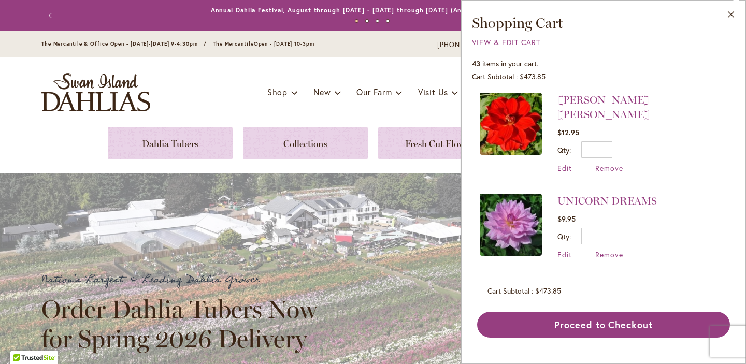
scroll to position [1224, 0]
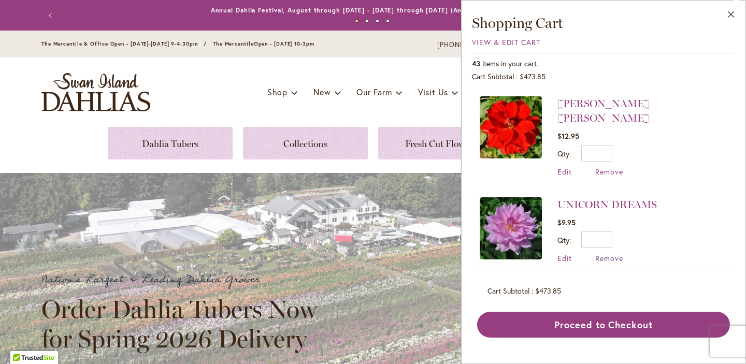
click at [615, 253] on span "Remove" at bounding box center [609, 258] width 28 height 10
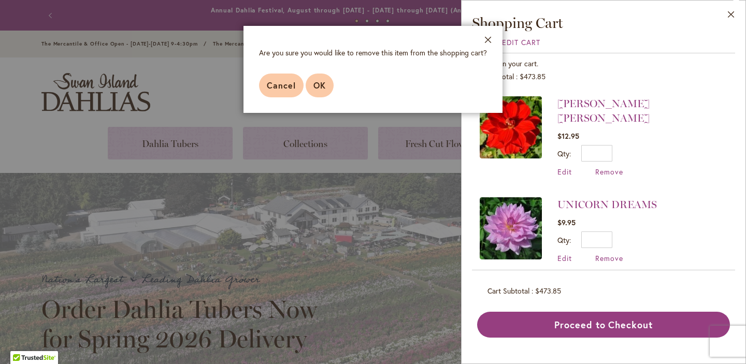
click at [317, 79] on button "OK" at bounding box center [320, 86] width 28 height 24
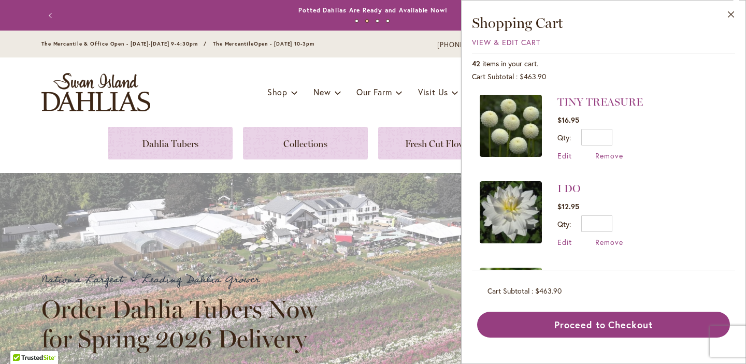
scroll to position [0, 0]
click at [610, 136] on input "*" at bounding box center [596, 137] width 31 height 17
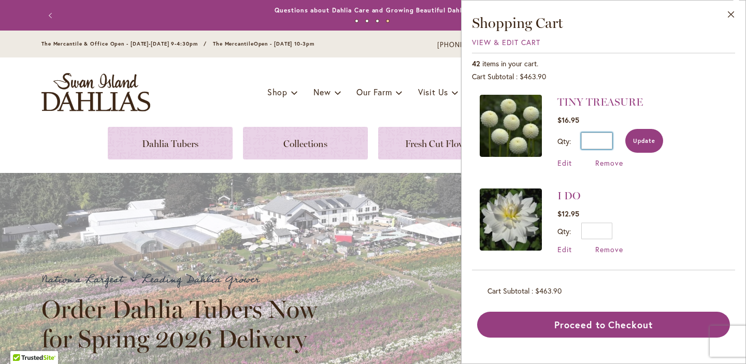
type input "*"
click at [655, 141] on span "Update" at bounding box center [644, 140] width 22 height 7
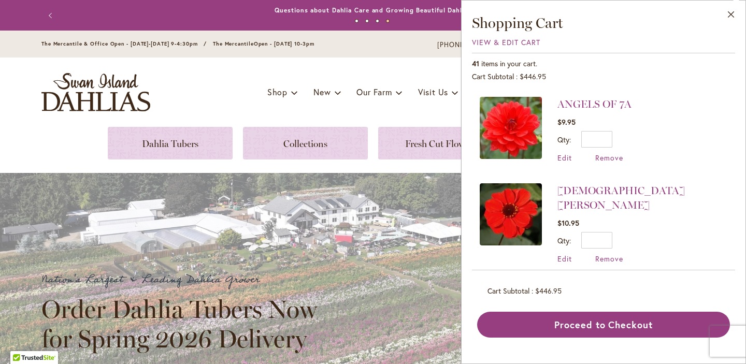
scroll to position [604, 0]
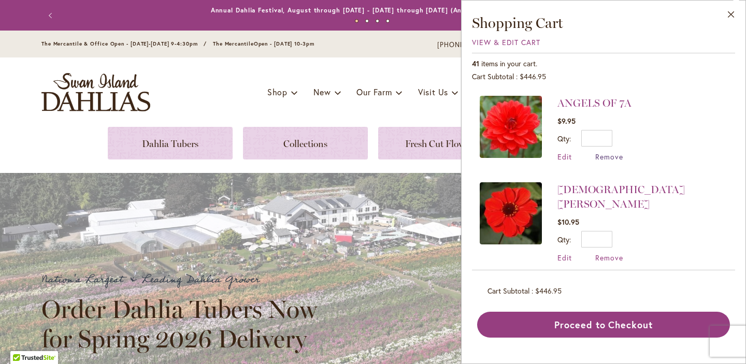
click at [613, 153] on span "Remove" at bounding box center [609, 157] width 28 height 10
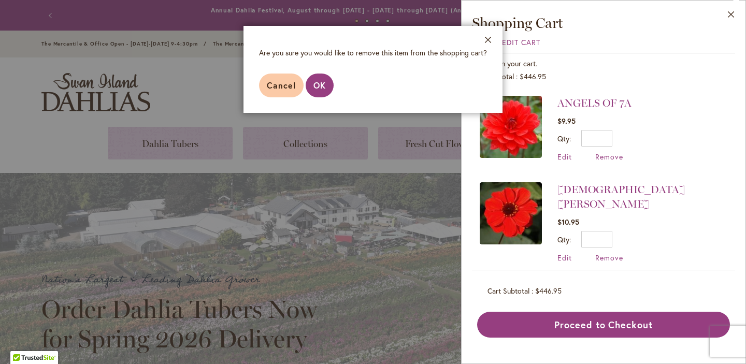
drag, startPoint x: 322, startPoint y: 84, endPoint x: 343, endPoint y: 90, distance: 22.0
click at [324, 85] on span "OK" at bounding box center [319, 85] width 12 height 11
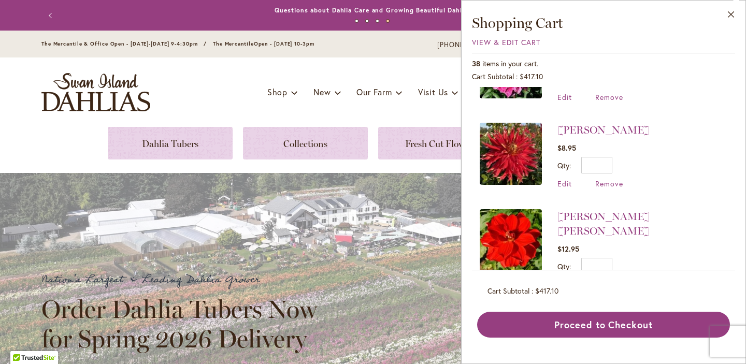
scroll to position [1022, 0]
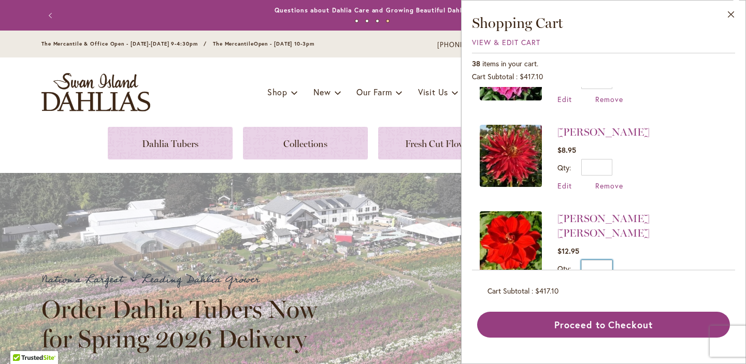
click at [609, 260] on input "*" at bounding box center [596, 268] width 31 height 17
type input "*"
click at [651, 268] on span "Update" at bounding box center [644, 271] width 22 height 7
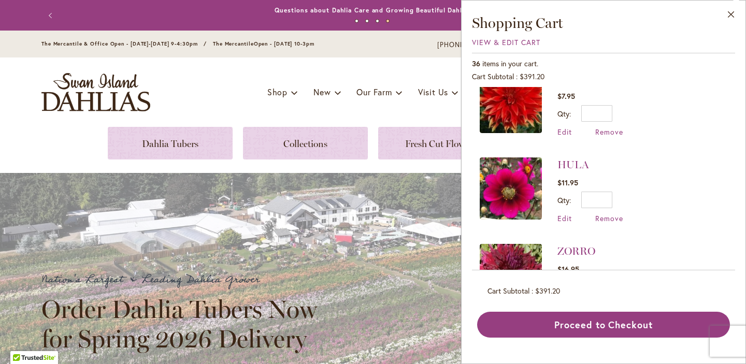
scroll to position [685, 0]
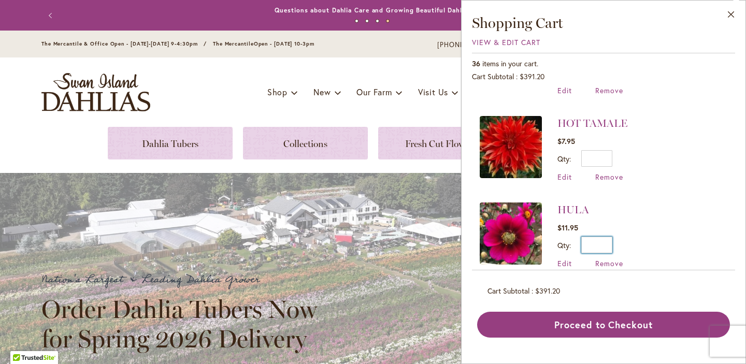
click at [611, 237] on input "*" at bounding box center [596, 245] width 31 height 17
type input "*"
click at [654, 237] on button "Update" at bounding box center [644, 249] width 38 height 24
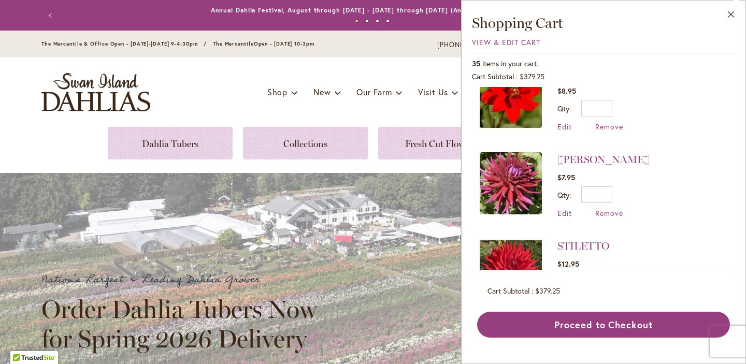
scroll to position [0, 0]
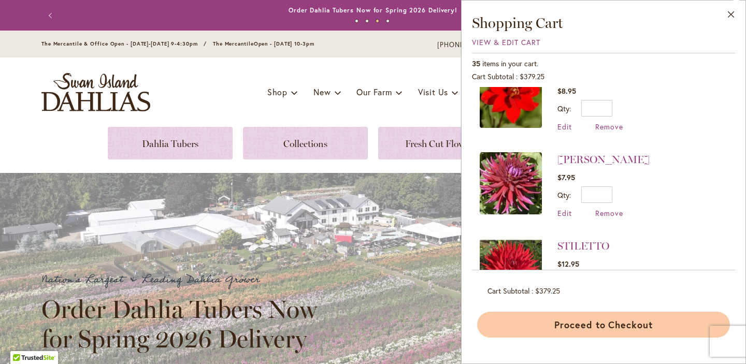
click at [616, 322] on button "Proceed to Checkout" at bounding box center [603, 325] width 253 height 26
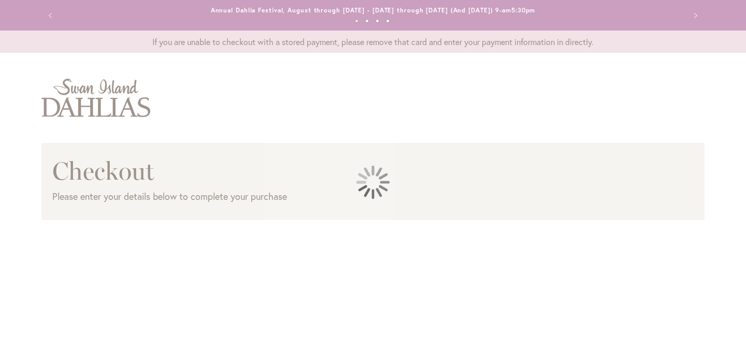
click at [740, 298] on div at bounding box center [373, 182] width 746 height 364
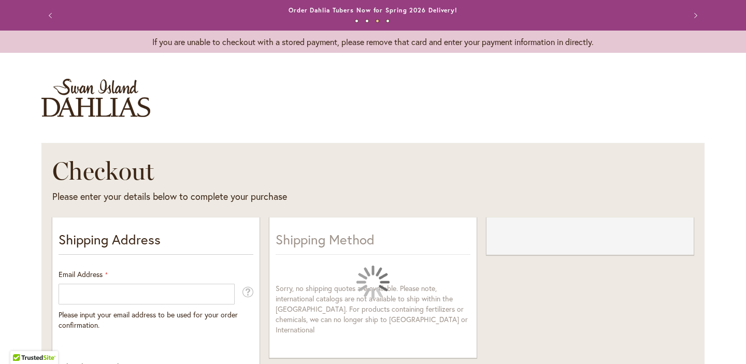
select select "**"
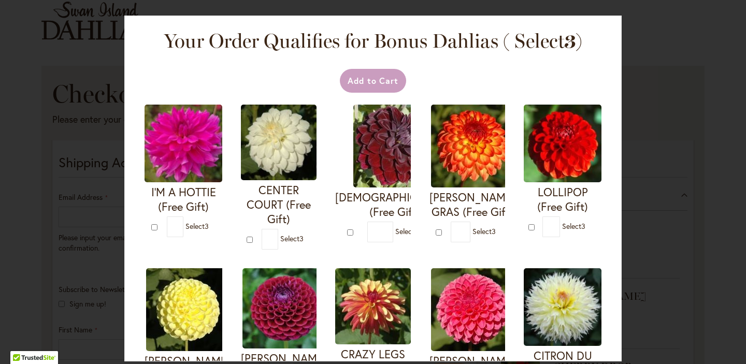
click at [380, 145] on img at bounding box center [394, 146] width 83 height 83
type input "*"
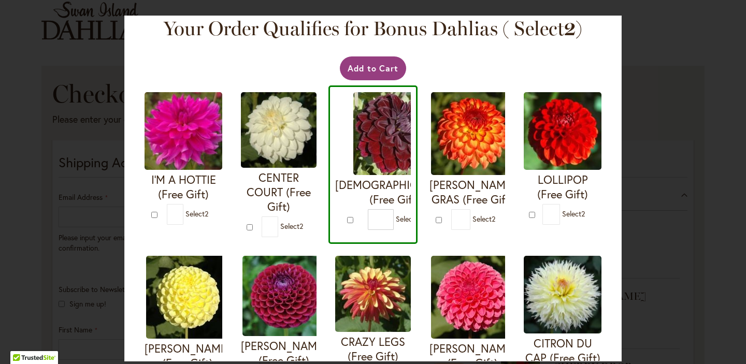
scroll to position [11, 0]
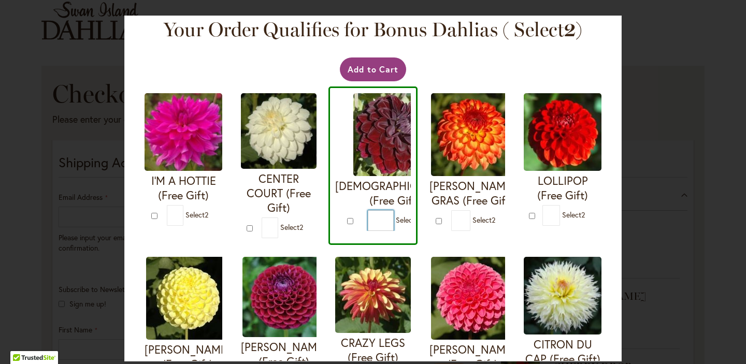
click at [375, 213] on input "*" at bounding box center [381, 220] width 26 height 21
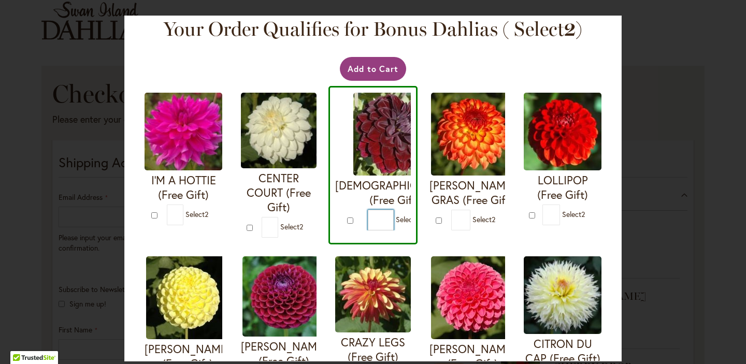
scroll to position [13, 0]
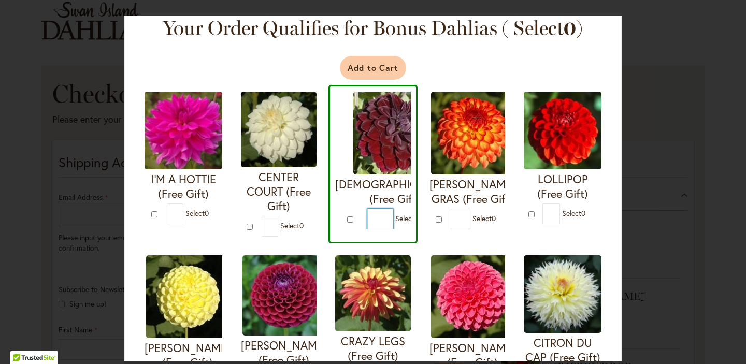
type input "*"
click at [381, 63] on button "Add to Cart" at bounding box center [373, 68] width 67 height 24
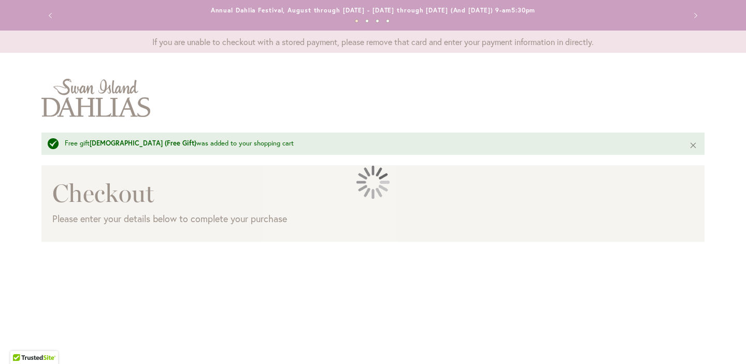
select select "**"
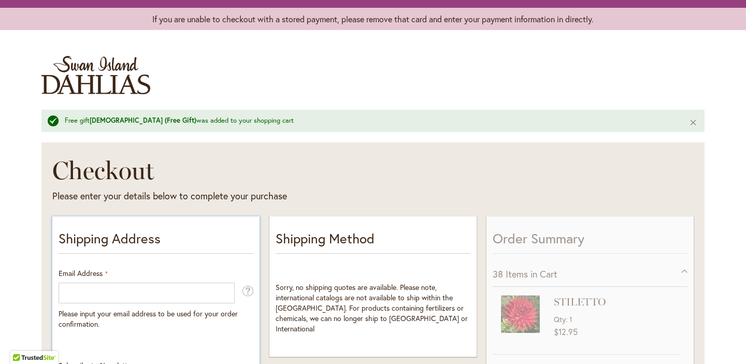
scroll to position [27, 0]
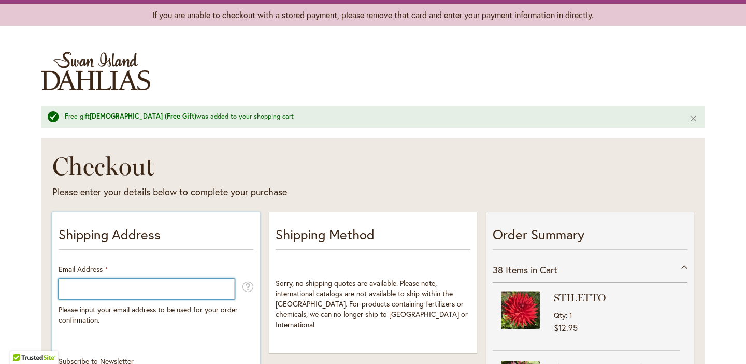
click at [219, 287] on input "Email Address" at bounding box center [147, 289] width 176 height 21
click at [163, 290] on input "Email Address" at bounding box center [147, 289] width 176 height 21
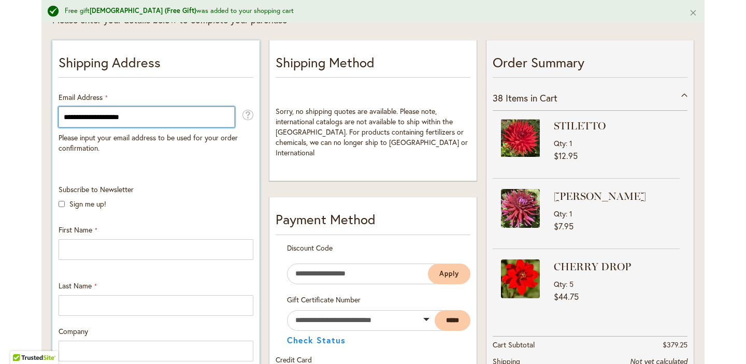
scroll to position [200, 0]
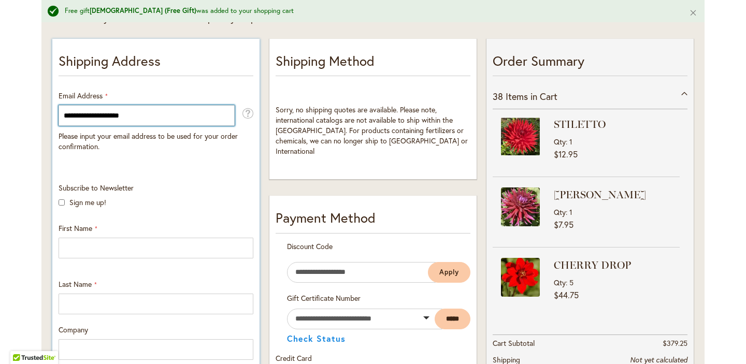
type input "**********"
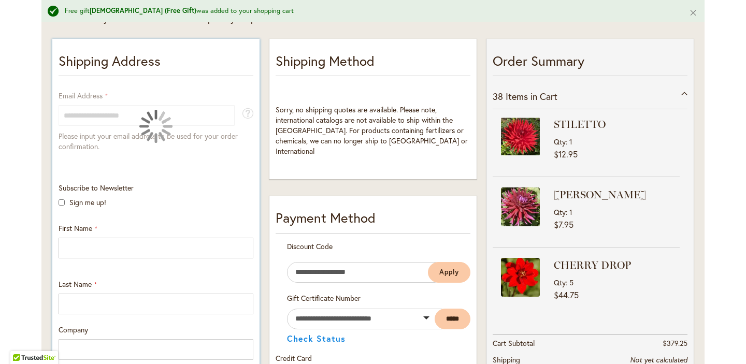
scroll to position [0, 0]
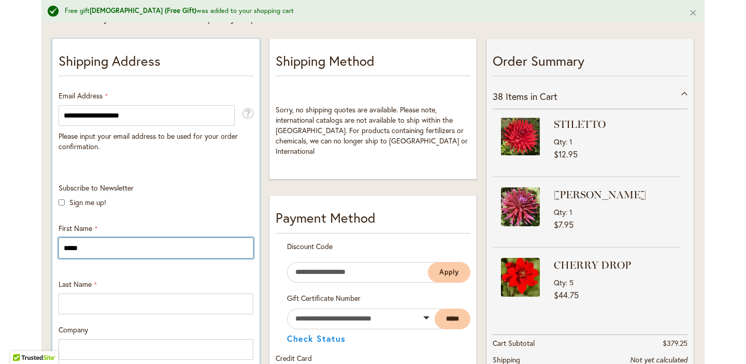
type input "*****"
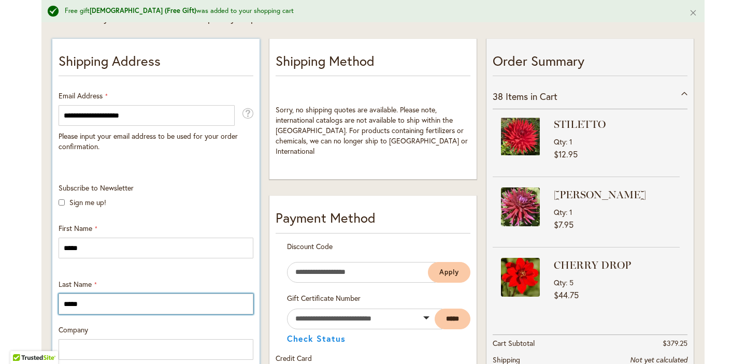
type input "*****"
click at [154, 327] on div "Company" at bounding box center [156, 342] width 202 height 35
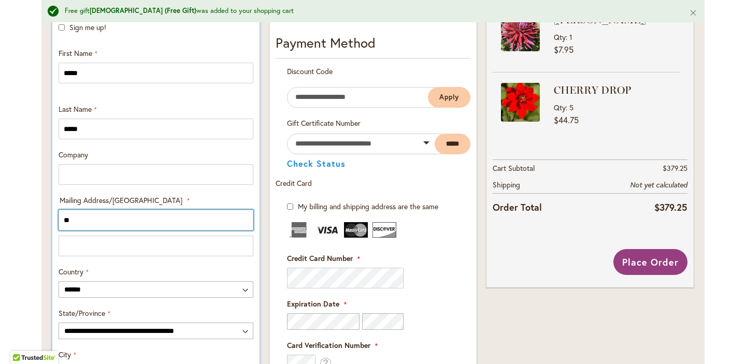
type input "*"
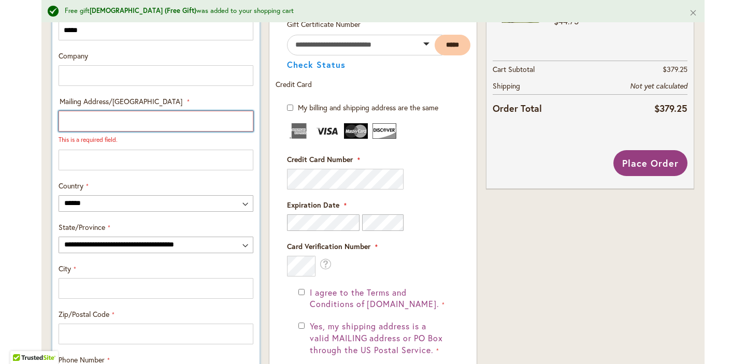
scroll to position [469, 0]
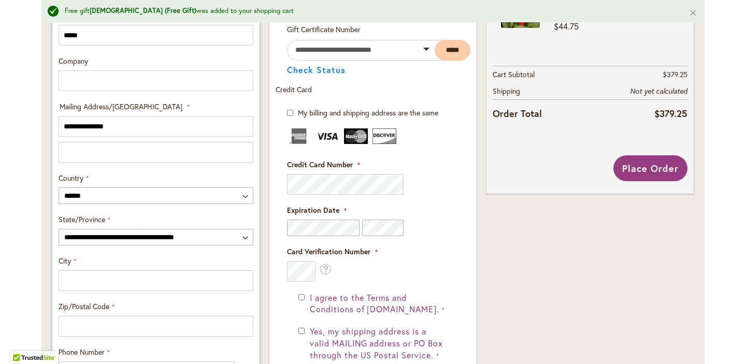
click at [187, 166] on div "**********" at bounding box center [156, 148] width 202 height 468
click at [131, 126] on input "**********" at bounding box center [156, 126] width 195 height 21
drag, startPoint x: 149, startPoint y: 128, endPoint x: 150, endPoint y: 136, distance: 7.8
click at [149, 129] on input "**********" at bounding box center [156, 126] width 195 height 21
type input "**********"
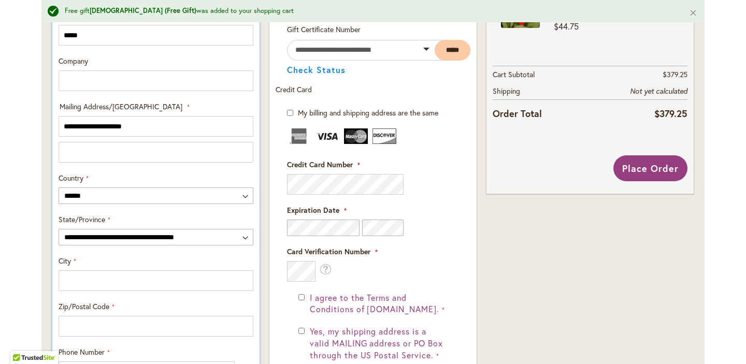
click at [142, 225] on div "**********" at bounding box center [156, 229] width 202 height 31
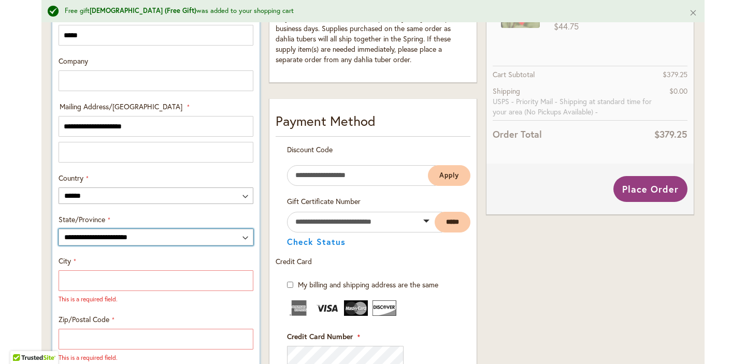
select select "**"
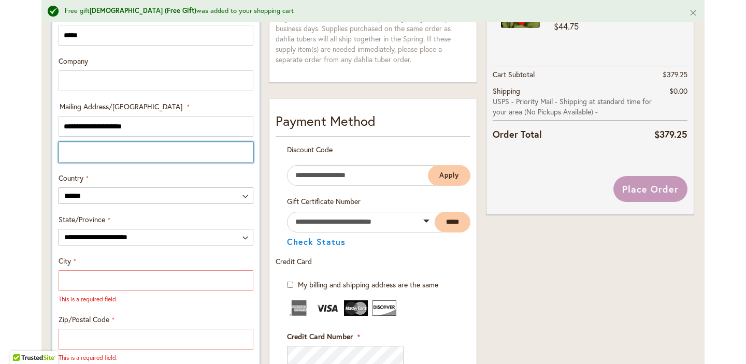
type input "*"
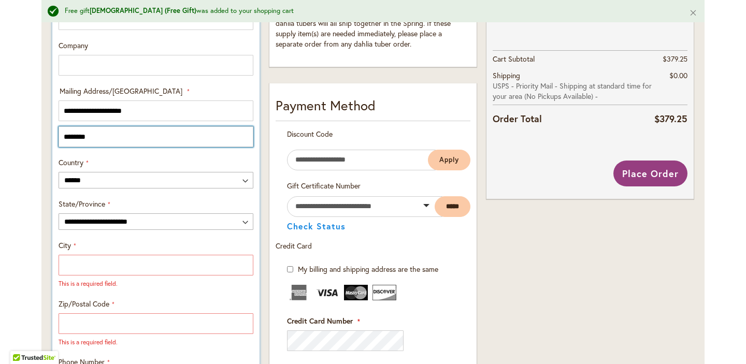
scroll to position [505, 0]
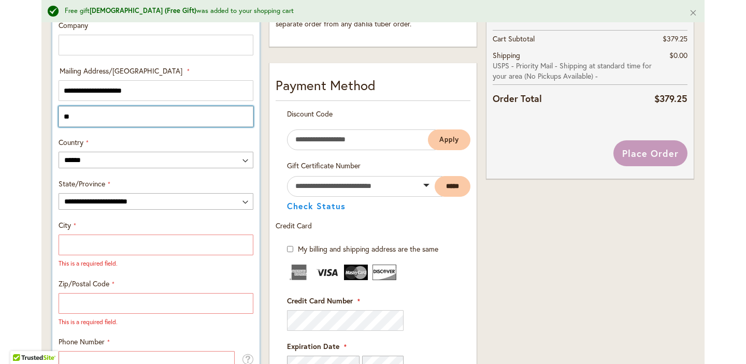
type input "*"
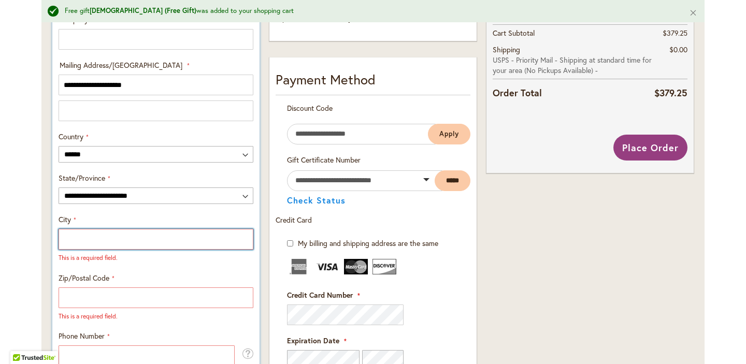
scroll to position [508, 0]
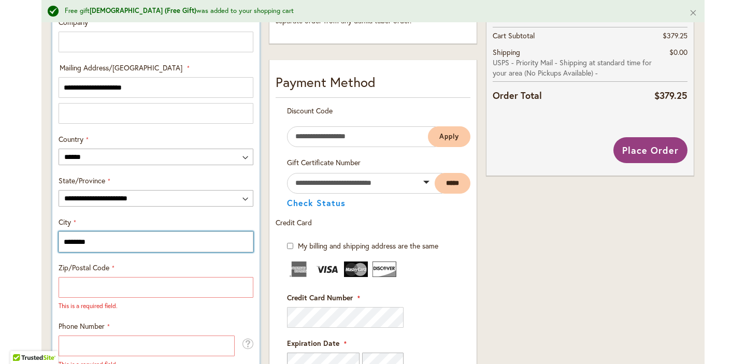
type input "********"
click at [178, 230] on div "City ********" at bounding box center [156, 234] width 202 height 35
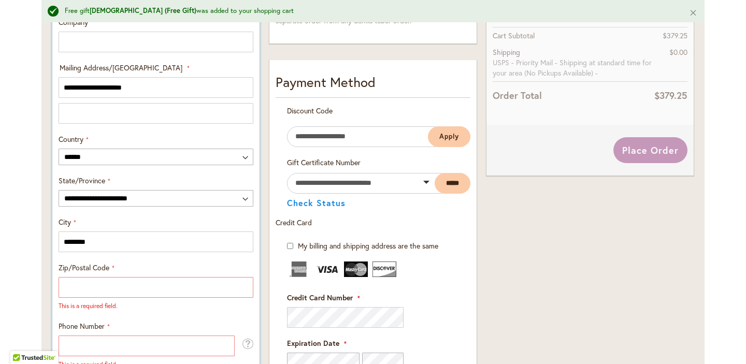
click at [154, 273] on div "Zip/Postal Code This is a required field." at bounding box center [156, 287] width 202 height 48
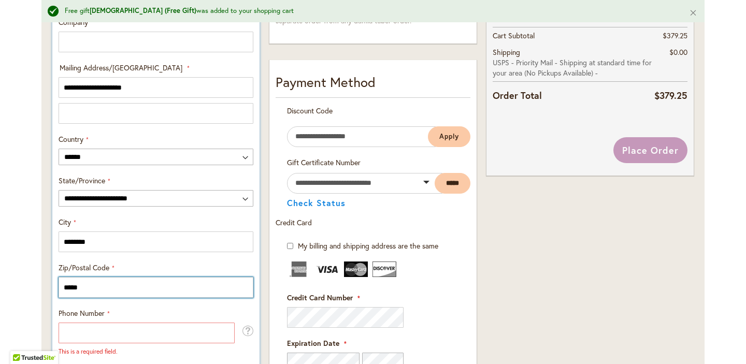
type input "*****"
click at [195, 309] on div "Phone Number This is a required field." at bounding box center [156, 332] width 202 height 48
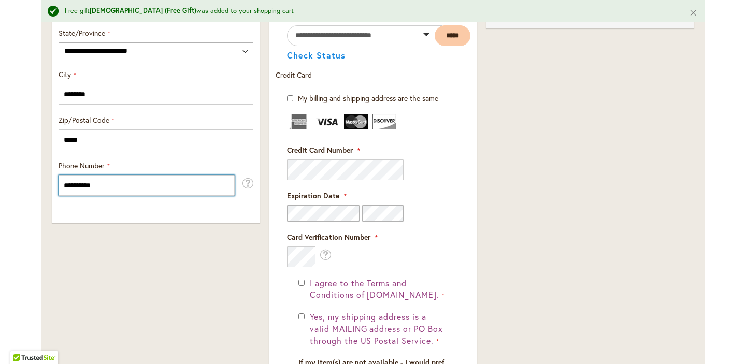
scroll to position [656, 0]
type input "**********"
click at [172, 341] on div "**********" at bounding box center [156, 38] width 217 height 919
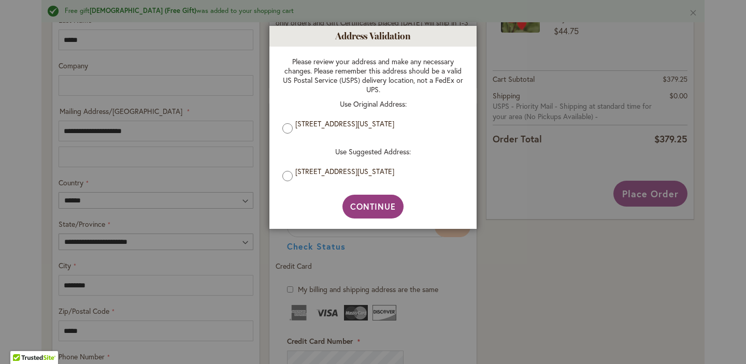
scroll to position [0, 0]
click at [385, 204] on span "Continue" at bounding box center [373, 206] width 46 height 11
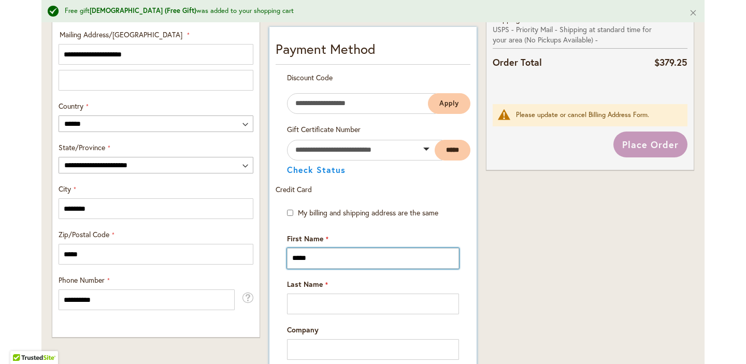
scroll to position [542, 0]
type input "*****"
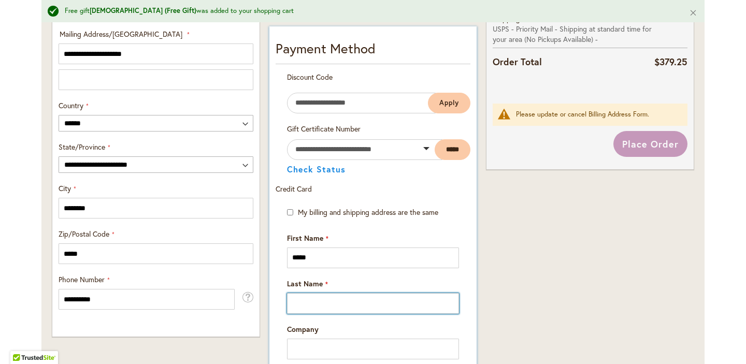
scroll to position [543, 0]
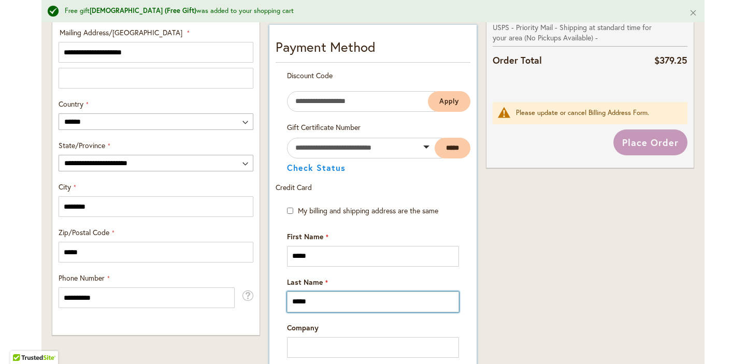
type input "*****"
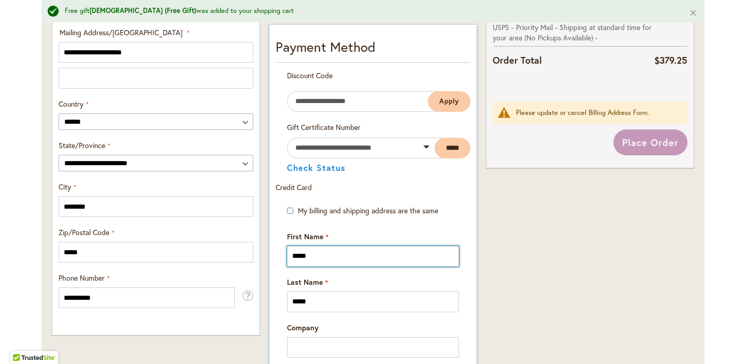
click at [396, 266] on input "*****" at bounding box center [373, 256] width 172 height 21
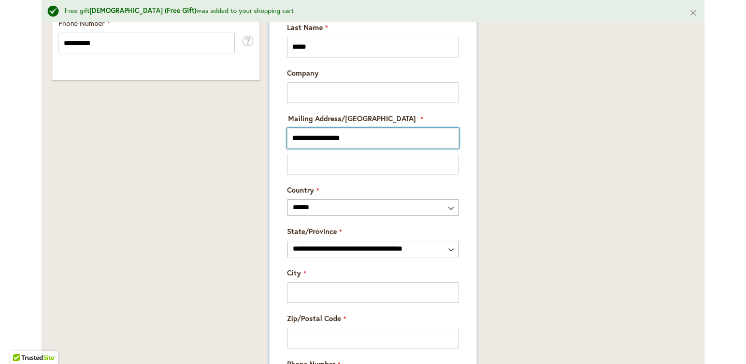
scroll to position [800, 0]
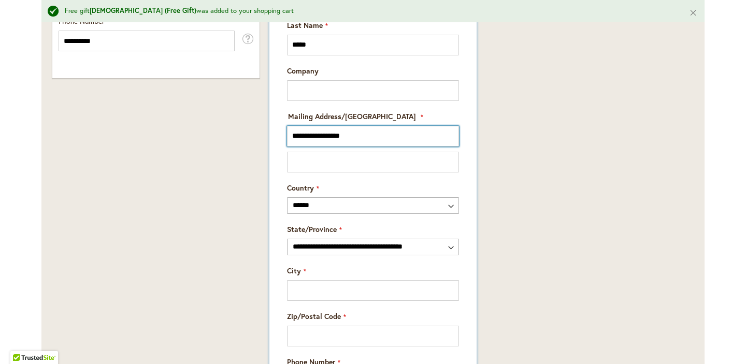
type input "**********"
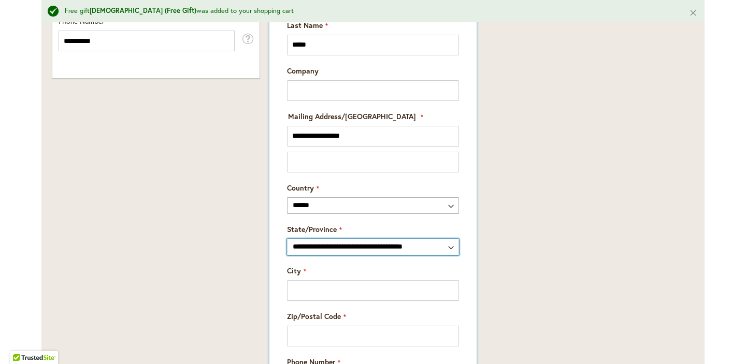
select select "**"
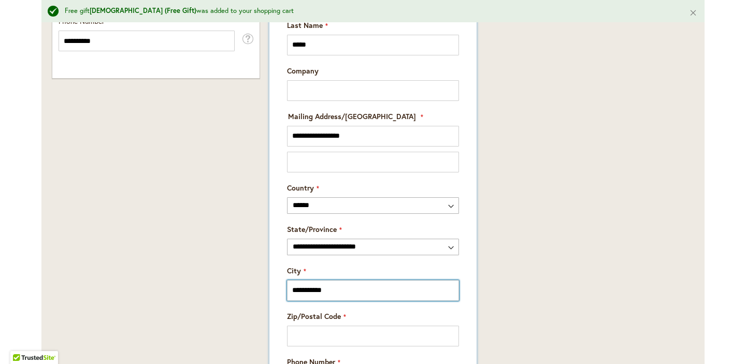
type input "**********"
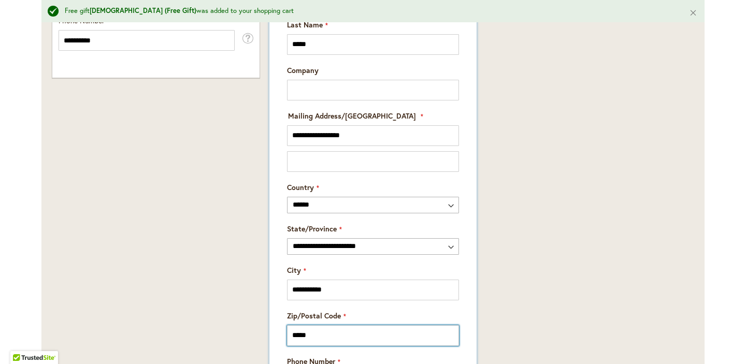
drag, startPoint x: 340, startPoint y: 346, endPoint x: 341, endPoint y: 334, distance: 12.0
click at [340, 346] on input "*****" at bounding box center [373, 335] width 172 height 21
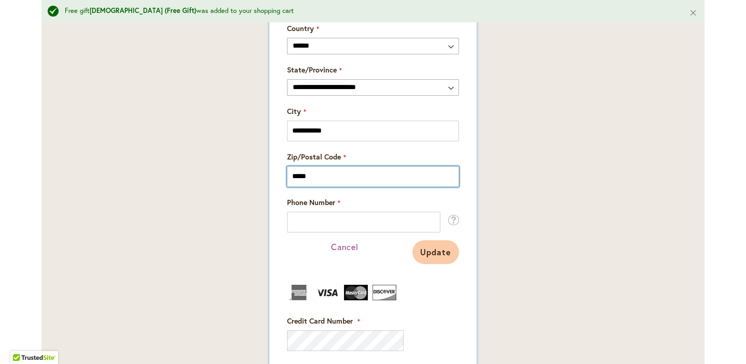
scroll to position [971, 0]
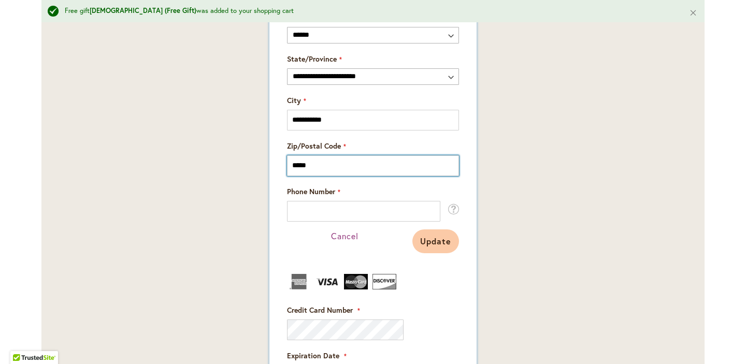
type input "*****"
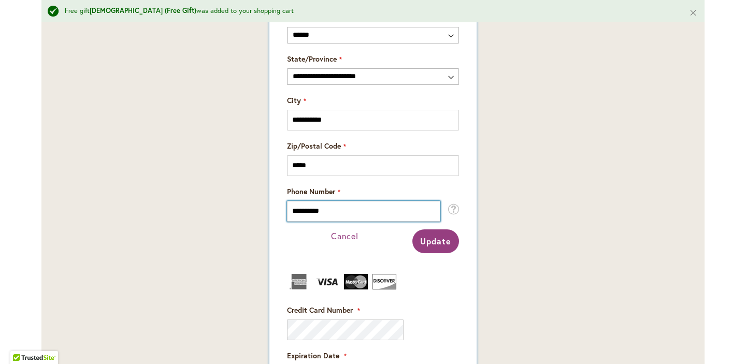
scroll to position [0, 0]
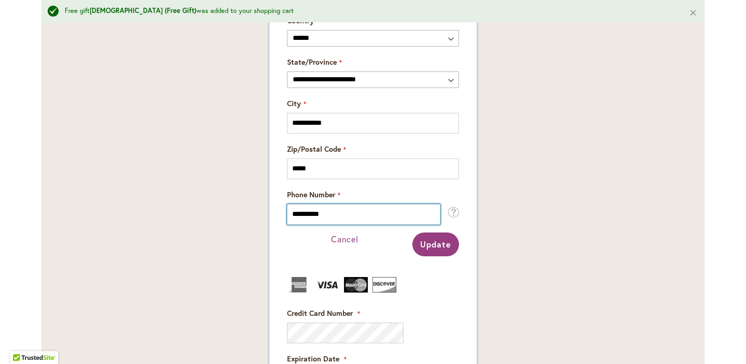
type input "**********"
click at [437, 246] on button "Update" at bounding box center [435, 245] width 47 height 24
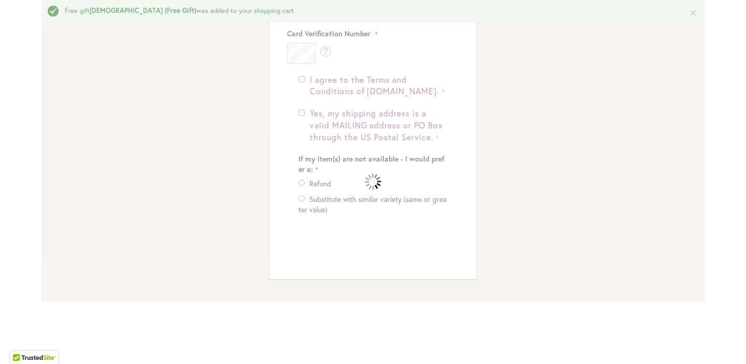
scroll to position [1, 0]
click at [297, 82] on div "Please wait..." at bounding box center [373, 182] width 746 height 364
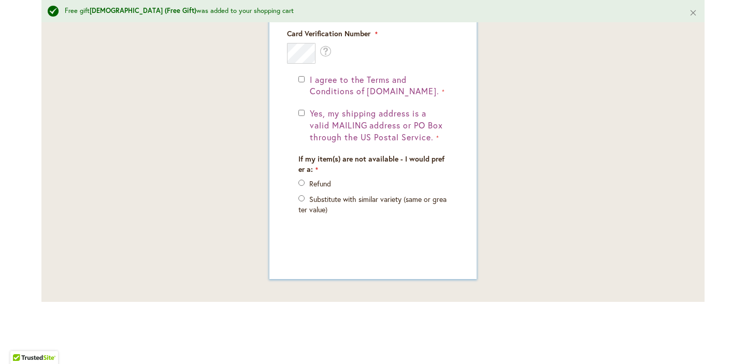
scroll to position [965, 0]
click at [298, 117] on div "Yes, my shipping address is a valid MAILING address or PO Box through the US Po…" at bounding box center [372, 126] width 149 height 36
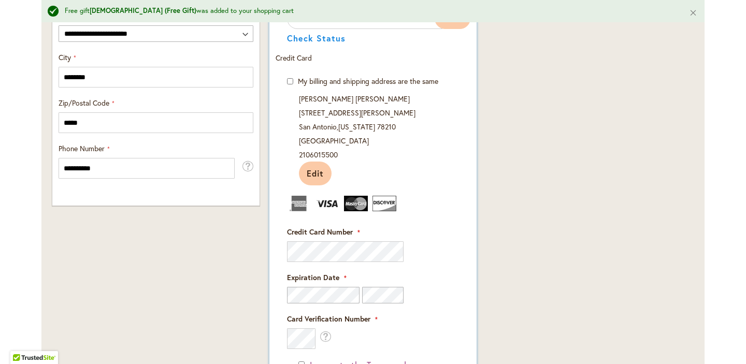
scroll to position [0, 0]
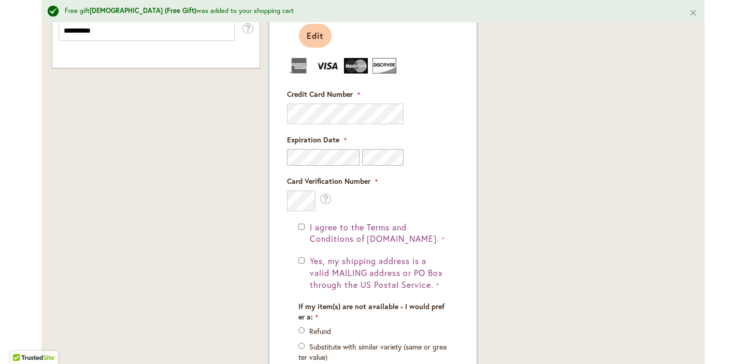
click at [291, 74] on img at bounding box center [299, 66] width 24 height 16
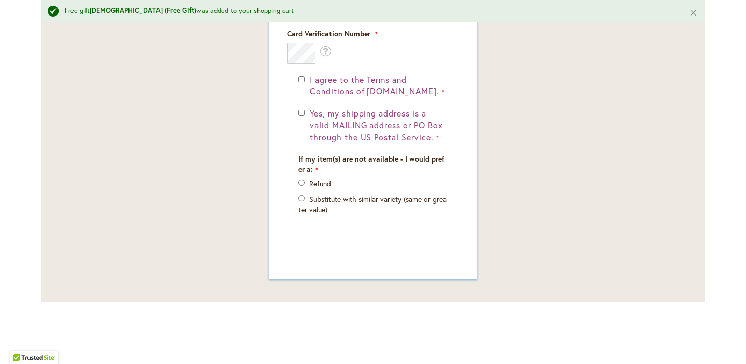
click button "Place Order" at bounding box center [0, 0] width 0 height 0
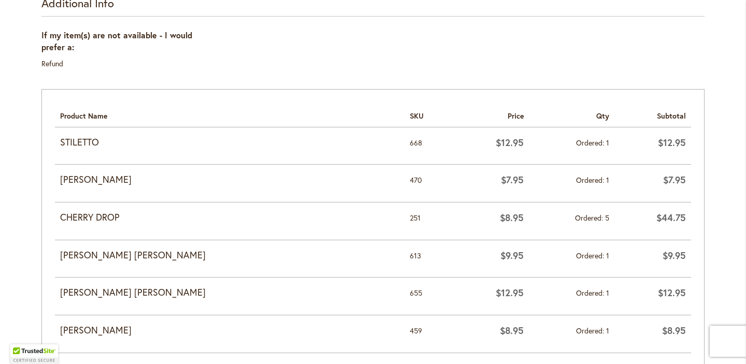
scroll to position [434, 0]
